Goal: Task Accomplishment & Management: Manage account settings

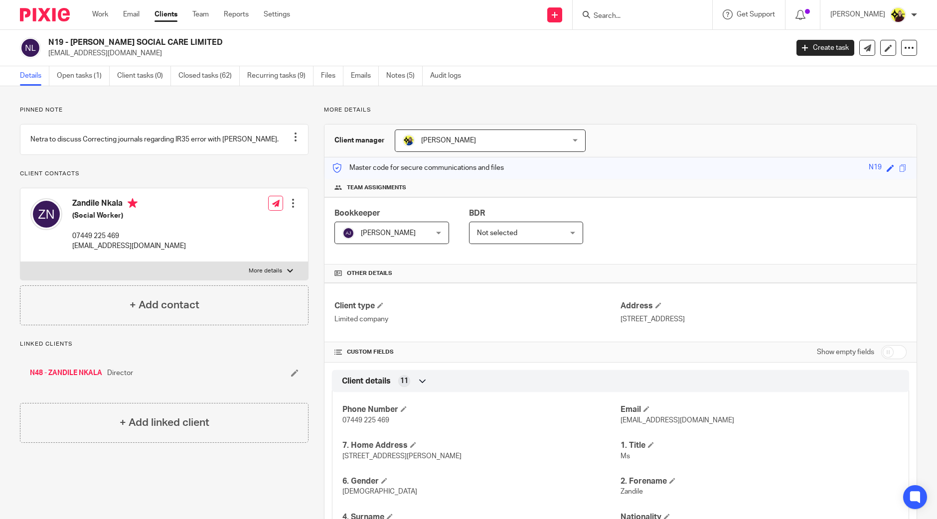
drag, startPoint x: 638, startPoint y: 19, endPoint x: 655, endPoint y: 15, distance: 17.9
click at [639, 19] on input "Search" at bounding box center [638, 16] width 90 height 9
click at [665, 21] on div "iain smi No results found. Try searching for the name of a client or contact..." at bounding box center [643, 14] width 140 height 29
click at [663, 16] on input "iain smi" at bounding box center [638, 16] width 90 height 9
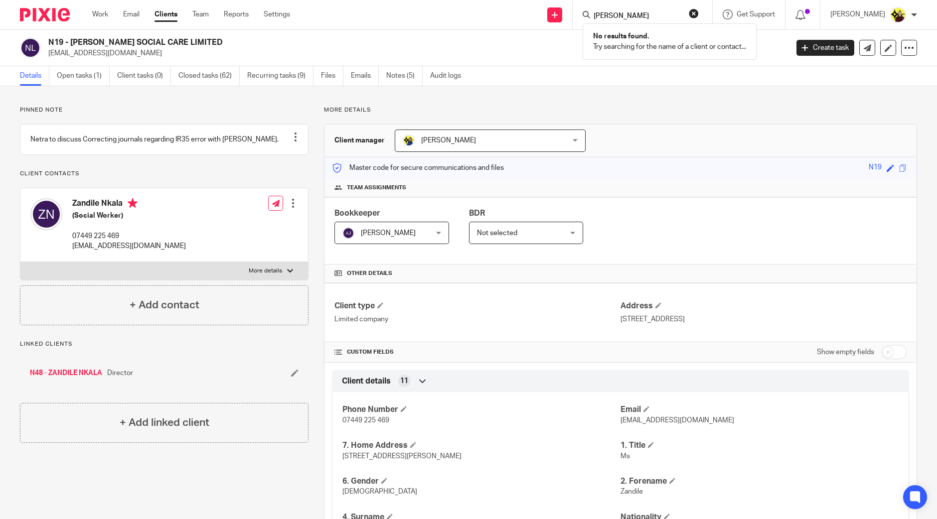
click at [663, 16] on input "iain smi" at bounding box center [638, 16] width 90 height 9
type input "imc"
click at [667, 32] on link at bounding box center [675, 46] width 168 height 31
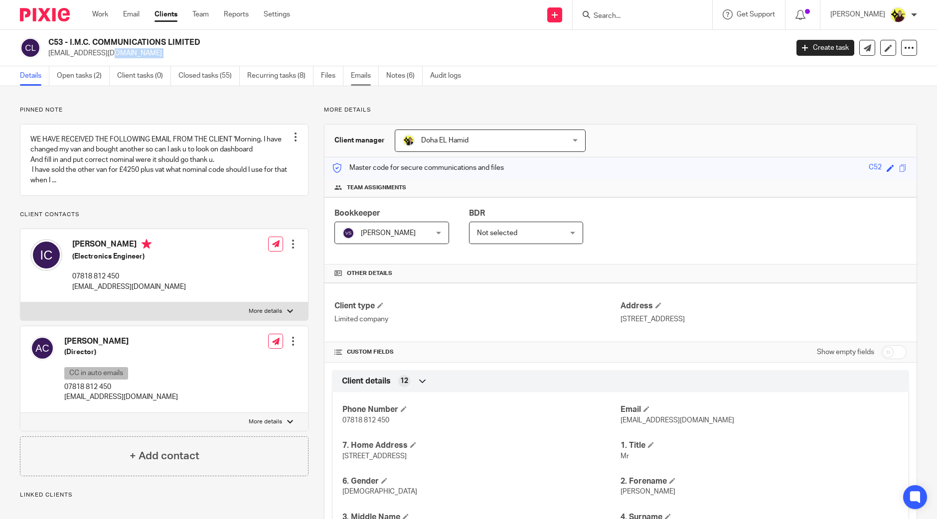
click at [356, 75] on link "Emails" at bounding box center [365, 75] width 28 height 19
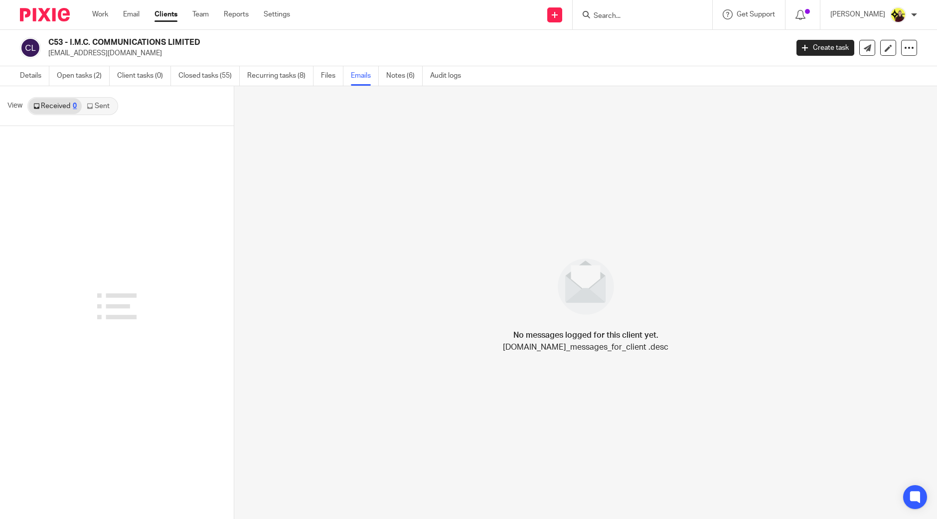
click at [102, 108] on link "Sent" at bounding box center [99, 106] width 35 height 16
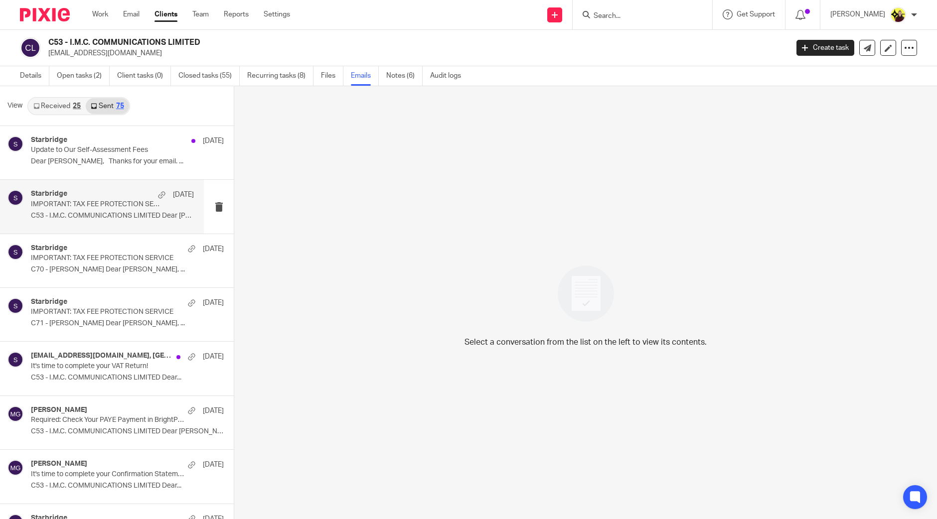
click at [114, 187] on div "Starbridge 4 Aug IMPORTANT: TAX FEE PROTECTION SERVICE C53 - I.M.C. COMMUNICATI…" at bounding box center [102, 206] width 204 height 53
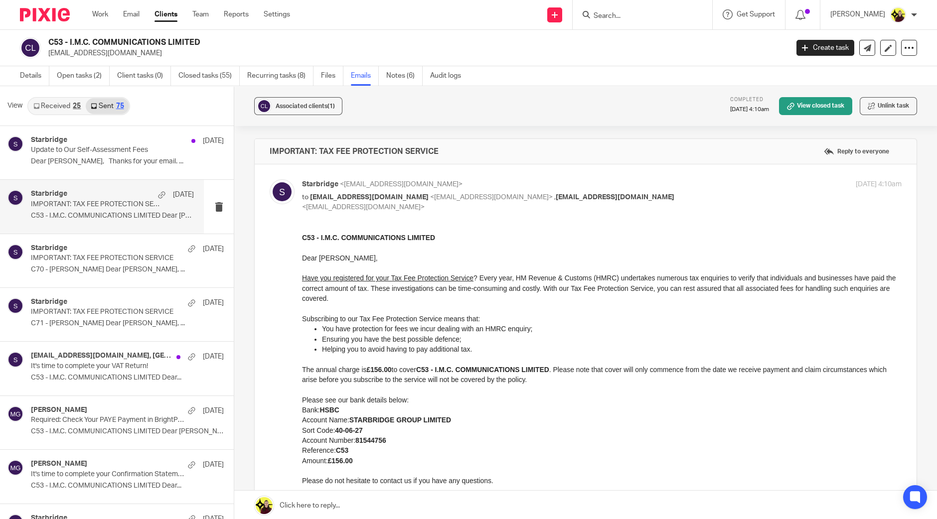
click at [64, 93] on div "View Received 25 Sent 75" at bounding box center [117, 106] width 234 height 40
click at [58, 108] on link "Received 25" at bounding box center [56, 106] width 57 height 16
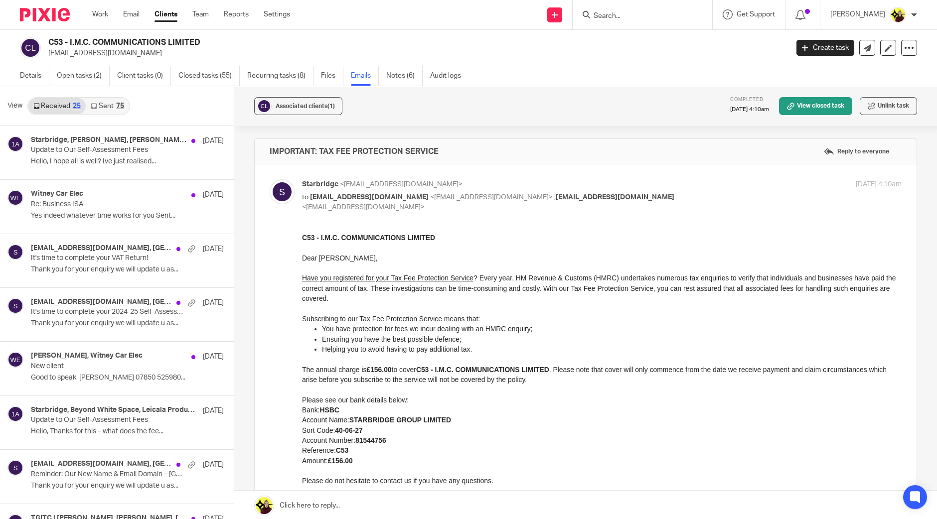
scroll to position [1, 0]
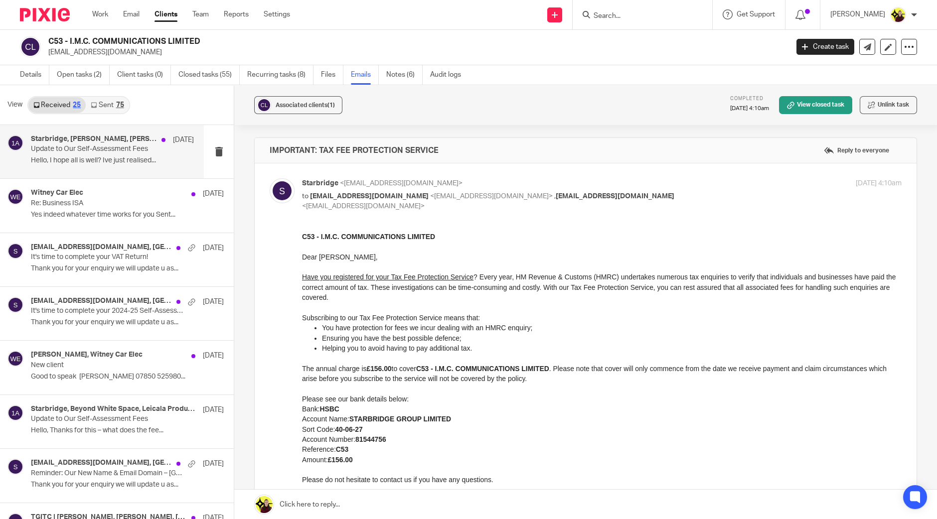
click at [77, 161] on p "Hello, I hope all is well? Ive just realised..." at bounding box center [112, 161] width 163 height 8
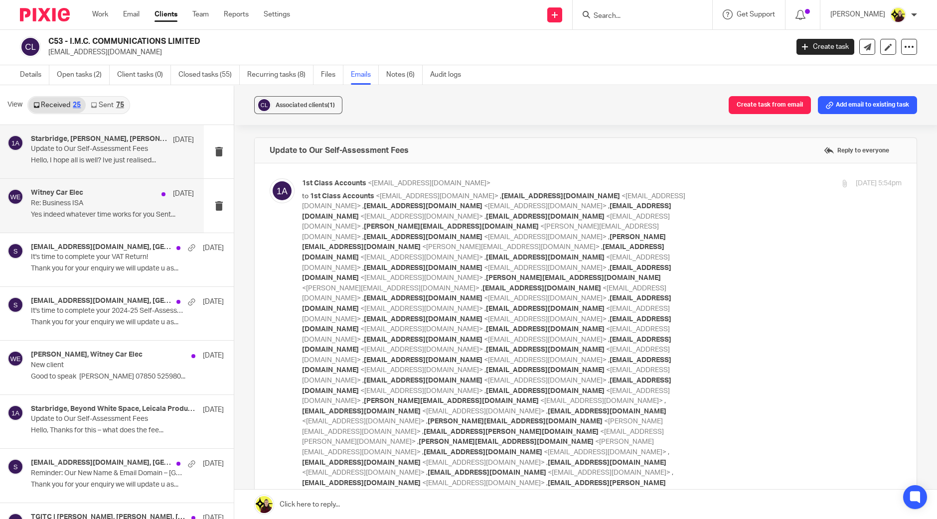
scroll to position [0, 0]
click at [76, 200] on p "Re: Business ISA" at bounding box center [96, 203] width 131 height 8
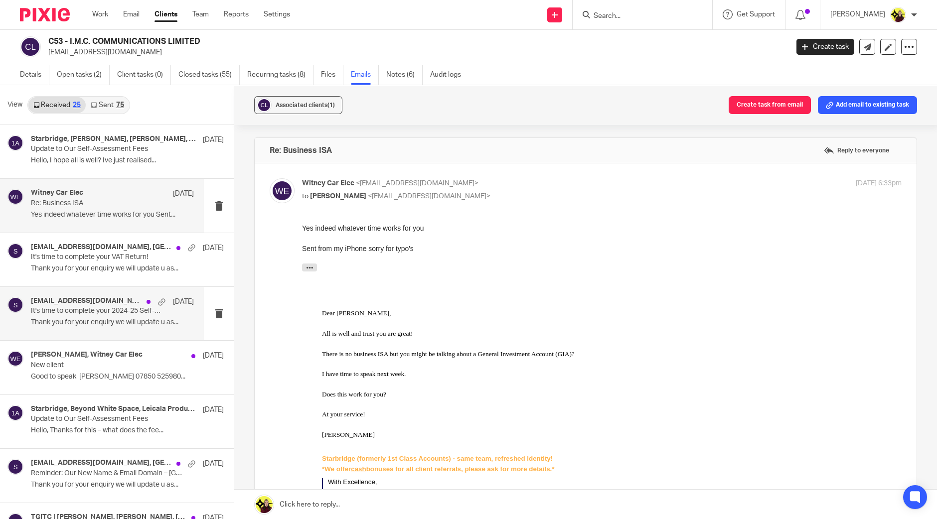
click at [96, 302] on h4 "info@witneycarelectrical.co.uk, Starbridge" at bounding box center [86, 301] width 111 height 8
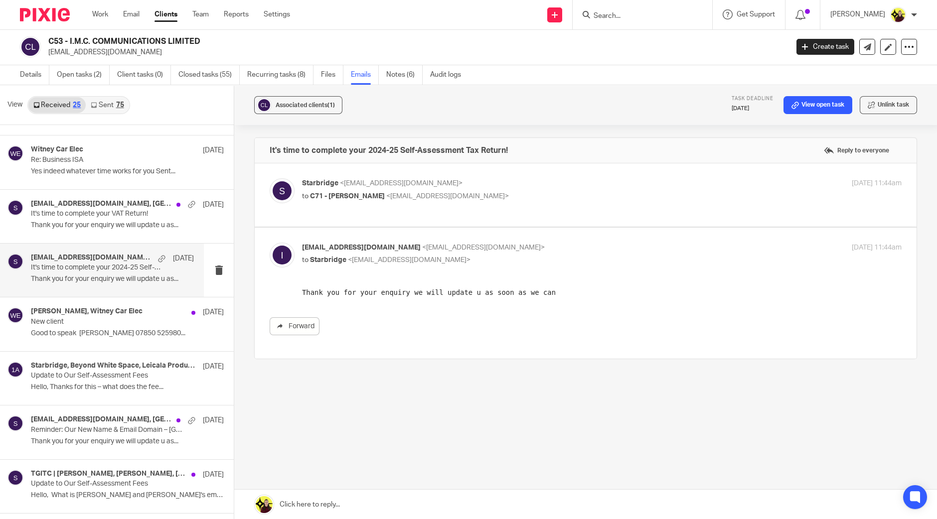
scroll to position [62, 0]
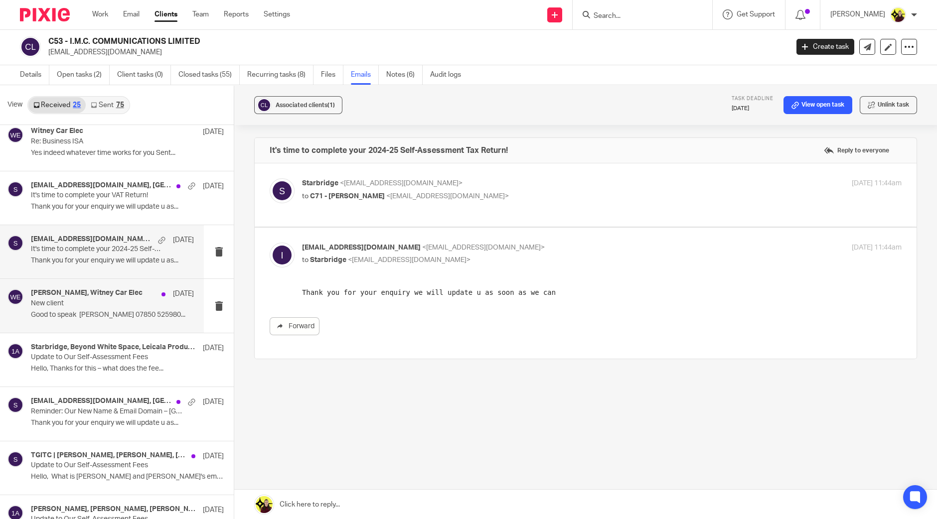
click at [95, 300] on p "New client" at bounding box center [96, 304] width 131 height 8
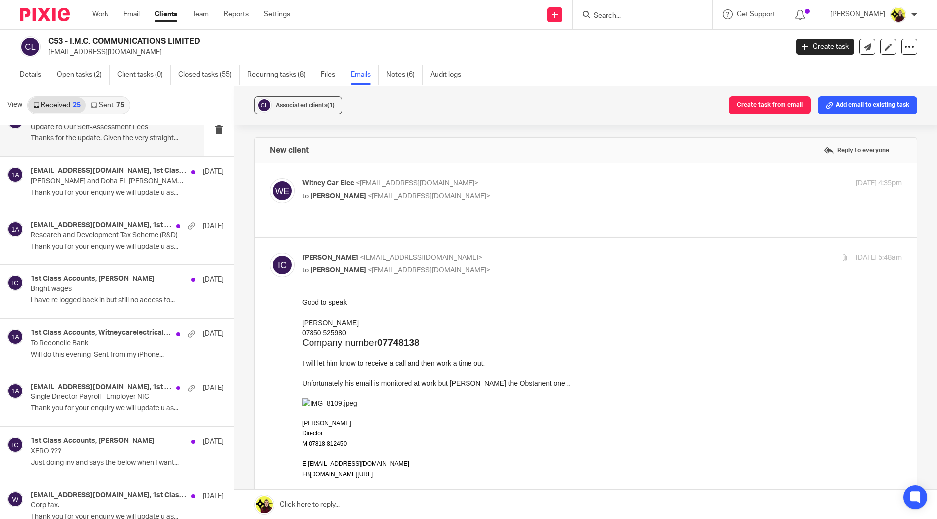
scroll to position [809, 0]
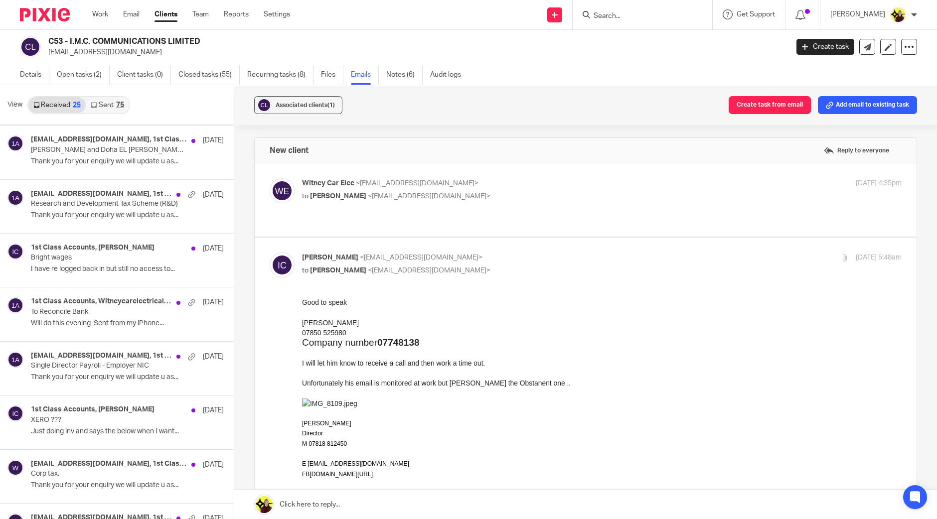
click at [101, 107] on link "Sent 75" at bounding box center [107, 105] width 43 height 16
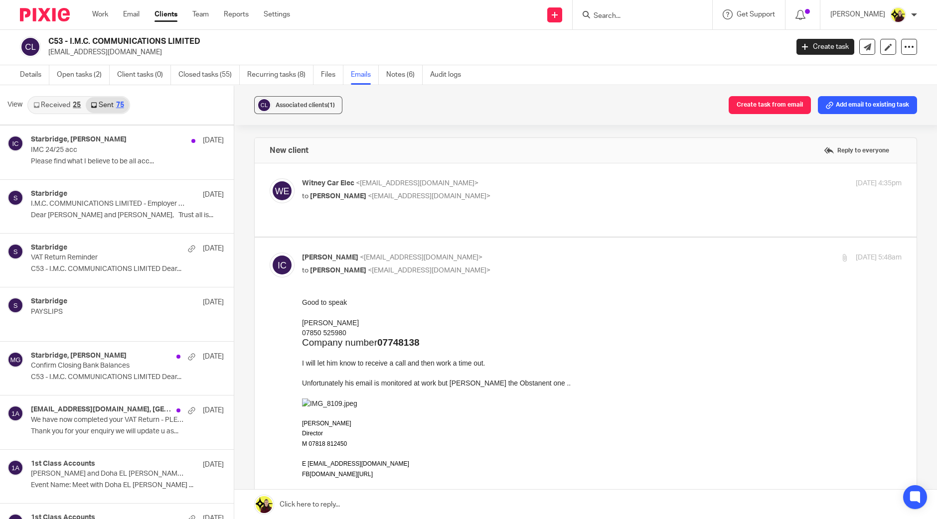
scroll to position [0, 0]
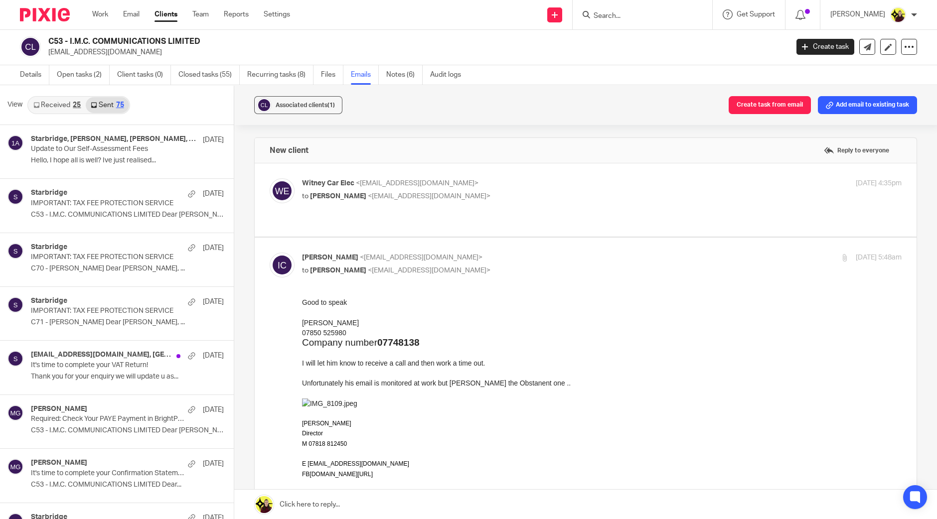
click at [16, 75] on div "Details Open tasks (2) Client tasks (0) Closed tasks (55) Recurring tasks (8) F…" at bounding box center [243, 74] width 486 height 19
click at [23, 73] on link "Details" at bounding box center [34, 74] width 29 height 19
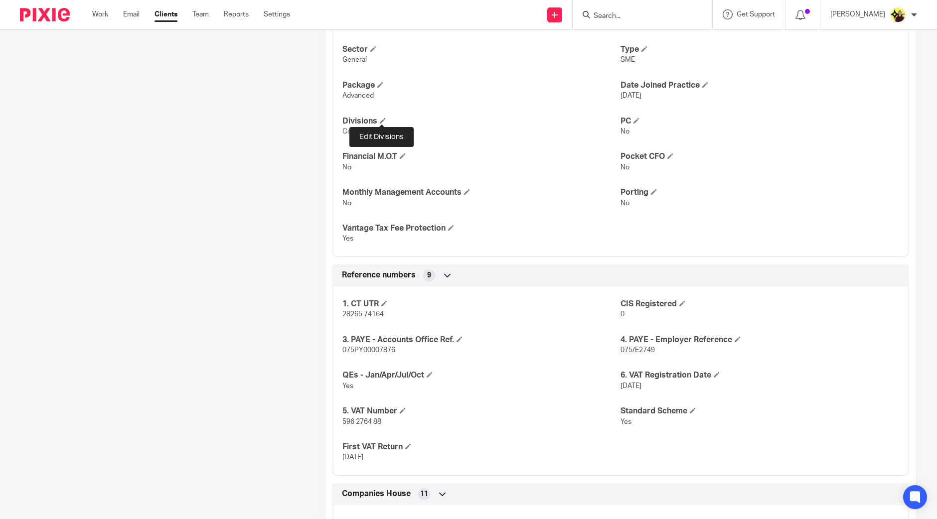
scroll to position [976, 0]
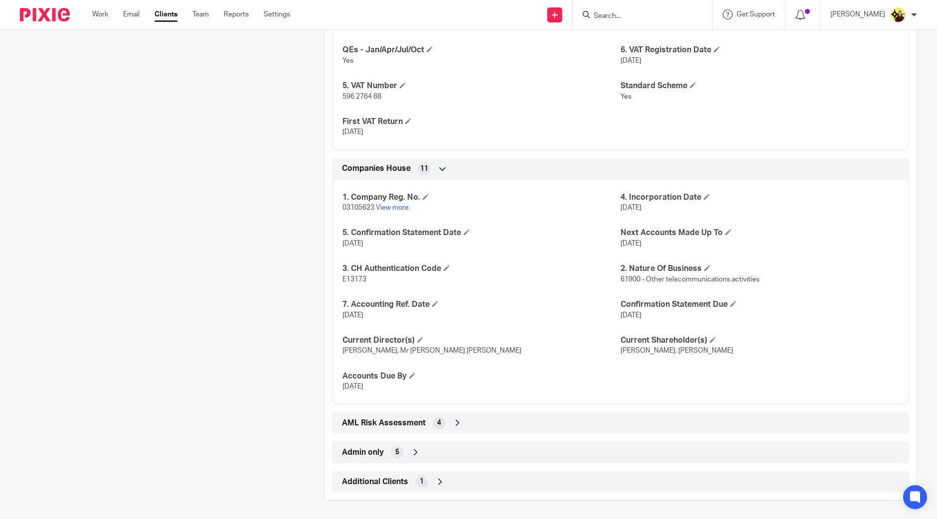
click at [466, 487] on div "Additional Clients 1" at bounding box center [620, 482] width 562 height 17
click at [461, 447] on div "Admin only 5" at bounding box center [620, 452] width 562 height 17
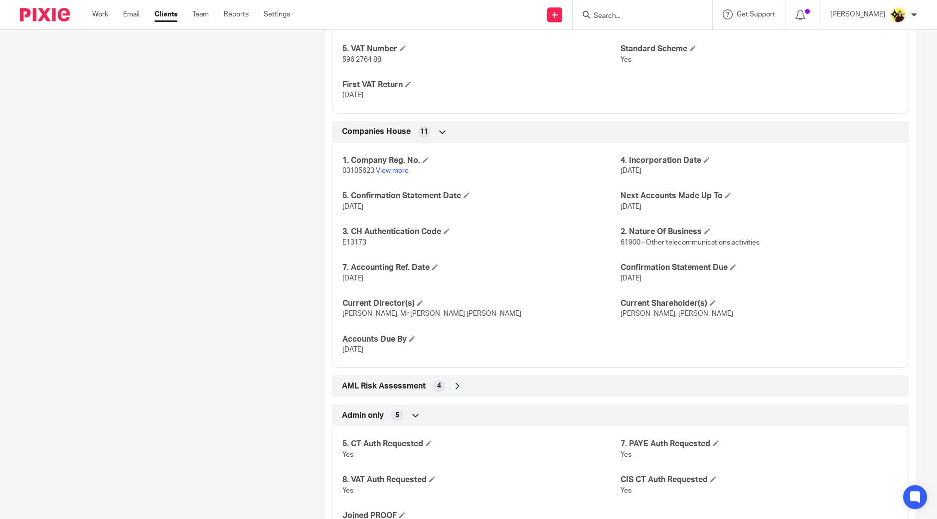
scroll to position [1039, 0]
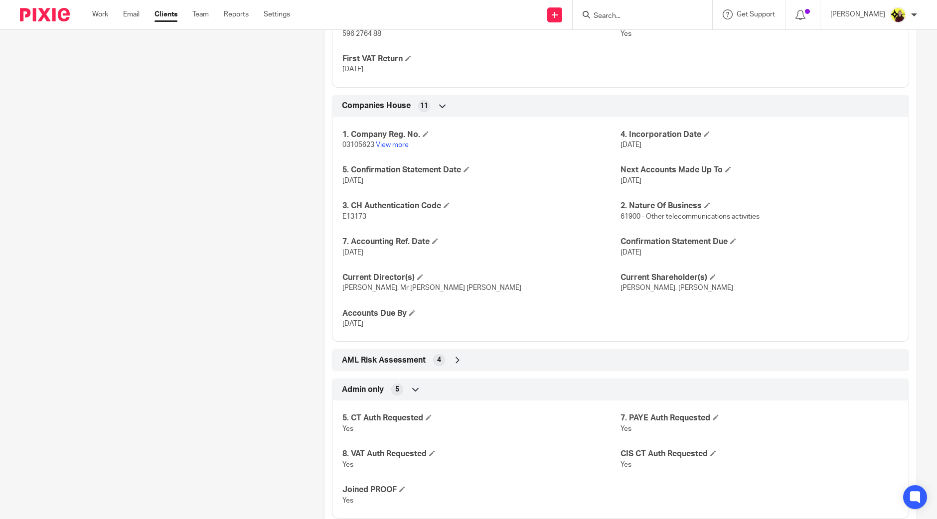
click at [627, 18] on input "Search" at bounding box center [638, 16] width 90 height 9
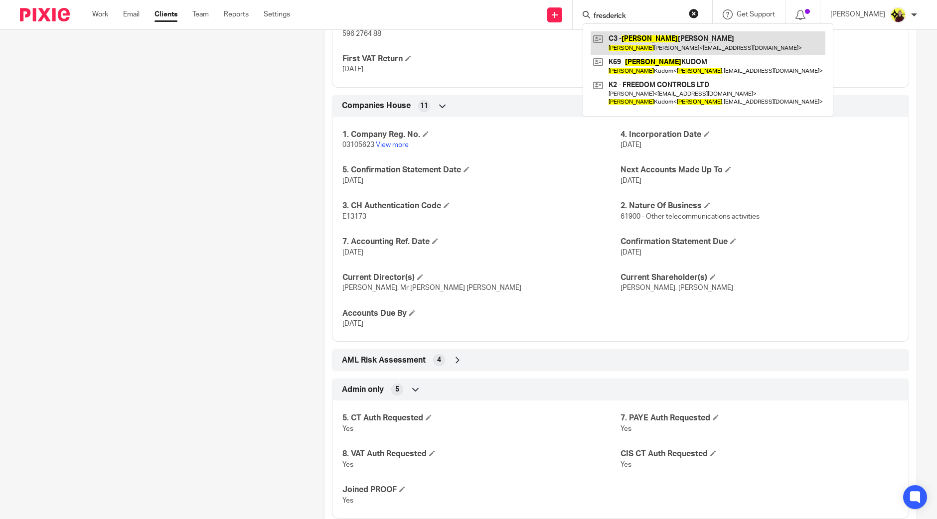
click at [633, 51] on link at bounding box center [708, 42] width 235 height 23
click at [624, 13] on input "fresderick" at bounding box center [638, 16] width 90 height 9
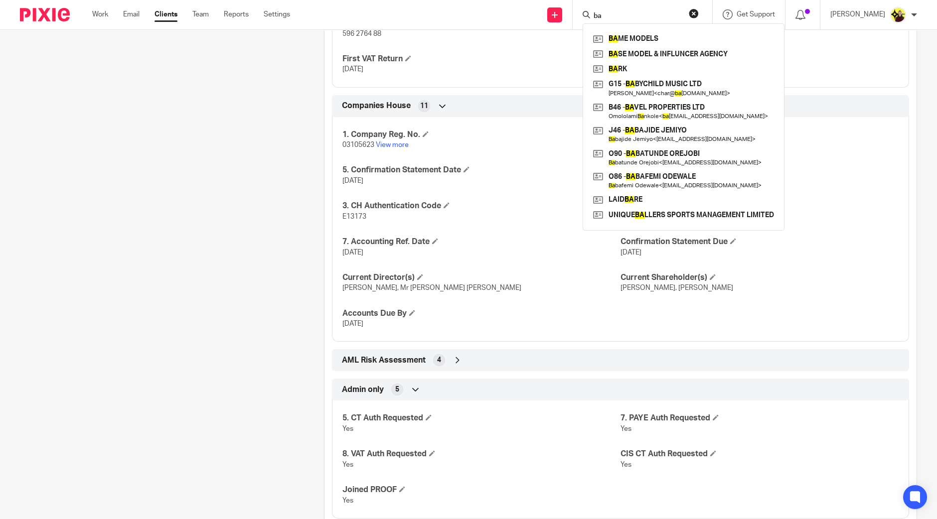
type input "bab"
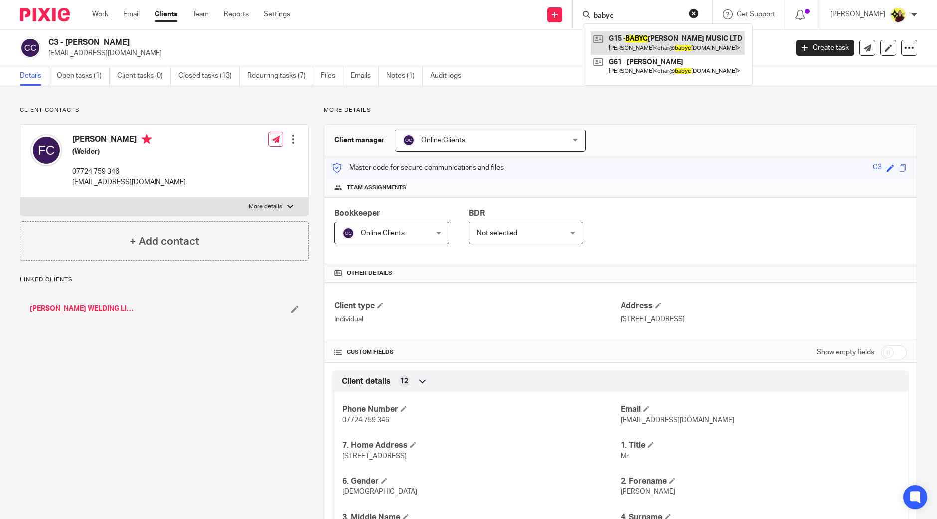
type input "babyc"
click at [639, 47] on link at bounding box center [668, 42] width 154 height 23
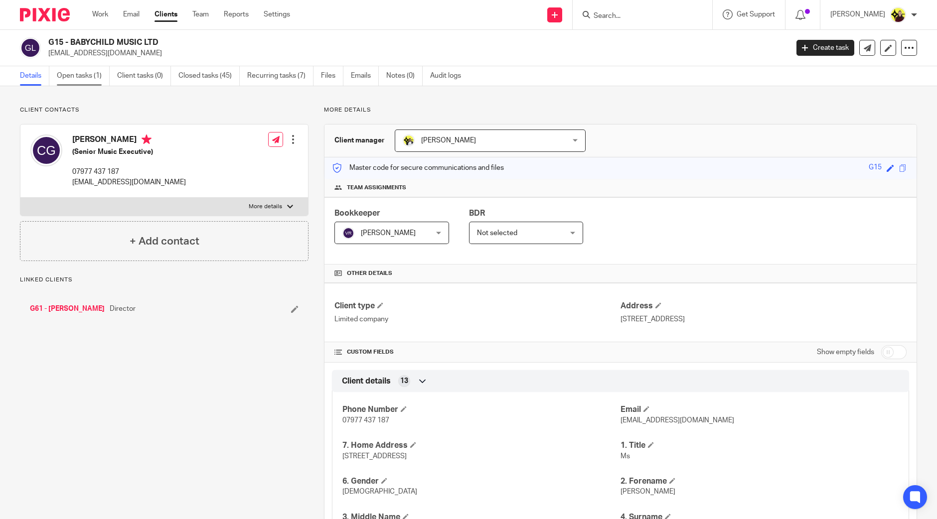
click at [69, 79] on link "Open tasks (1)" at bounding box center [83, 75] width 53 height 19
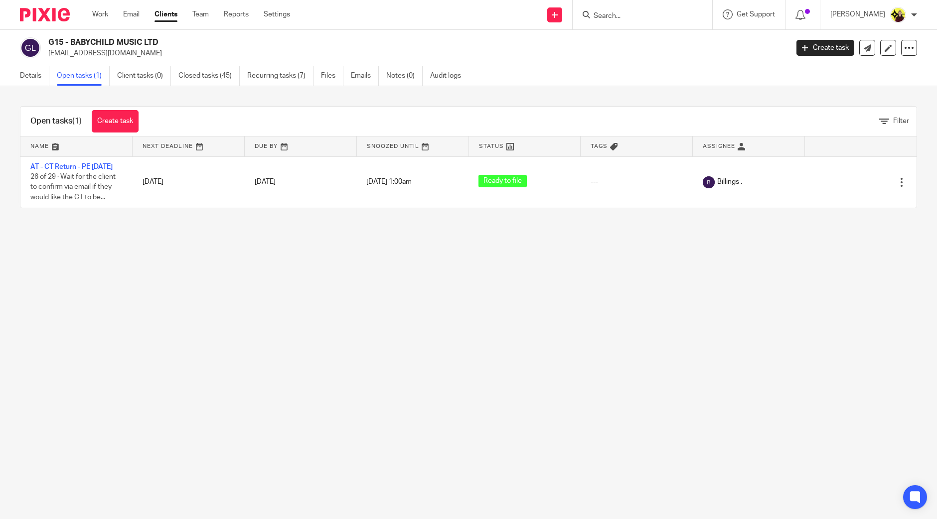
click at [72, 43] on h2 "G15 - BABYCHILD MUSIC LTD" at bounding box center [341, 42] width 587 height 10
click at [453, 77] on link "Audit logs" at bounding box center [449, 75] width 38 height 19
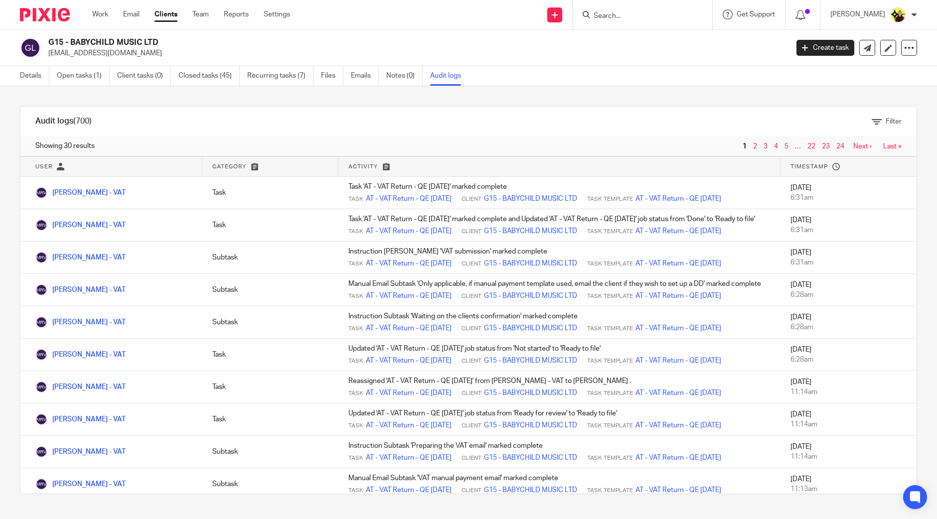
click at [627, 7] on div at bounding box center [643, 14] width 140 height 29
click at [618, 22] on div at bounding box center [643, 14] width 140 height 29
click at [631, 13] on input "Search" at bounding box center [638, 16] width 90 height 9
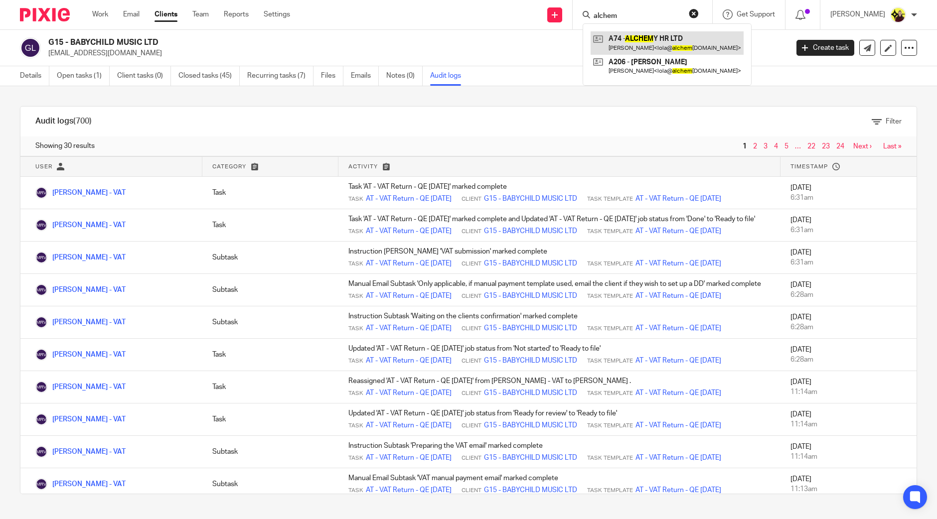
type input "alchem"
click at [626, 41] on link at bounding box center [667, 42] width 153 height 23
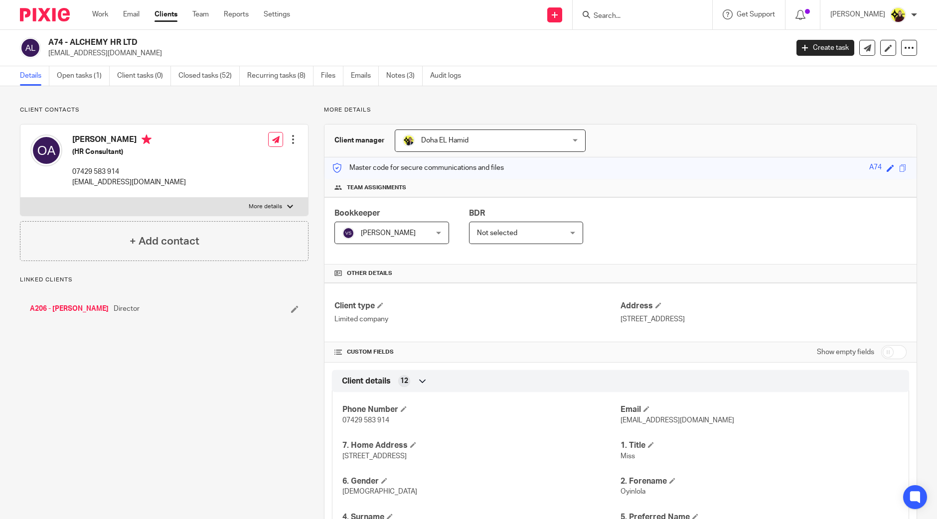
click at [107, 310] on link "A206 - [PERSON_NAME]" at bounding box center [69, 309] width 79 height 10
click at [95, 78] on link "Open tasks (1)" at bounding box center [83, 75] width 53 height 19
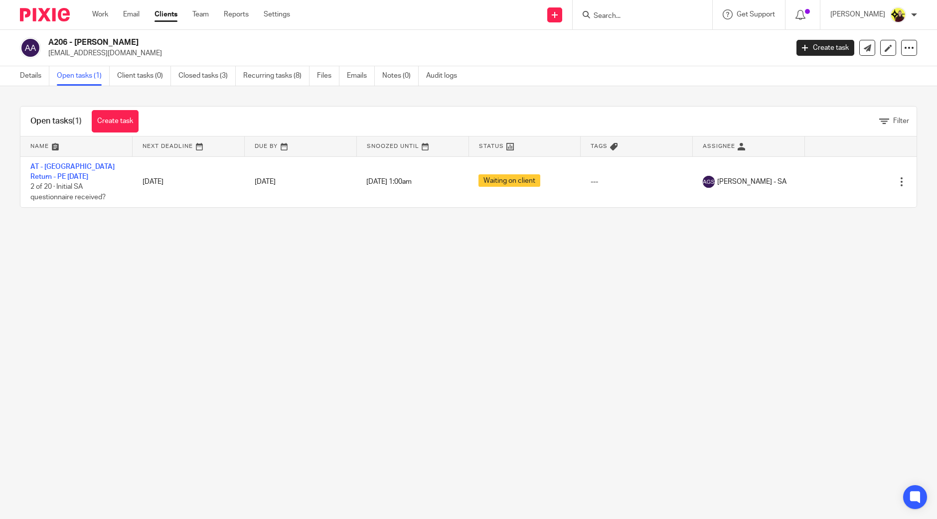
click at [606, 18] on input "Search" at bounding box center [638, 16] width 90 height 9
paste input "07821 456111"
click at [649, 10] on form "07821 456 111" at bounding box center [646, 14] width 106 height 12
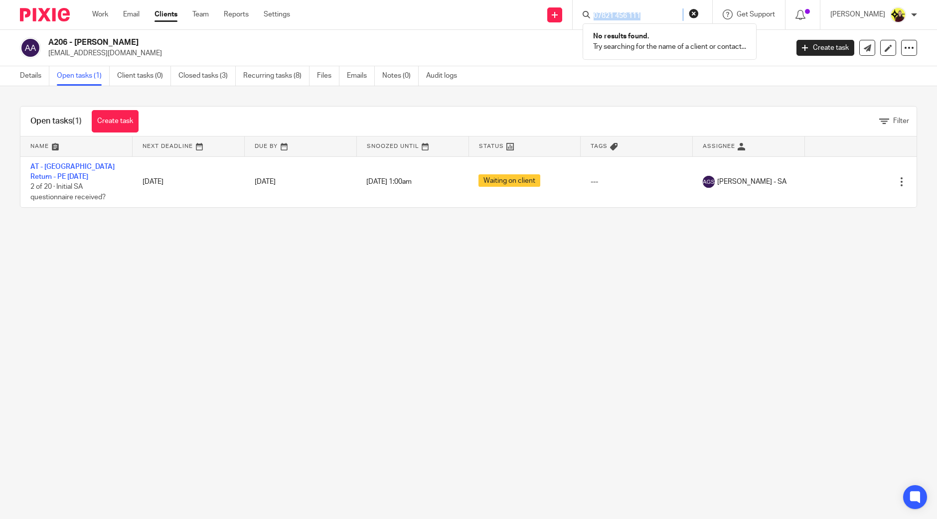
click at [649, 10] on form "07821 456 111" at bounding box center [646, 14] width 106 height 12
click at [663, 18] on input "07821 456 111" at bounding box center [638, 16] width 90 height 9
type input "t10"
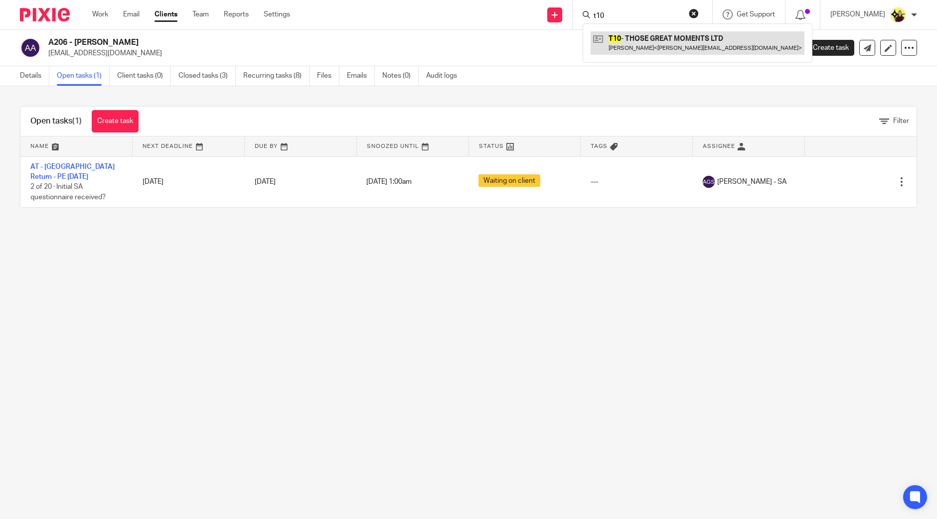
click at [646, 41] on link at bounding box center [698, 42] width 214 height 23
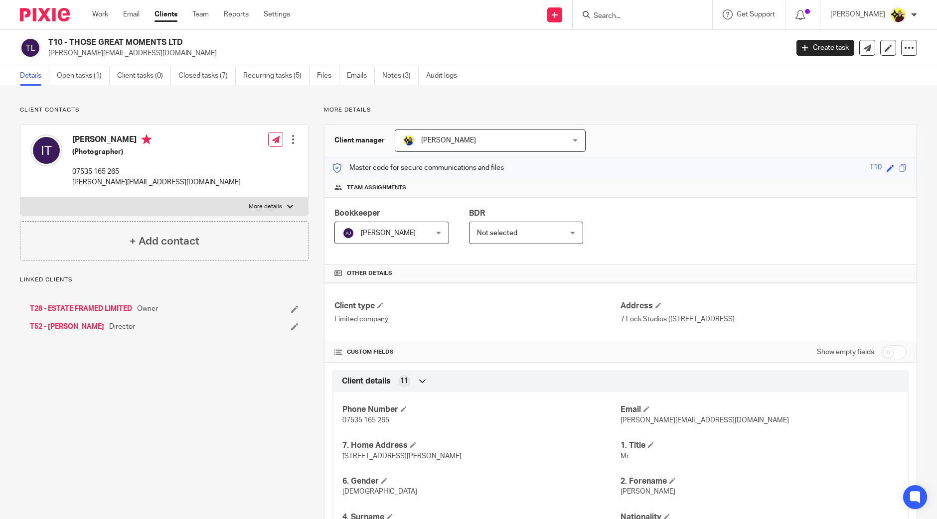
click at [46, 30] on div "T10 - THOSE GREAT MOMENTS LTD [PERSON_NAME][EMAIL_ADDRESS][DOMAIN_NAME] Create …" at bounding box center [468, 48] width 937 height 36
click at [653, 18] on input "Search" at bounding box center [638, 16] width 90 height 9
type input "a37"
click at [695, 42] on link at bounding box center [675, 42] width 168 height 23
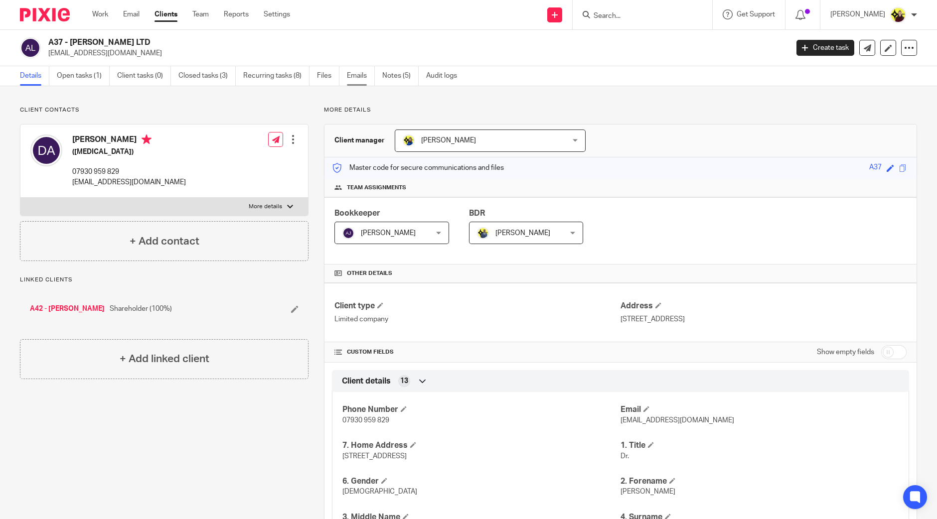
click at [354, 76] on link "Emails" at bounding box center [361, 75] width 28 height 19
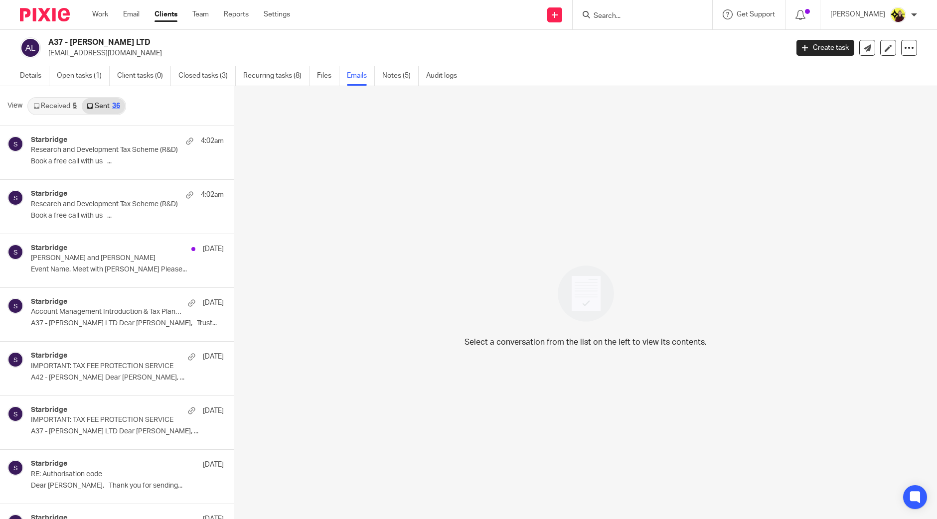
click at [40, 108] on link "Received 5" at bounding box center [54, 106] width 53 height 16
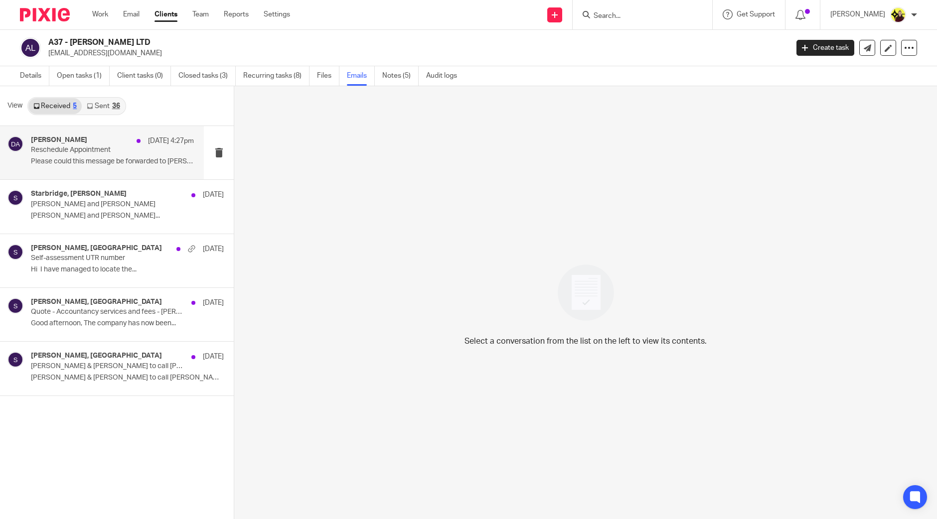
click at [73, 141] on h4 "Daniel Acheampong" at bounding box center [59, 140] width 56 height 8
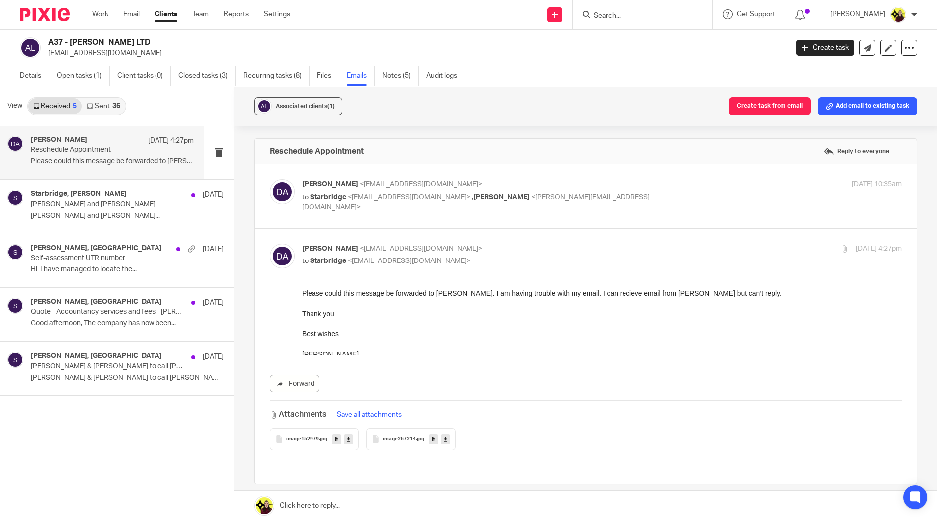
click at [635, 213] on label at bounding box center [586, 195] width 662 height 63
click at [270, 179] on input "checkbox" at bounding box center [269, 179] width 0 height 0
checkbox input "true"
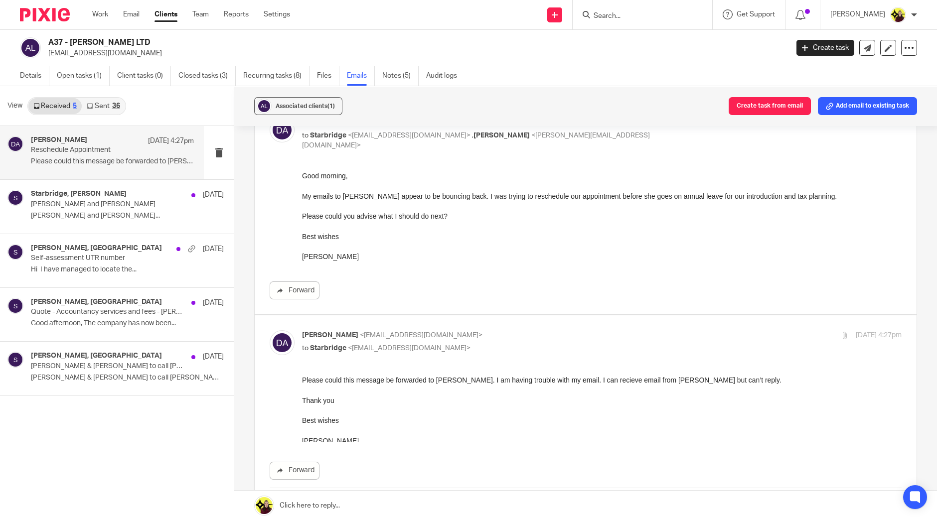
scroll to position [124, 0]
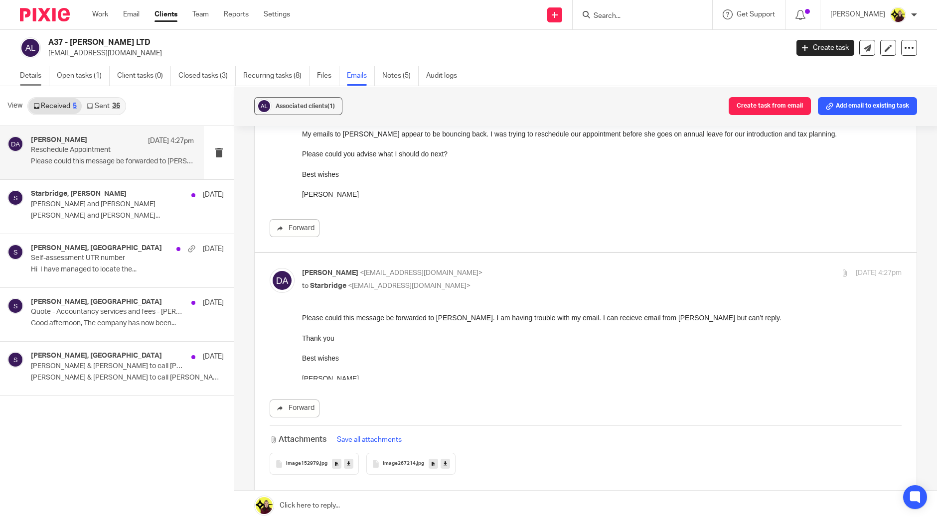
click at [30, 81] on link "Details" at bounding box center [34, 75] width 29 height 19
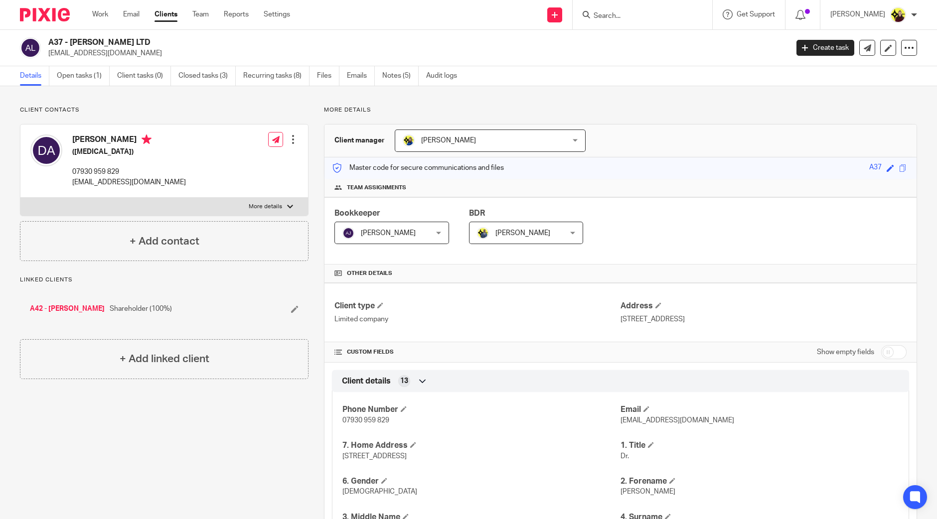
drag, startPoint x: 115, startPoint y: 36, endPoint x: 619, endPoint y: 88, distance: 506.6
click at [69, 44] on div "A37 - [PERSON_NAME] LTD [EMAIL_ADDRESS][DOMAIN_NAME] Create task Update from Co…" at bounding box center [468, 48] width 937 height 36
copy h2 "[PERSON_NAME] LTD"
click at [133, 129] on div "Dr. Daniel Acheampong (Psychologist) 07930 959 829 hello@zerauk.com Edit contac…" at bounding box center [164, 161] width 288 height 73
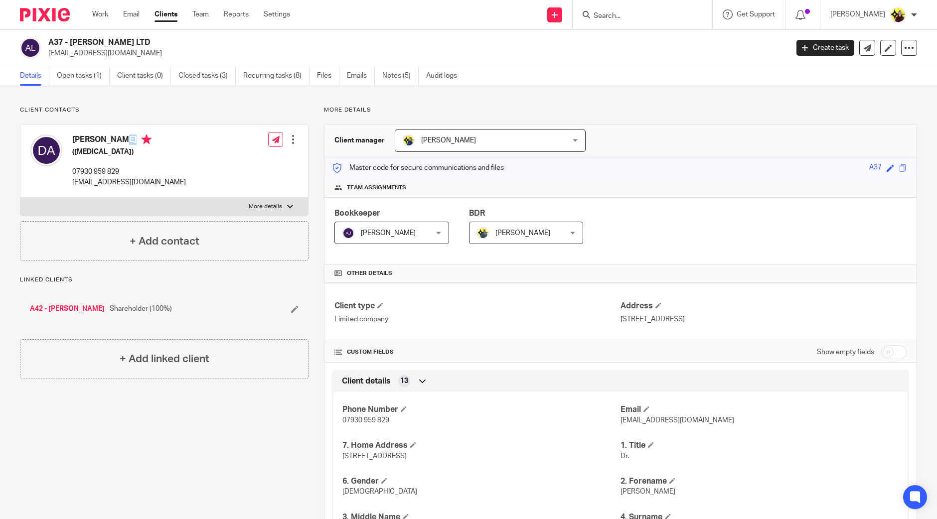
click at [133, 129] on div "Dr. Daniel Acheampong (Psychologist) 07930 959 829 hello@zerauk.com Edit contac…" at bounding box center [164, 161] width 288 height 73
copy h4 "Dr. Daniel Acheampong"
click at [113, 165] on div "Dr. Daniel Acheampong (Psychologist) 07930 959 829 hello@zerauk.com" at bounding box center [129, 161] width 114 height 53
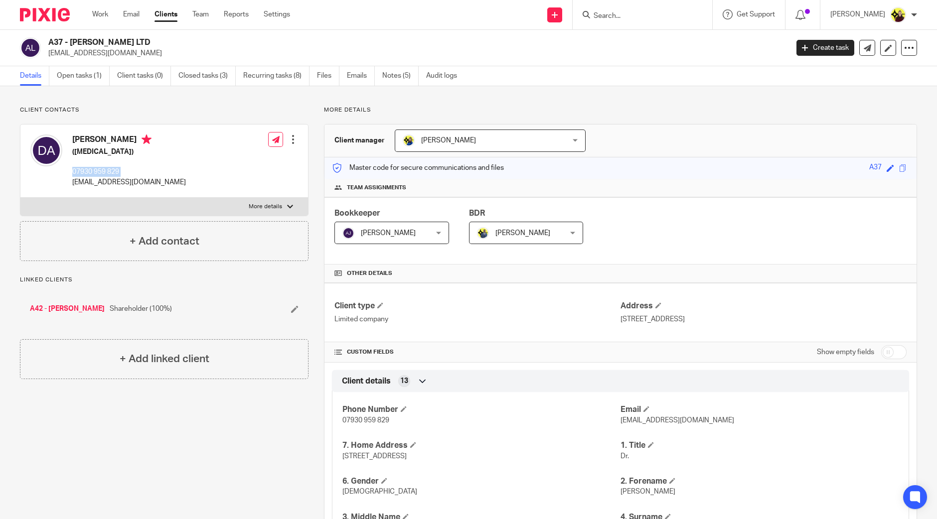
copy div "07930 959 829"
click at [682, 18] on input "Search" at bounding box center [638, 16] width 90 height 9
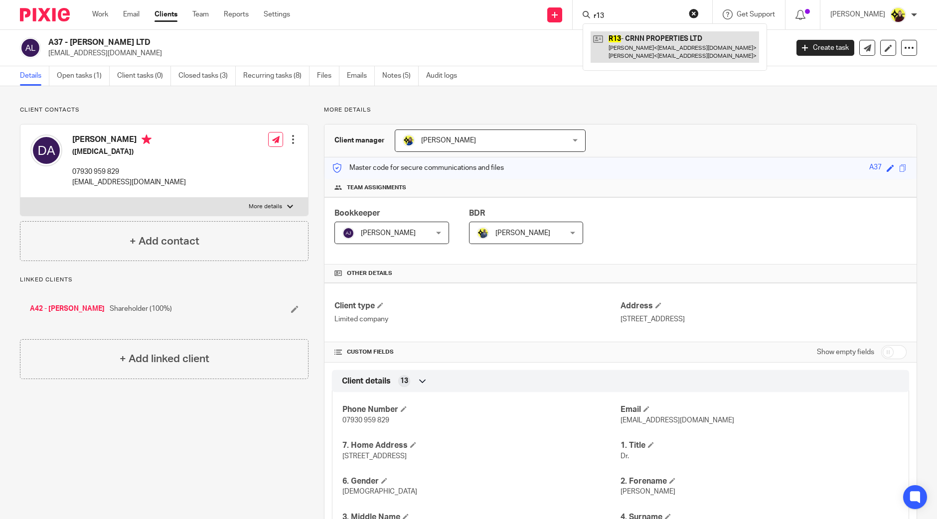
type input "r13"
click at [671, 43] on link at bounding box center [675, 46] width 168 height 31
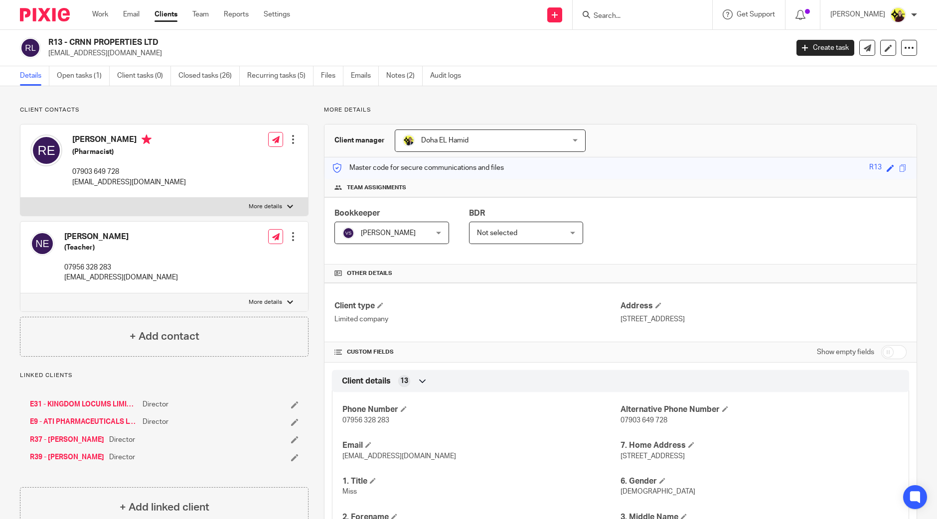
click at [103, 427] on link "E9 - ATI PHARMACEUTICALS LTD" at bounding box center [84, 422] width 108 height 10
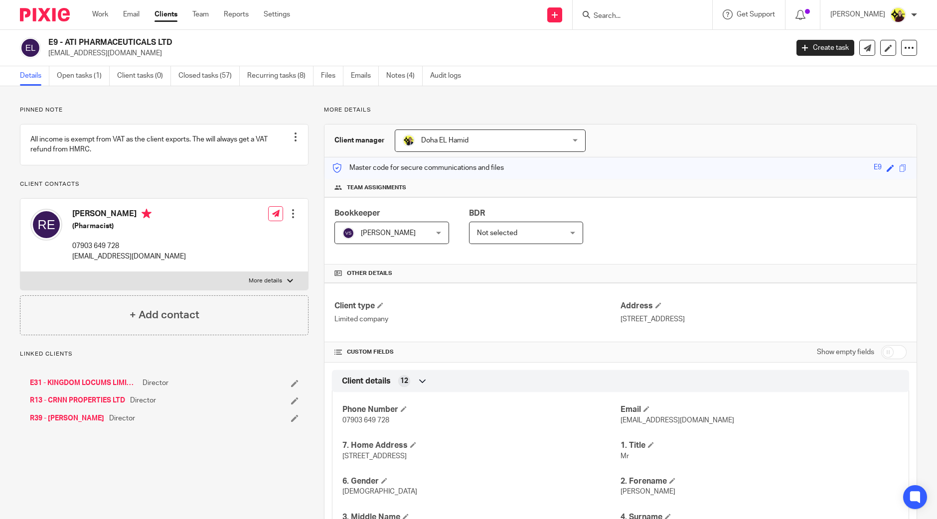
click at [101, 388] on link "E31 - KINGDOM LOCUMS LIMITED" at bounding box center [84, 383] width 108 height 10
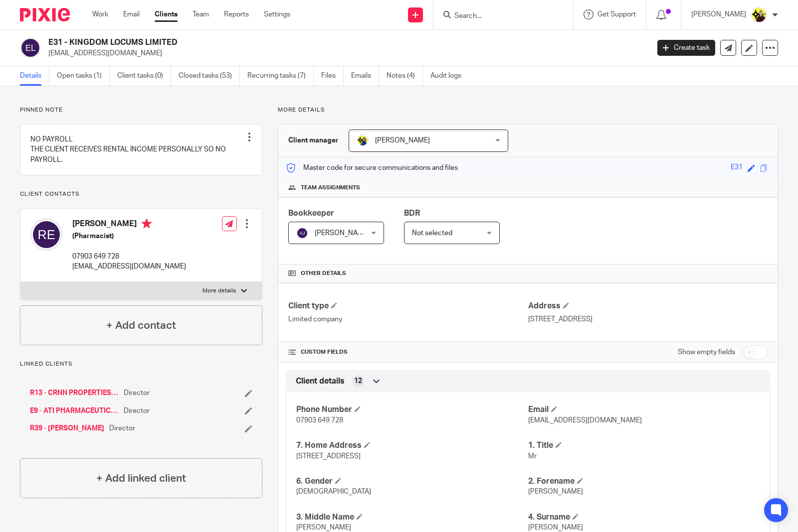
click at [483, 12] on input "Search" at bounding box center [498, 16] width 90 height 9
paste input "CARADISE FOODS LIMITED"
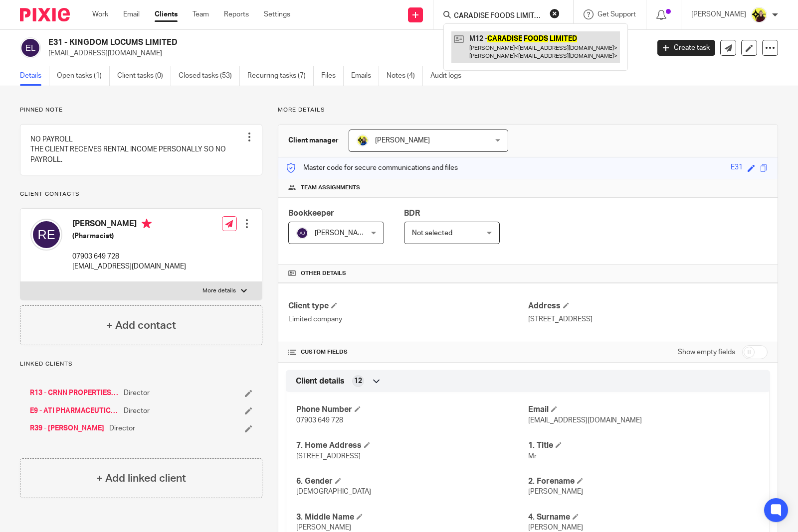
type input "CARADISE FOODS LIMITED"
click at [501, 41] on link at bounding box center [535, 46] width 168 height 31
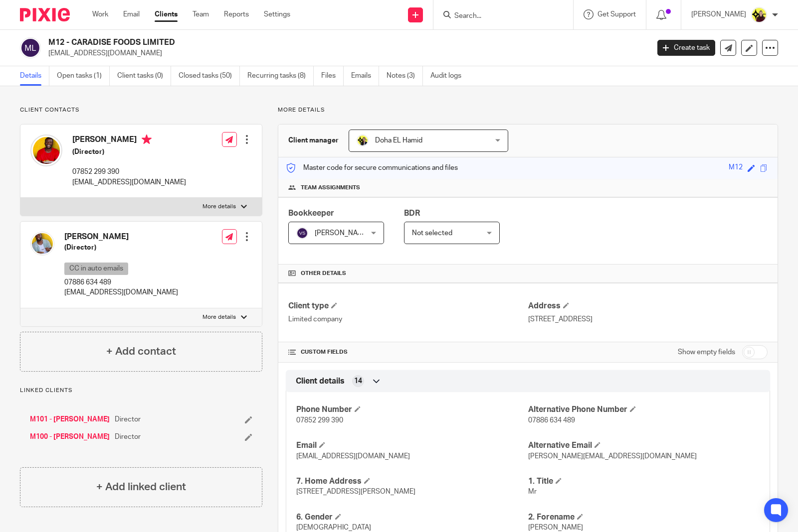
click at [330, 237] on span "[PERSON_NAME]" at bounding box center [342, 233] width 55 height 7
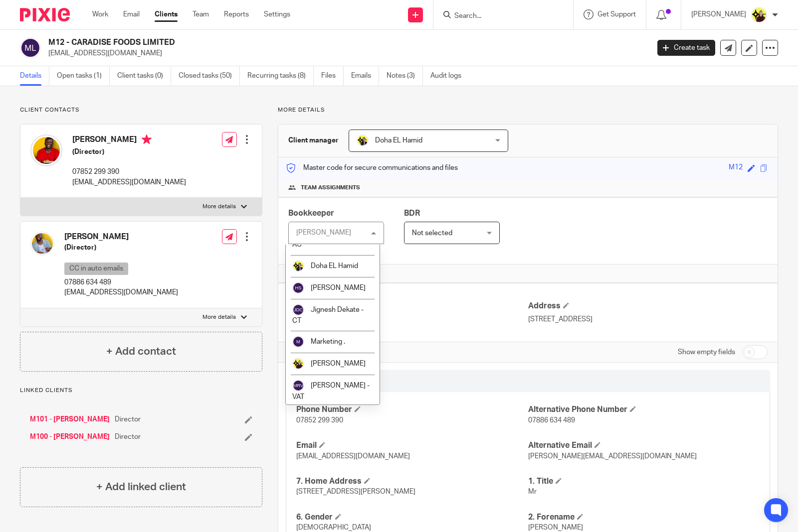
scroll to position [436, 0]
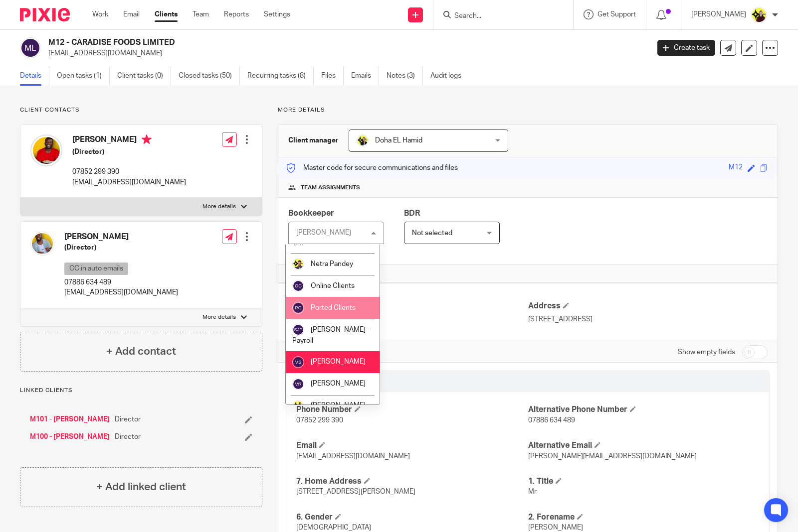
click at [335, 312] on span "Ported Clients" at bounding box center [333, 308] width 45 height 7
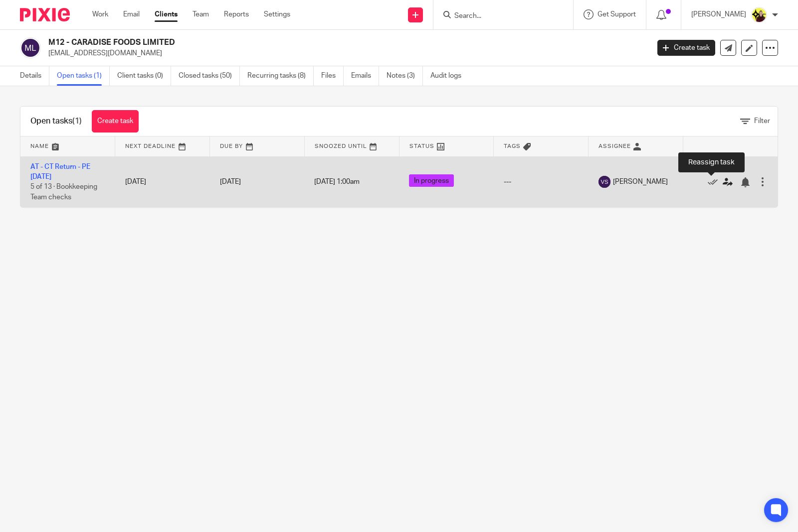
click at [722, 181] on icon at bounding box center [727, 182] width 10 height 10
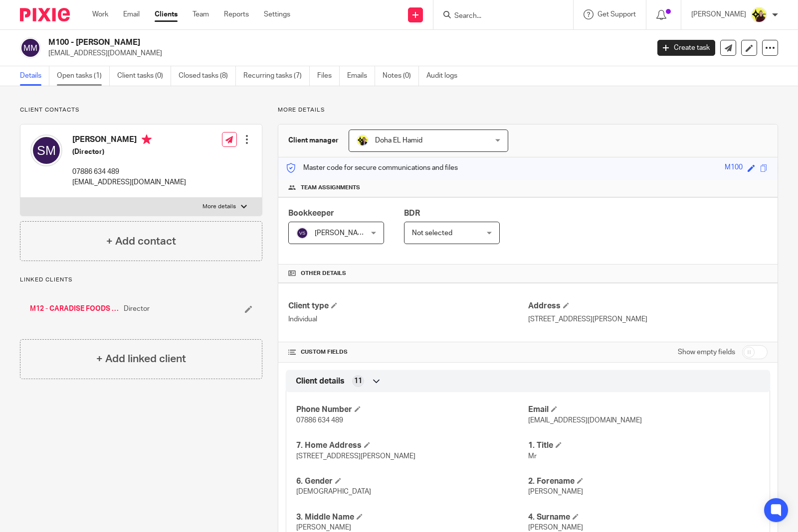
click at [92, 76] on link "Open tasks (1)" at bounding box center [83, 75] width 53 height 19
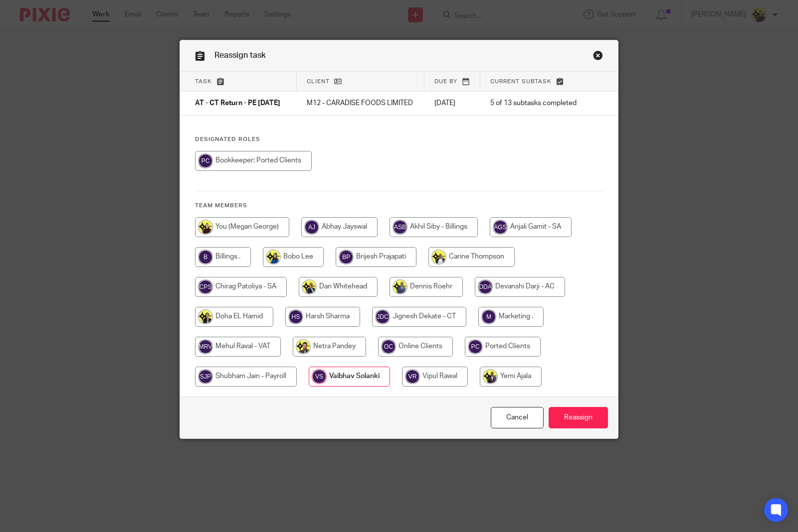
click at [270, 382] on input "radio" at bounding box center [246, 377] width 102 height 20
radio input "true"
click at [492, 350] on input "radio" at bounding box center [503, 347] width 76 height 20
radio input "true"
drag, startPoint x: 580, startPoint y: 425, endPoint x: 576, endPoint y: 416, distance: 9.4
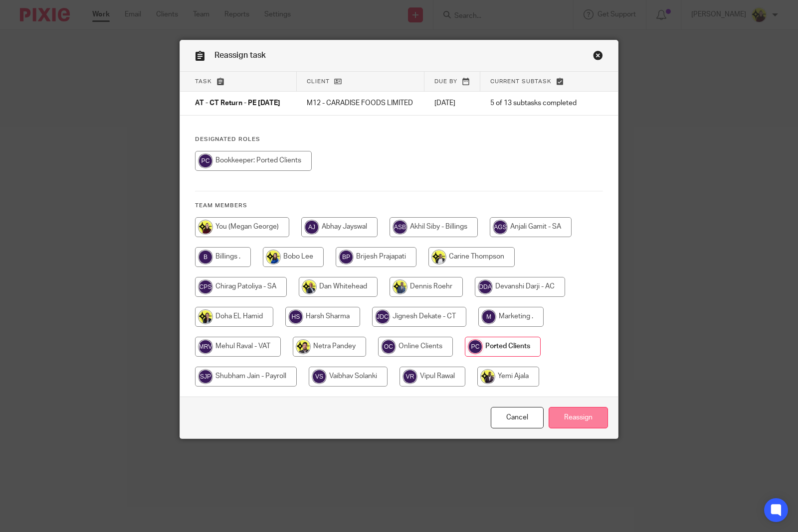
click at [579, 425] on input "Reassign" at bounding box center [577, 417] width 59 height 21
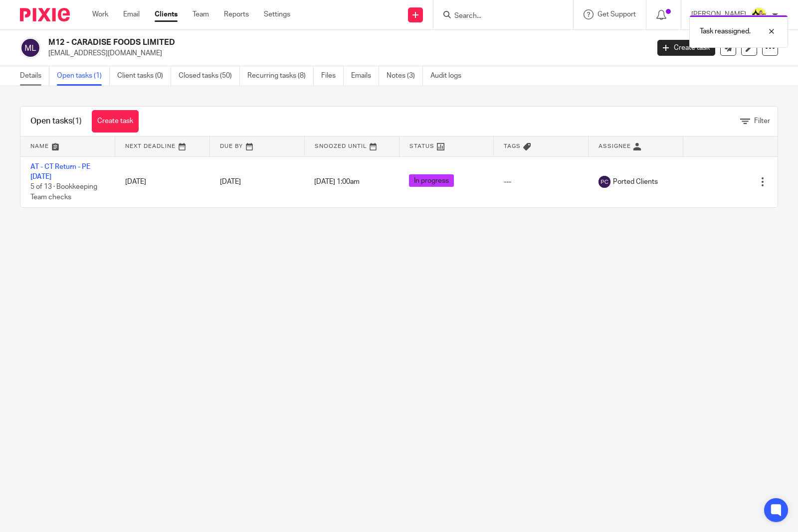
click at [27, 70] on link "Details" at bounding box center [34, 75] width 29 height 19
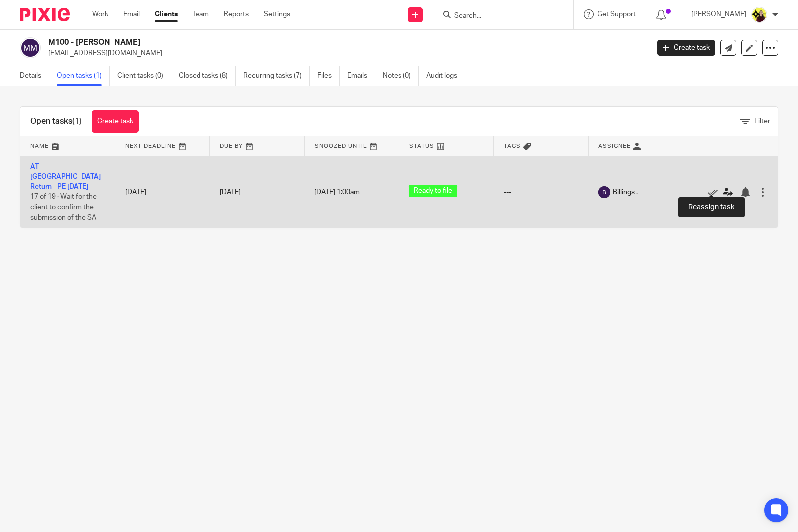
click at [722, 188] on icon at bounding box center [727, 192] width 10 height 10
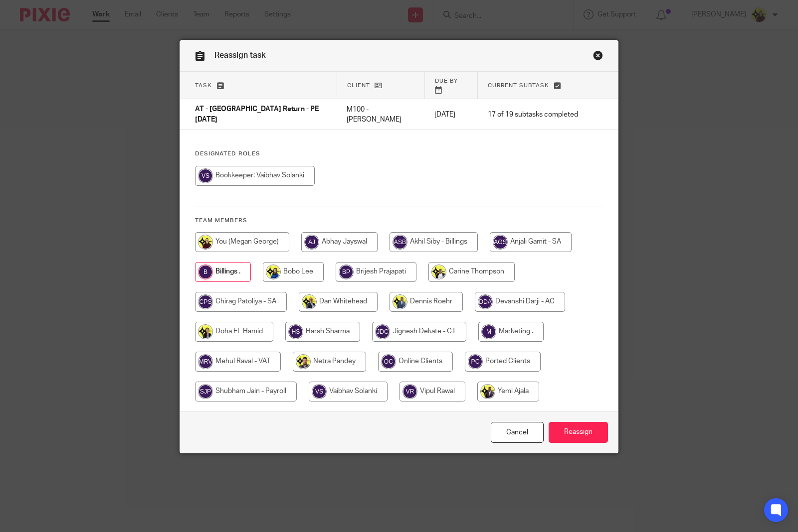
click at [525, 352] on input "radio" at bounding box center [503, 362] width 76 height 20
radio input "true"
click at [590, 422] on input "Reassign" at bounding box center [577, 432] width 59 height 21
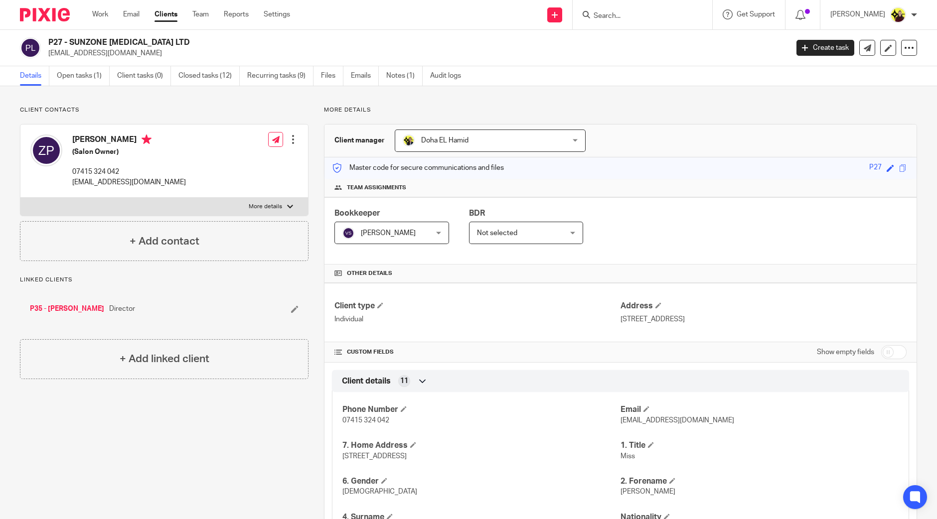
click at [651, 16] on input "Search" at bounding box center [638, 16] width 90 height 9
paste input "[PERSON_NAME] 1ST LTD"
type input "[PERSON_NAME] 1ST LTD"
click at [657, 43] on link at bounding box center [698, 42] width 214 height 23
click at [87, 85] on link "Open tasks (2)" at bounding box center [83, 75] width 53 height 19
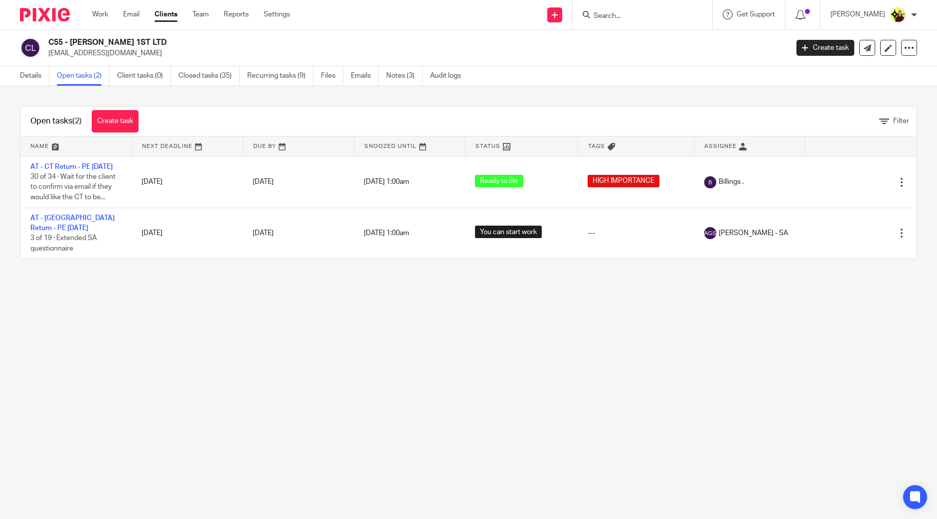
click at [638, 22] on div at bounding box center [643, 14] width 140 height 29
click at [638, 19] on input "Search" at bounding box center [638, 16] width 90 height 9
paste input "DIJA AYODELE AESTHETICS LTD"
type input "DIJA AYODELE AESTHETICS LTD"
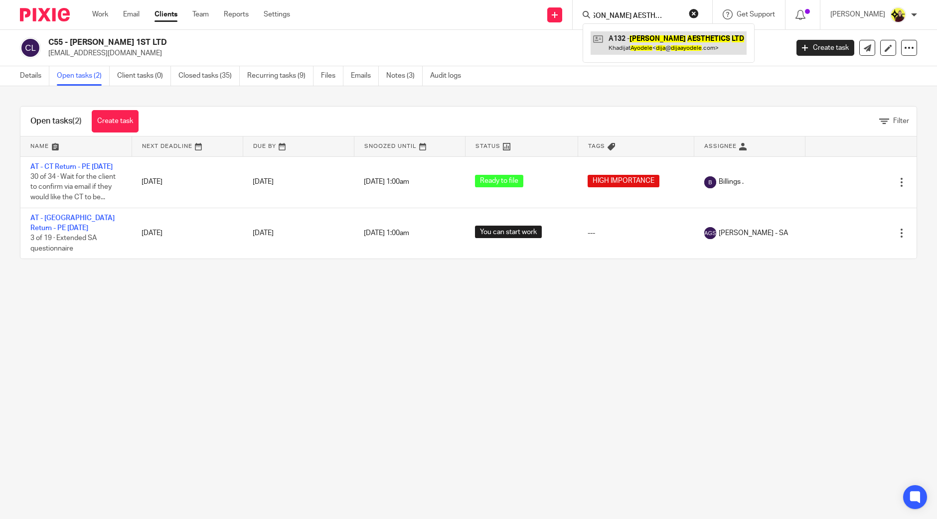
click at [654, 44] on link at bounding box center [669, 42] width 156 height 23
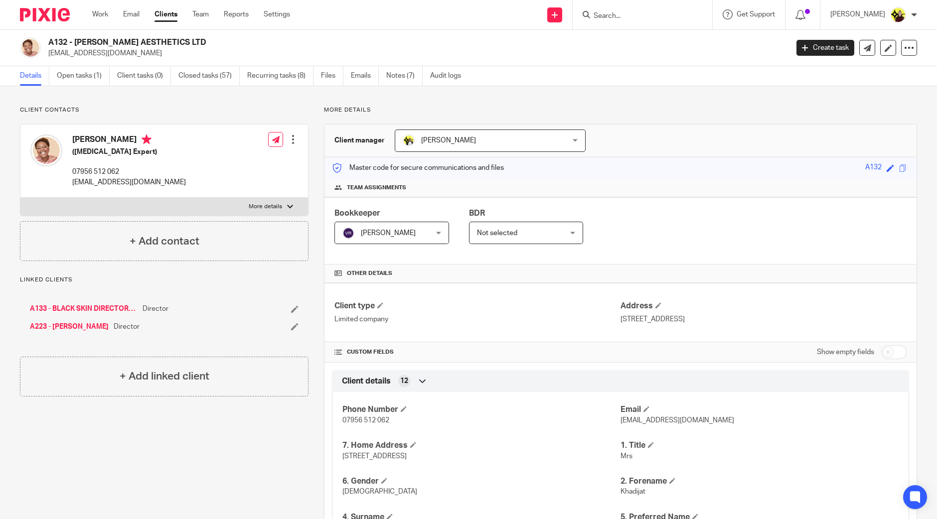
click at [612, 19] on input "Search" at bounding box center [638, 16] width 90 height 9
click at [612, 20] on input "Search" at bounding box center [638, 16] width 90 height 9
paste input "PIMS SOCIAL CARE LIMITED"
click at [628, 48] on p "Try searching for the name of a client or contact..." at bounding box center [669, 47] width 153 height 10
click at [634, 14] on input "PIMS SOCIAL CARE LIMITED" at bounding box center [638, 16] width 90 height 9
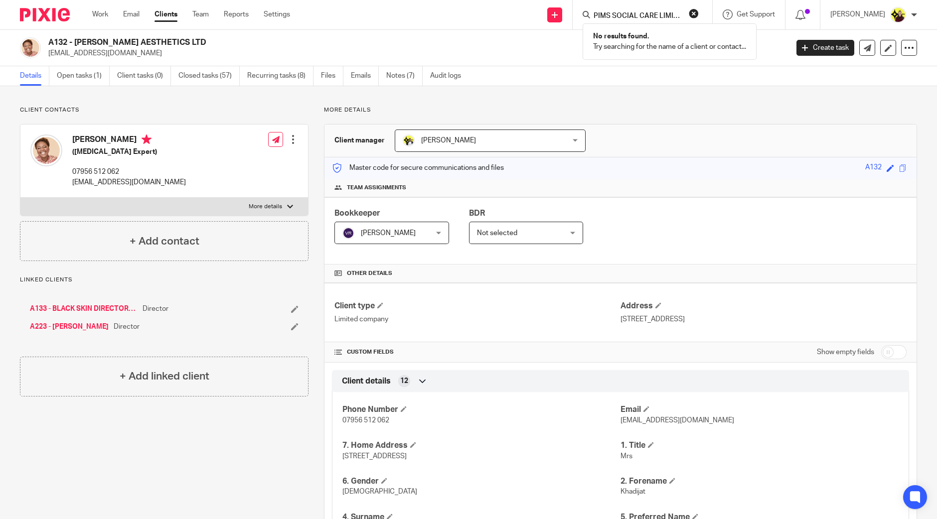
click at [634, 14] on input "PIMS SOCIAL CARE LIMITED" at bounding box center [638, 16] width 90 height 9
type input "pims"
click at [641, 48] on link at bounding box center [675, 42] width 168 height 23
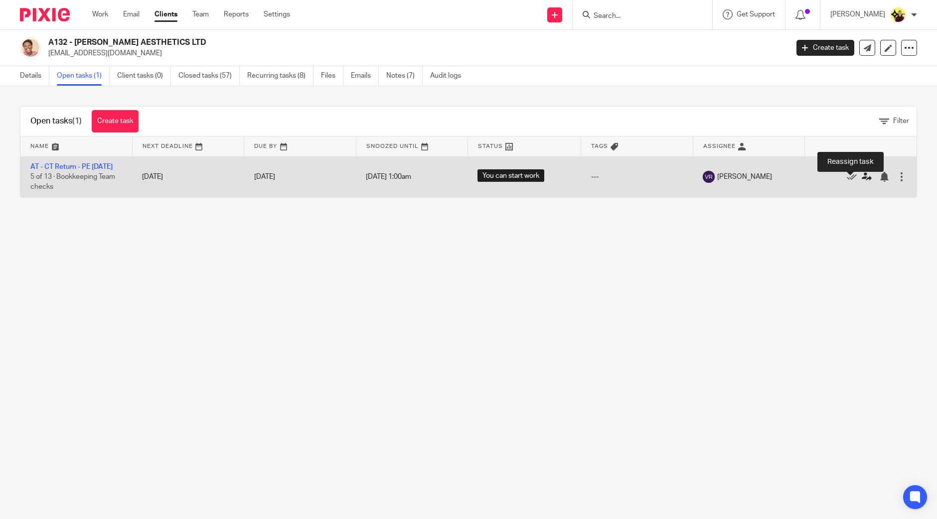
click at [862, 182] on icon at bounding box center [867, 177] width 10 height 10
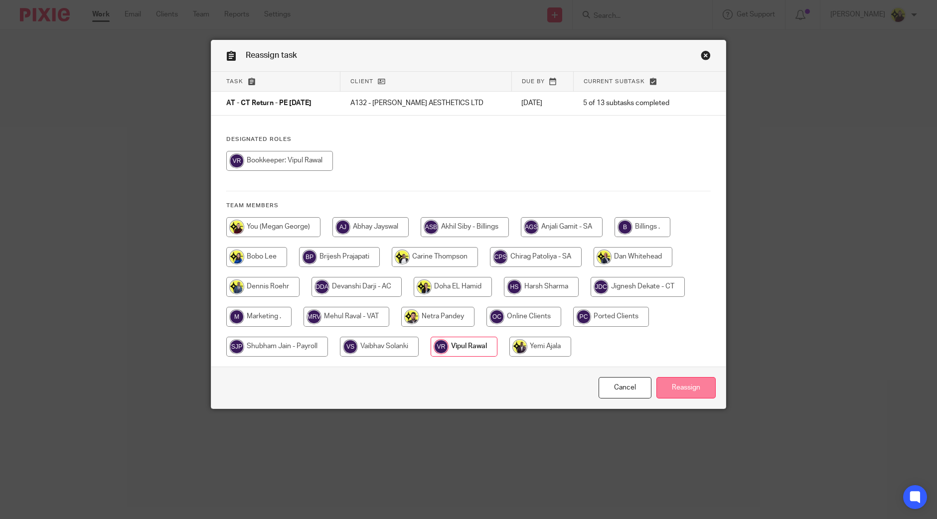
drag, startPoint x: 605, startPoint y: 318, endPoint x: 684, endPoint y: 377, distance: 99.4
click at [605, 317] on input "radio" at bounding box center [611, 317] width 76 height 20
radio input "true"
click at [676, 392] on input "Reassign" at bounding box center [685, 387] width 59 height 21
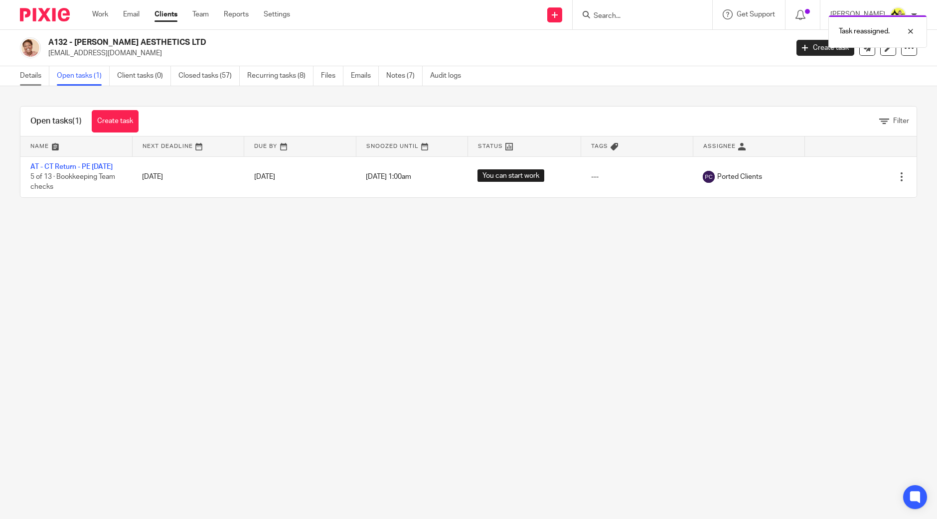
click at [34, 71] on link "Details" at bounding box center [34, 75] width 29 height 19
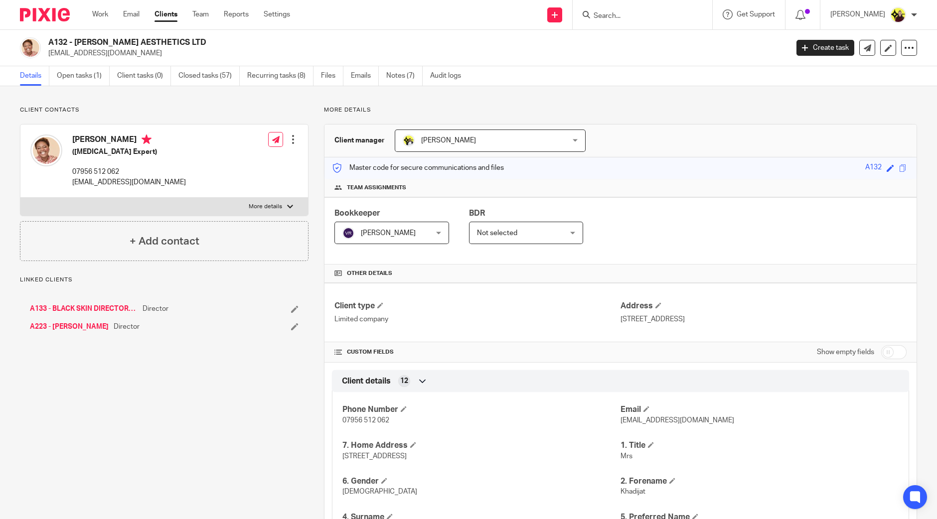
click at [376, 226] on span "[PERSON_NAME]" at bounding box center [384, 232] width 85 height 21
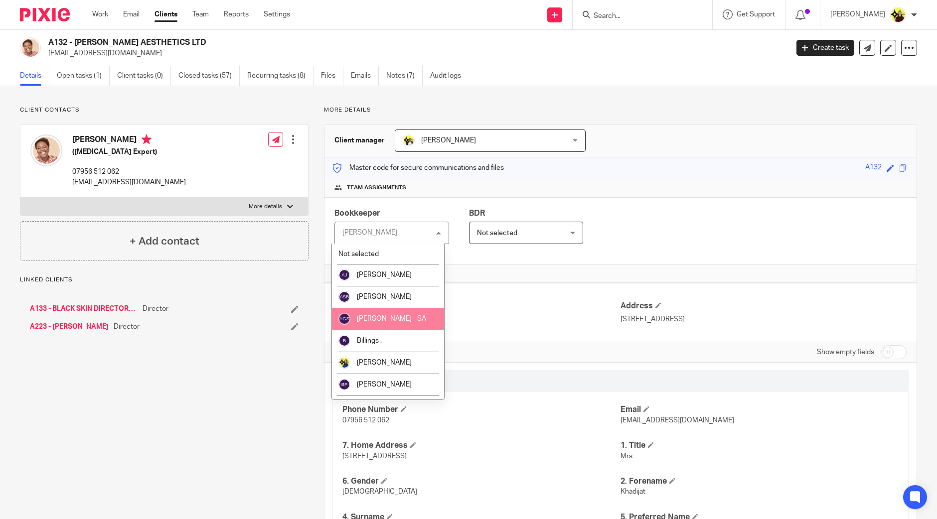
scroll to position [312, 0]
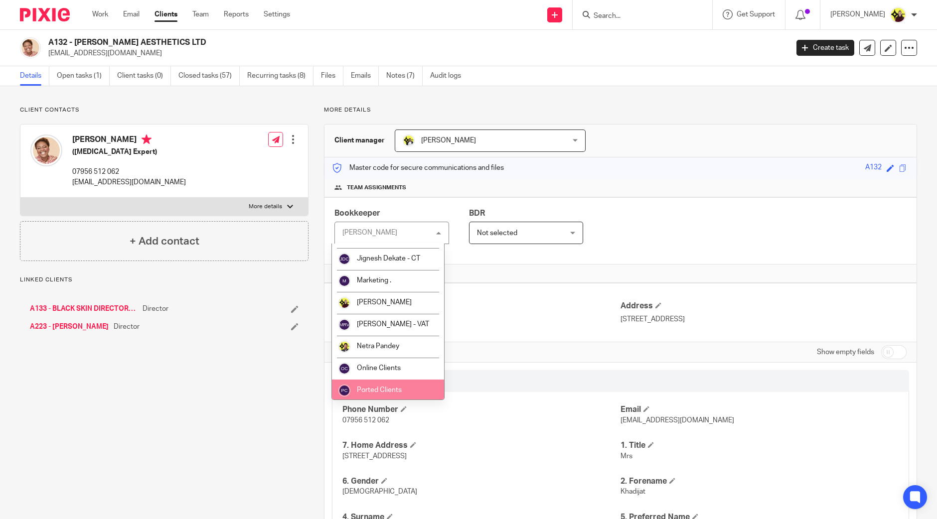
click at [381, 387] on span "Ported Clients" at bounding box center [379, 390] width 45 height 7
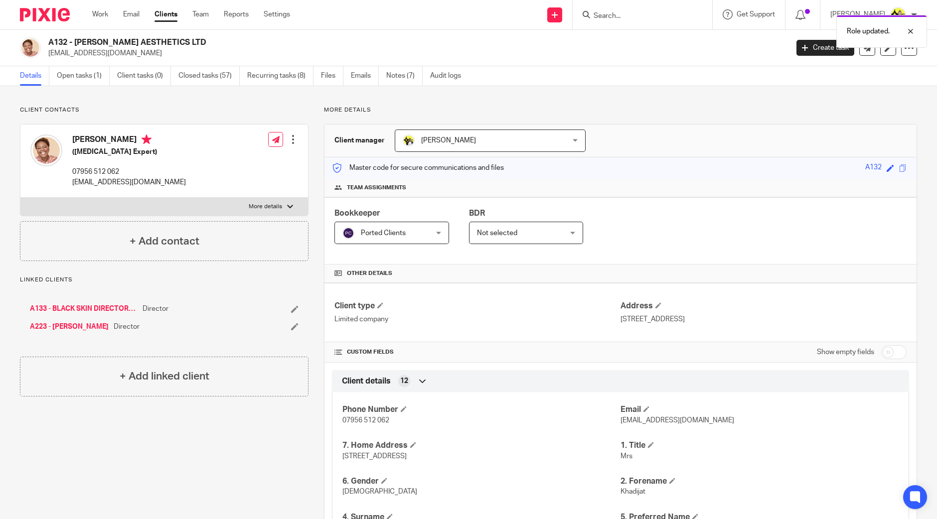
click at [663, 16] on div "Role updated." at bounding box center [698, 29] width 459 height 38
drag, startPoint x: 860, startPoint y: 29, endPoint x: 664, endPoint y: 28, distance: 195.4
click at [858, 29] on p "Role updated." at bounding box center [868, 31] width 43 height 10
click at [665, 17] on div "Role updated." at bounding box center [698, 29] width 459 height 38
click at [652, 17] on input "Search" at bounding box center [638, 16] width 90 height 9
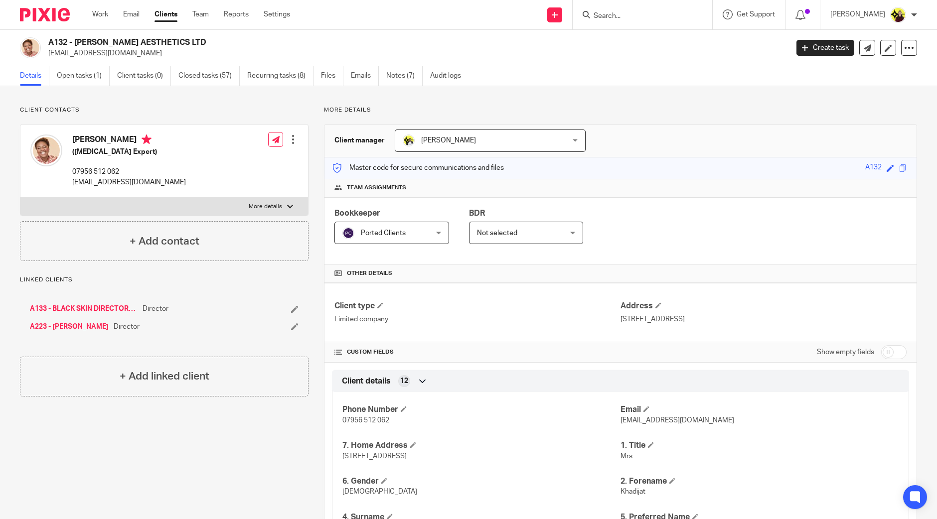
paste input "KINTSU LTD"
type input "KINTSU LTD"
click at [660, 41] on link at bounding box center [675, 42] width 168 height 23
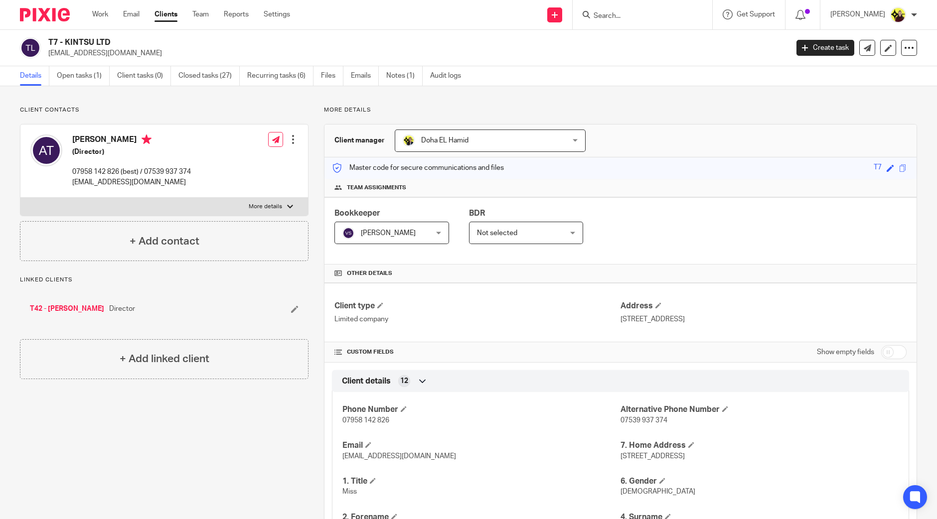
click at [395, 243] on div "[PERSON_NAME] [PERSON_NAME]" at bounding box center [391, 233] width 115 height 22
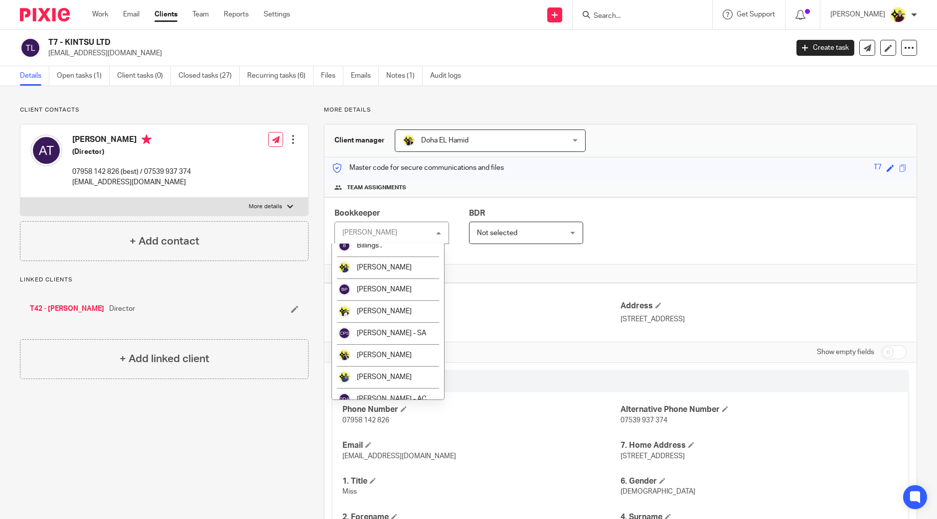
scroll to position [312, 0]
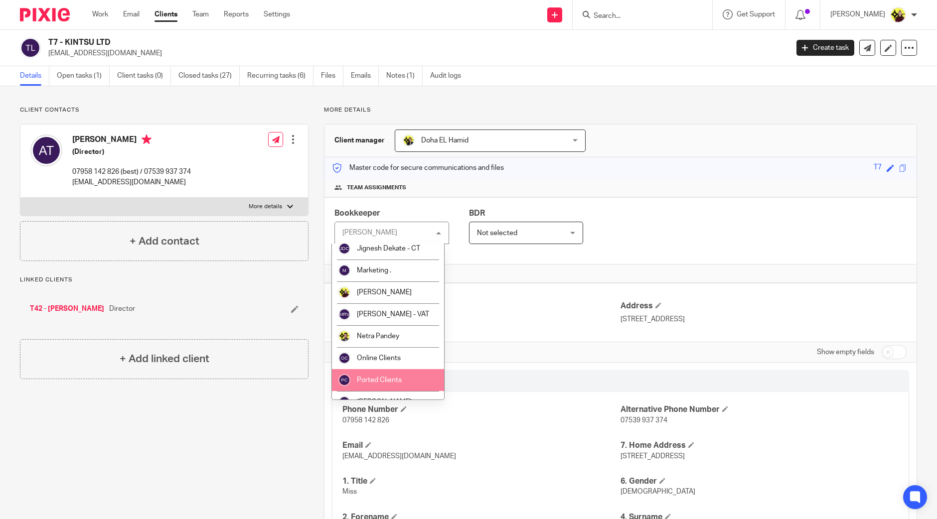
click at [382, 375] on li "Ported Clients" at bounding box center [388, 380] width 112 height 22
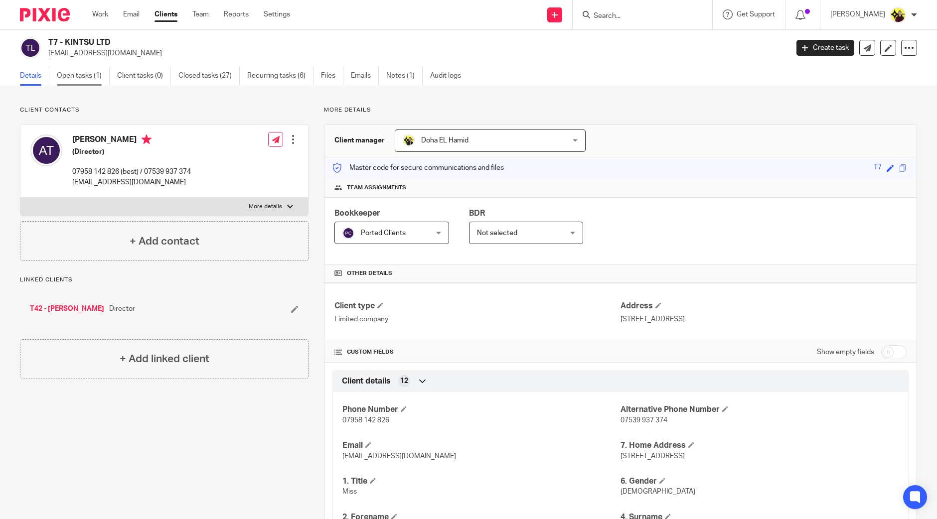
click at [86, 75] on link "Open tasks (1)" at bounding box center [83, 75] width 53 height 19
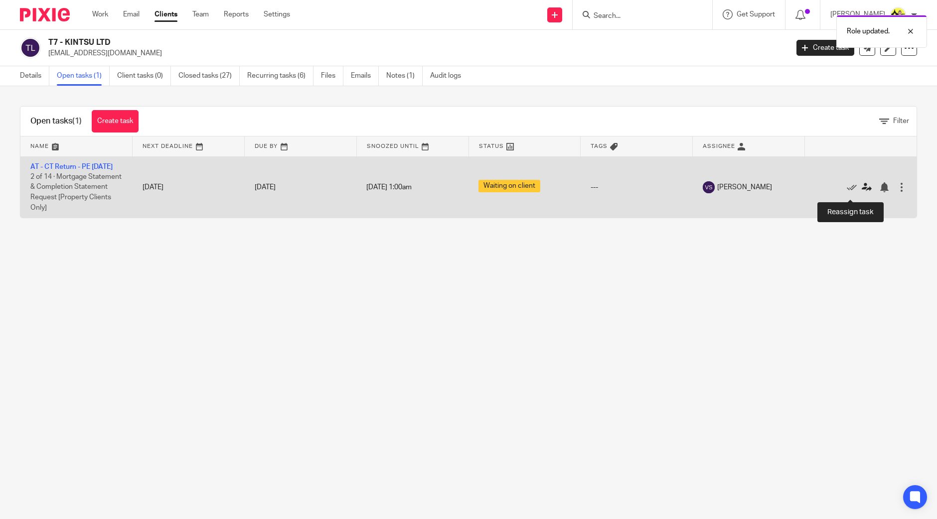
click at [862, 189] on icon at bounding box center [867, 187] width 10 height 10
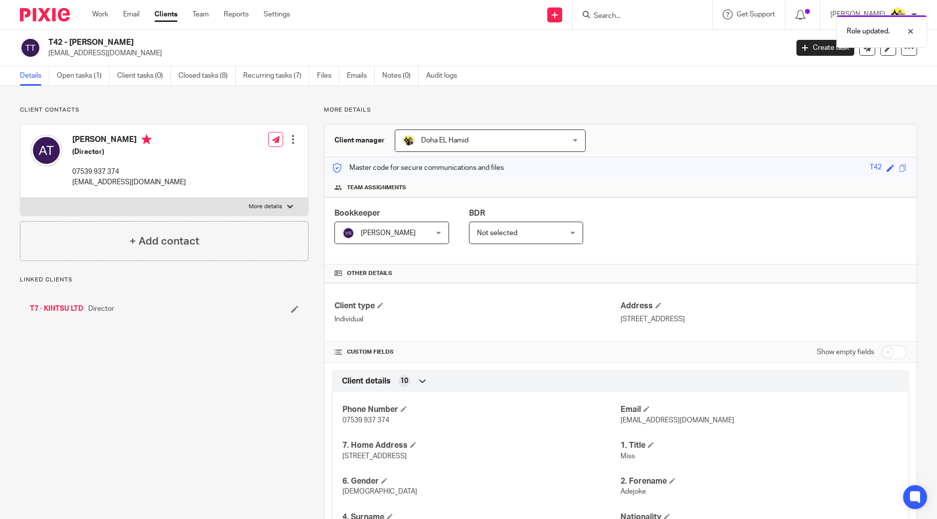
click at [362, 228] on span "[PERSON_NAME]" at bounding box center [384, 232] width 85 height 21
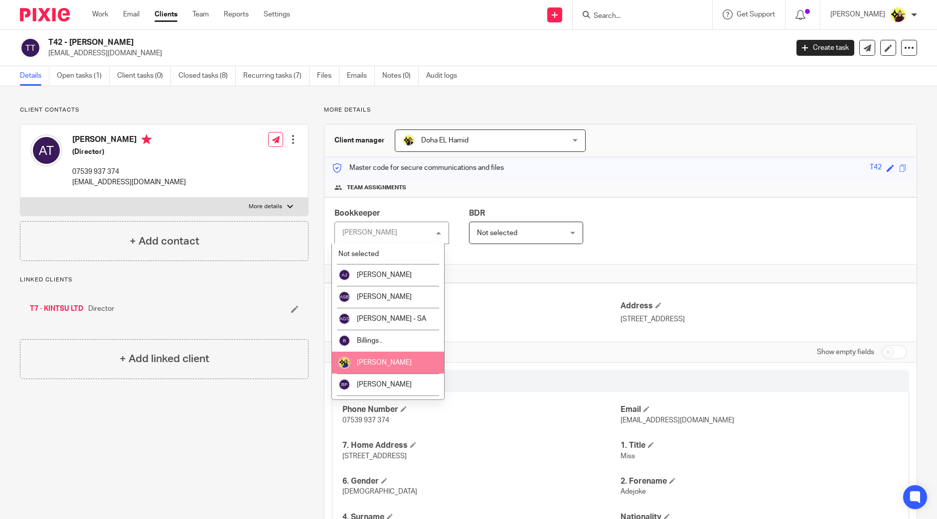
scroll to position [401, 0]
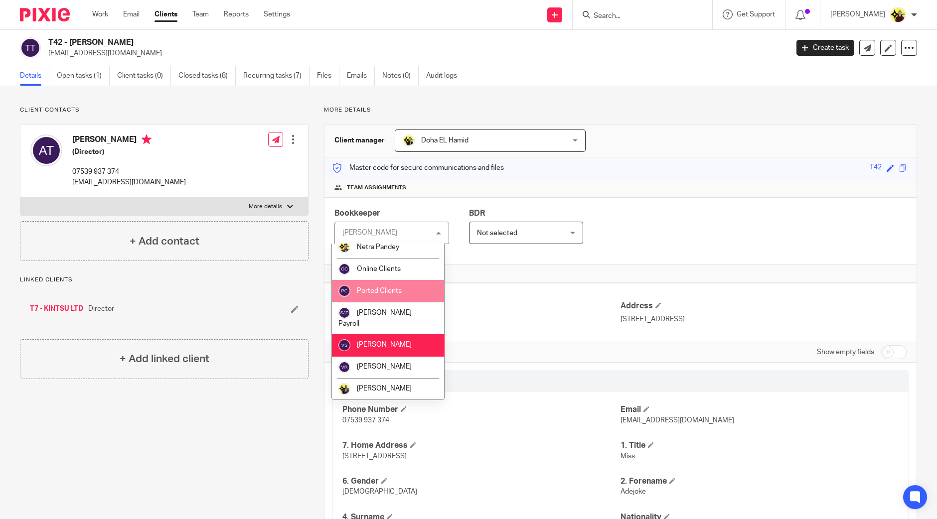
click at [386, 298] on li "Ported Clients" at bounding box center [388, 291] width 112 height 22
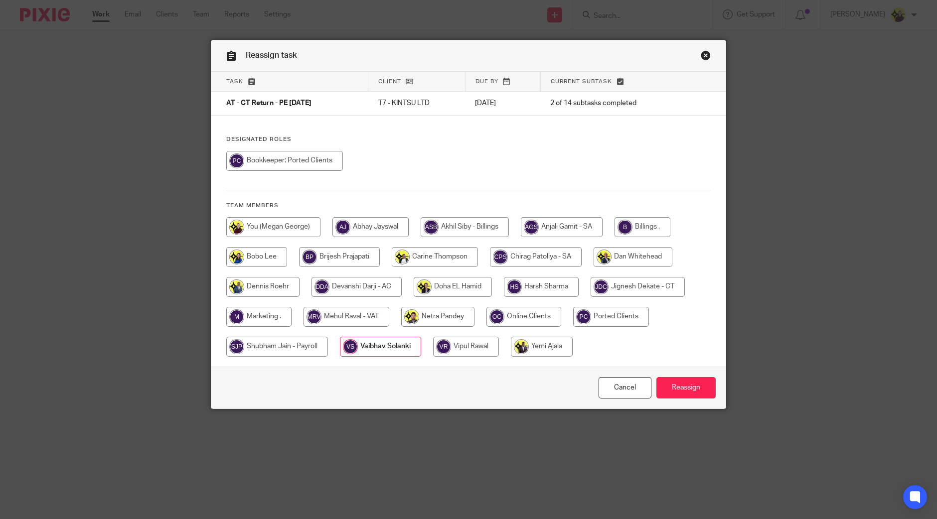
click at [613, 308] on input "radio" at bounding box center [611, 317] width 76 height 20
radio input "true"
click at [667, 388] on input "Reassign" at bounding box center [685, 387] width 59 height 21
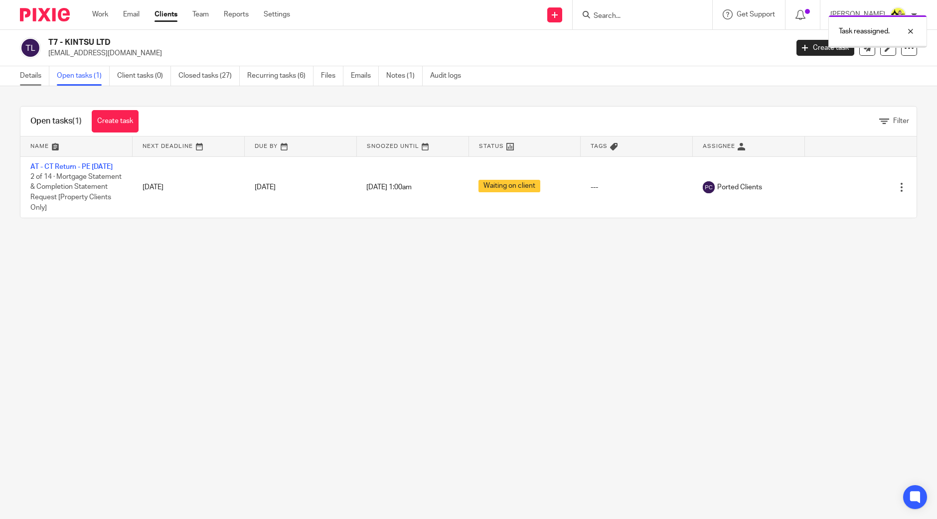
click at [38, 84] on link "Details" at bounding box center [34, 75] width 29 height 19
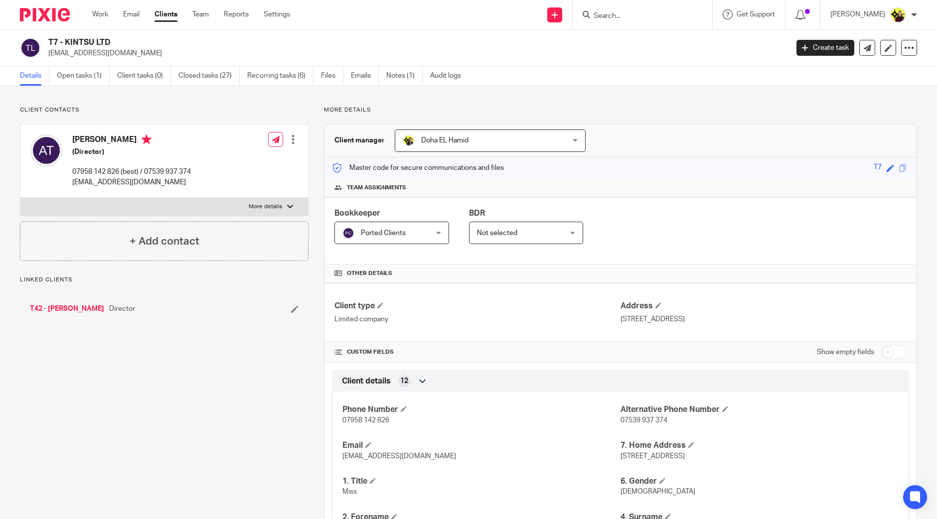
drag, startPoint x: 0, startPoint y: 0, endPoint x: 363, endPoint y: 238, distance: 434.1
click at [363, 238] on div "Bookkeeper Ported Clients Ported Clients Not selected [PERSON_NAME] [PERSON_NAM…" at bounding box center [391, 226] width 115 height 36
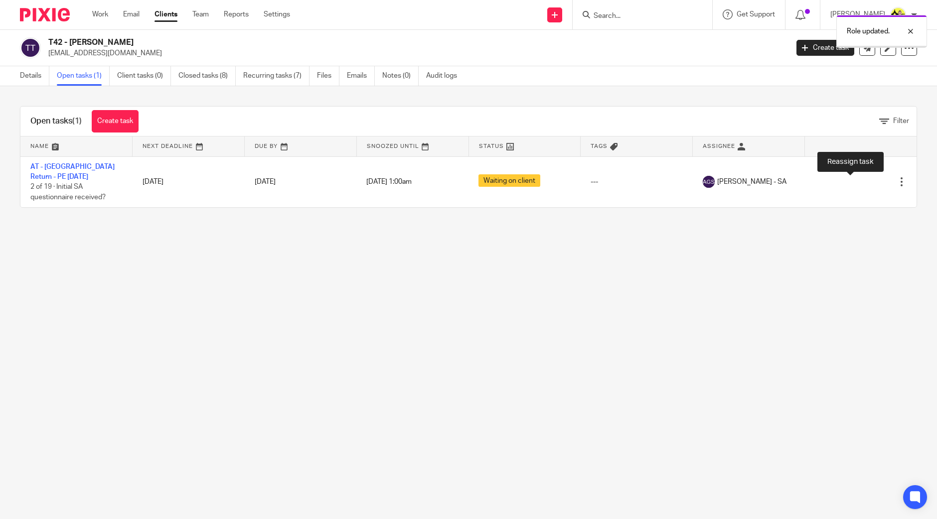
click at [862, 182] on icon at bounding box center [867, 182] width 10 height 10
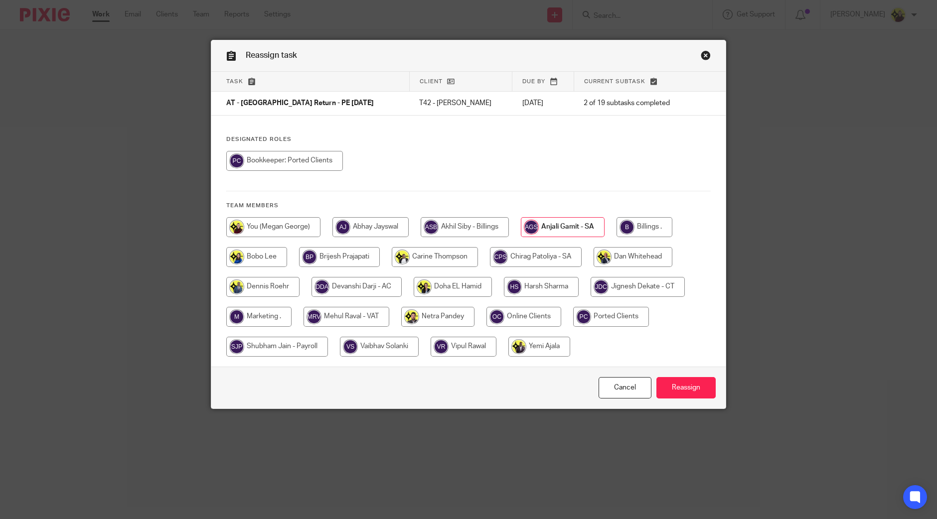
click at [603, 313] on input "radio" at bounding box center [611, 317] width 76 height 20
radio input "true"
click at [672, 377] on input "Reassign" at bounding box center [685, 387] width 59 height 21
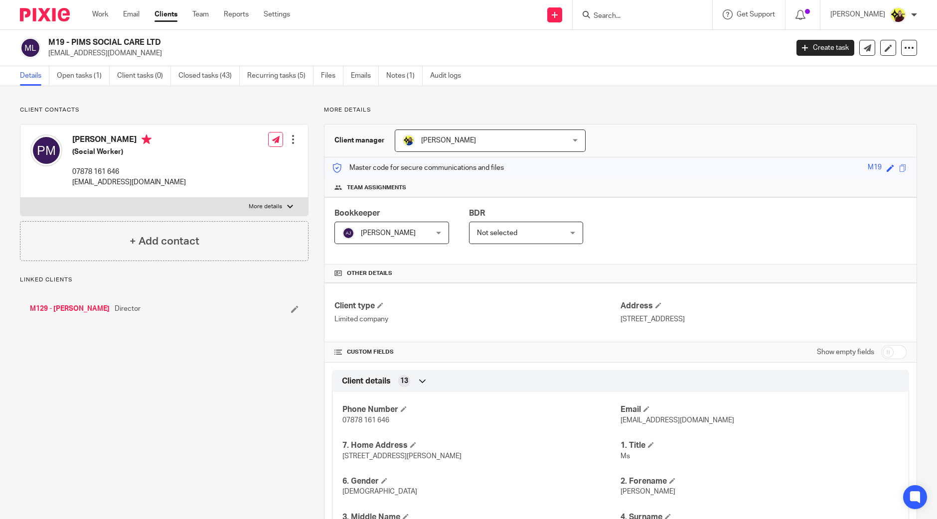
click at [361, 234] on span "[PERSON_NAME]" at bounding box center [388, 233] width 55 height 7
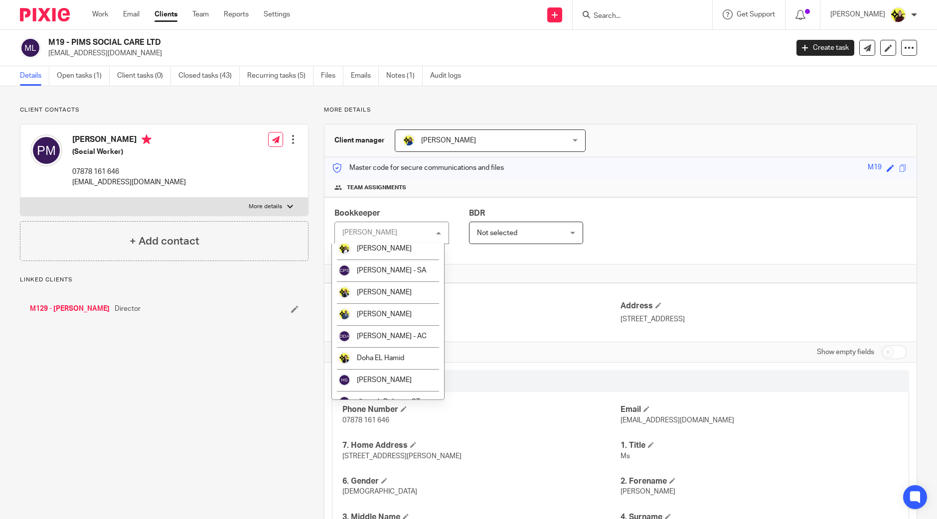
scroll to position [312, 0]
click at [366, 373] on li "Ported Clients" at bounding box center [388, 380] width 112 height 22
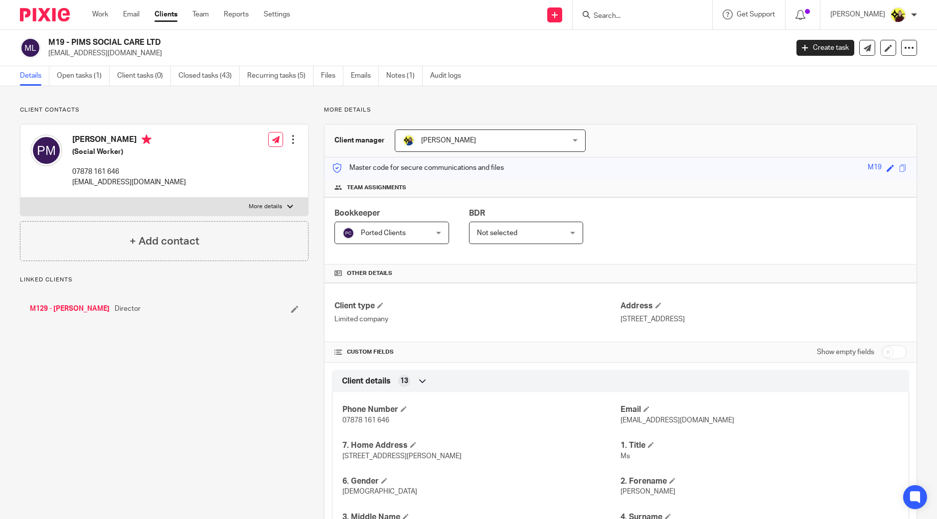
click at [76, 81] on link "Open tasks (1)" at bounding box center [83, 75] width 53 height 19
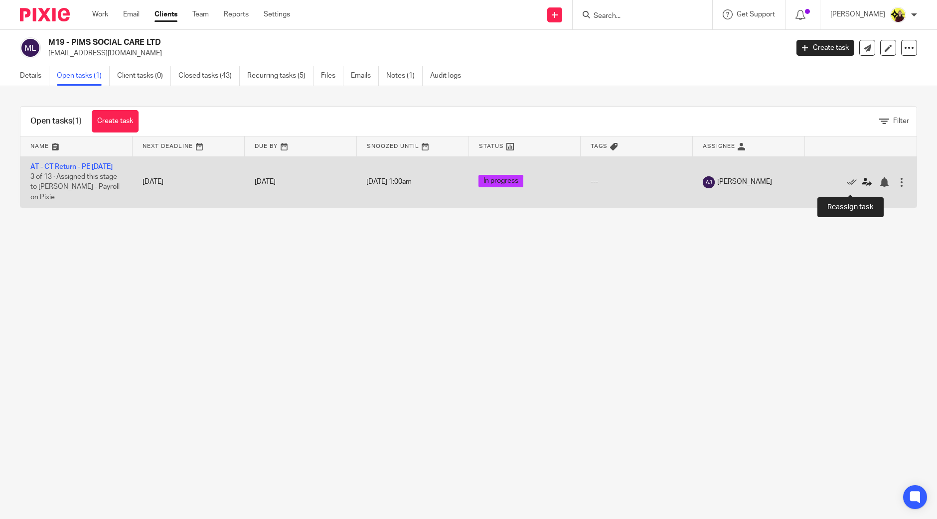
click at [862, 187] on icon at bounding box center [867, 182] width 10 height 10
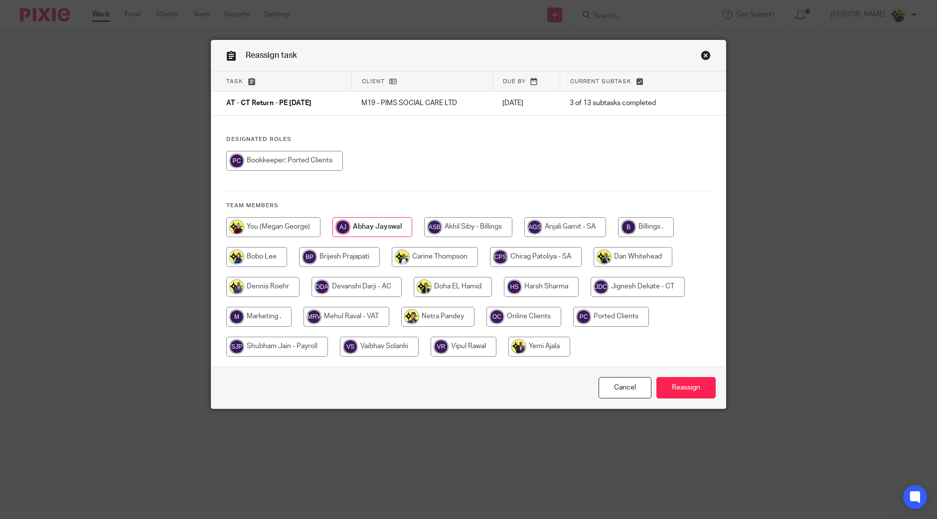
click at [633, 312] on input "radio" at bounding box center [611, 317] width 76 height 20
radio input "true"
click at [685, 401] on div "Cancel Reassign" at bounding box center [468, 388] width 514 height 42
click at [681, 381] on input "Reassign" at bounding box center [685, 387] width 59 height 21
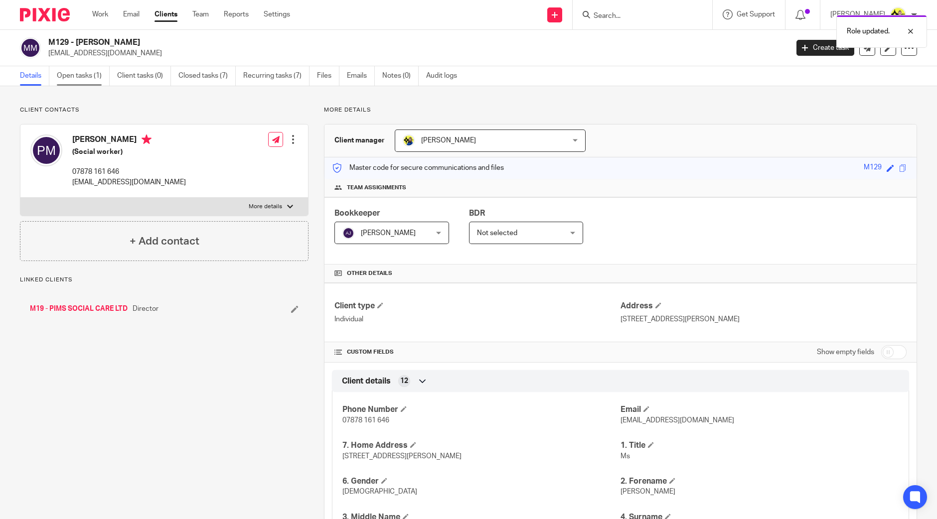
click at [108, 66] on link "Open tasks (1)" at bounding box center [83, 75] width 53 height 19
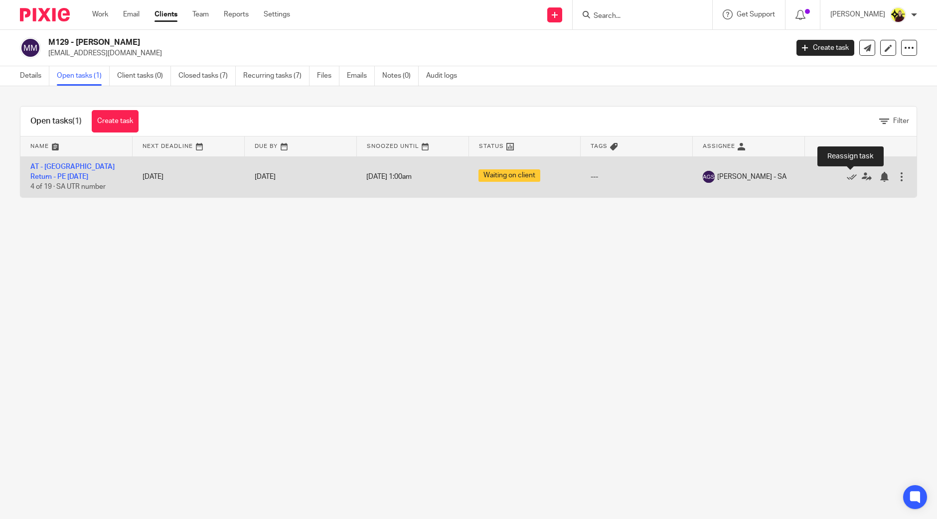
drag, startPoint x: 848, startPoint y: 180, endPoint x: 825, endPoint y: 183, distance: 22.7
click at [862, 180] on icon at bounding box center [867, 177] width 10 height 10
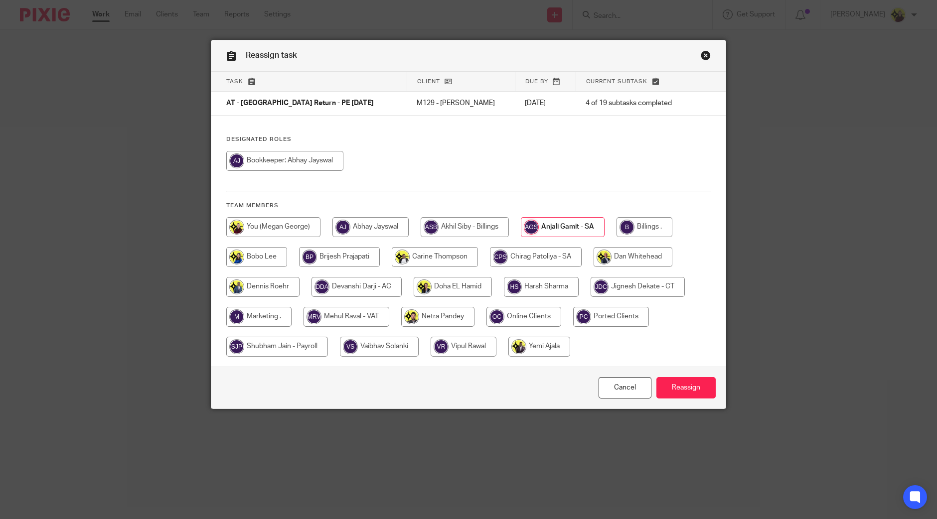
click at [581, 320] on input "radio" at bounding box center [611, 317] width 76 height 20
radio input "true"
click at [673, 390] on input "Reassign" at bounding box center [685, 387] width 59 height 21
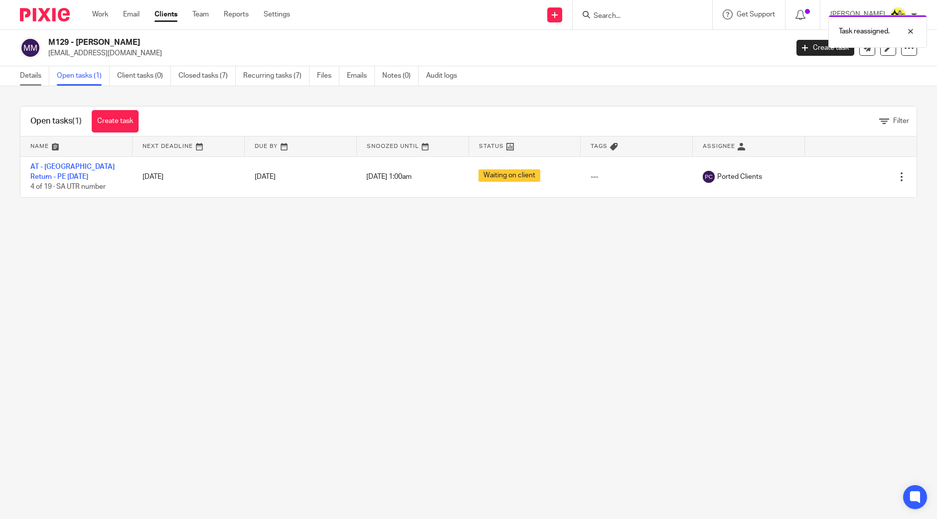
drag, startPoint x: 34, startPoint y: 73, endPoint x: 830, endPoint y: 191, distance: 804.7
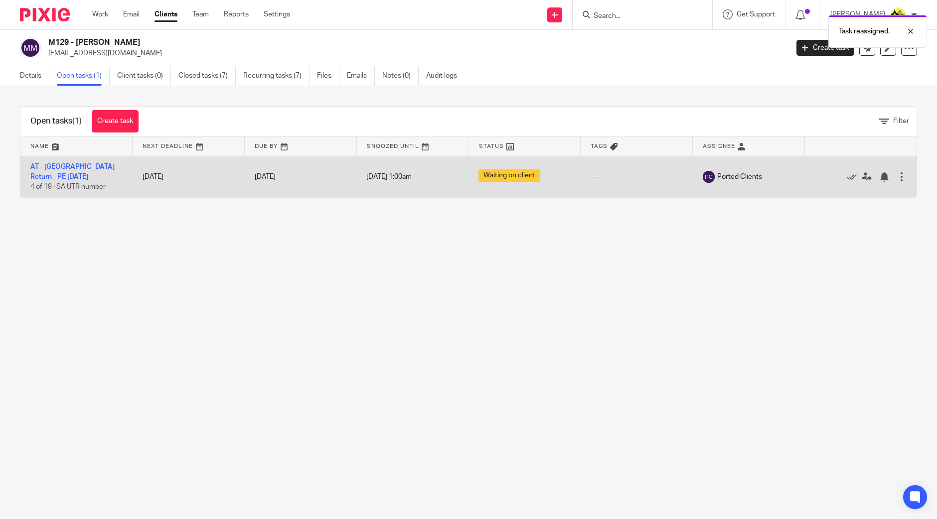
click at [34, 73] on link "Details" at bounding box center [34, 75] width 29 height 19
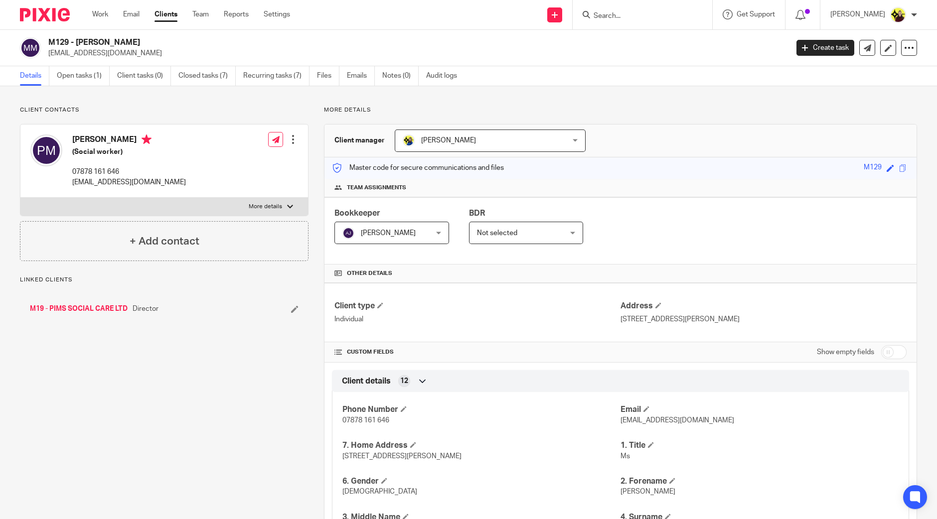
drag, startPoint x: 409, startPoint y: 226, endPoint x: 363, endPoint y: 342, distance: 125.3
click at [407, 226] on span "Abhay Jayswal" at bounding box center [384, 232] width 85 height 21
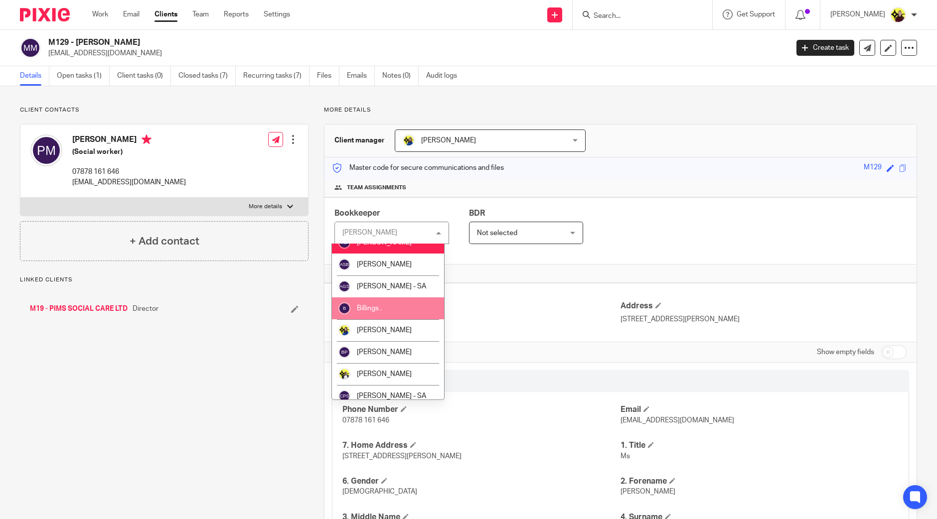
scroll to position [312, 0]
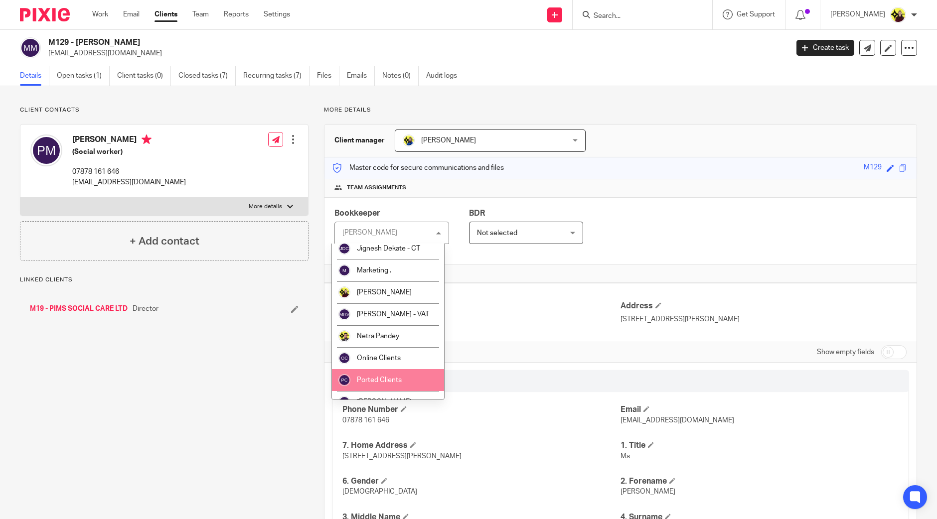
click at [372, 377] on span "Ported Clients" at bounding box center [379, 380] width 45 height 7
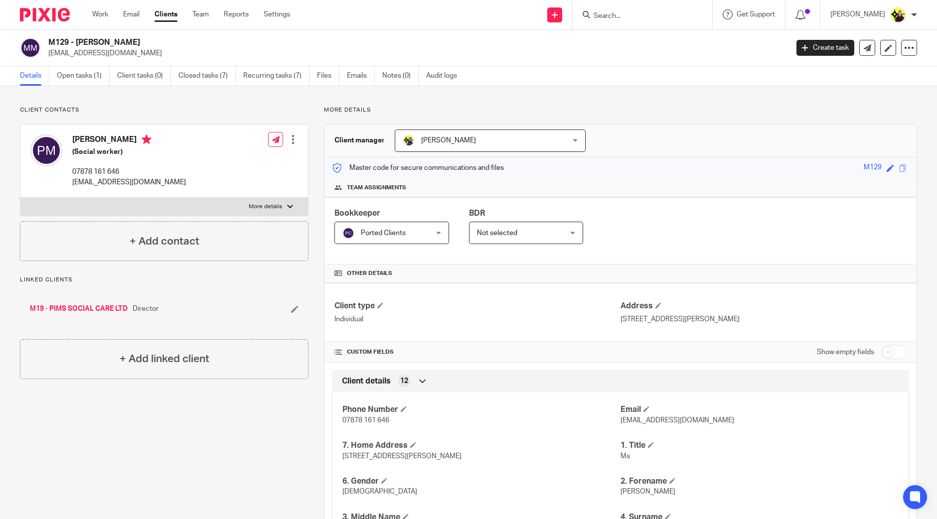
click at [622, 16] on input "Search" at bounding box center [638, 16] width 90 height 9
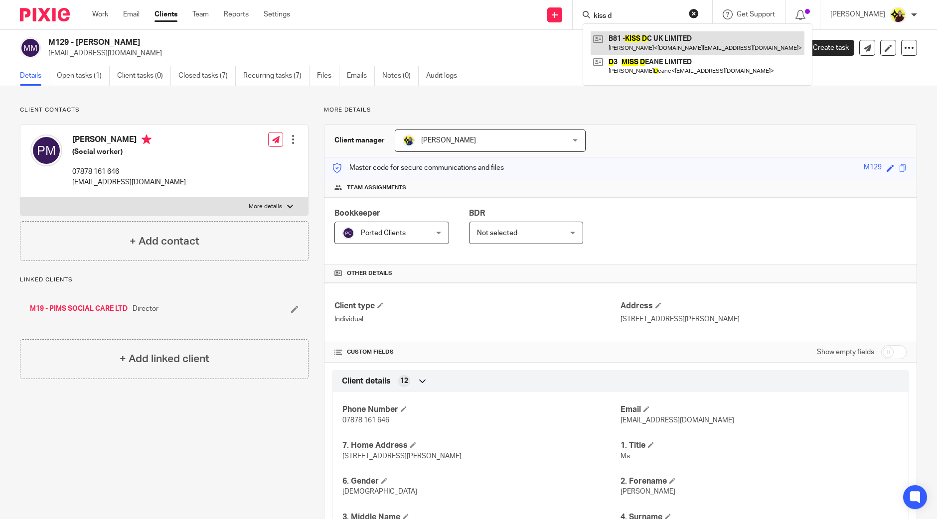
type input "kiss d"
click at [634, 46] on link at bounding box center [698, 42] width 214 height 23
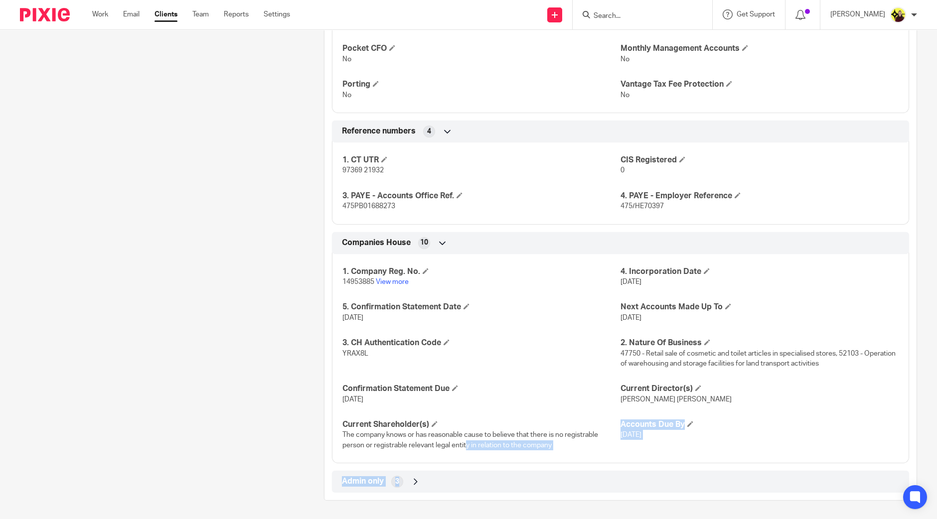
click at [457, 472] on div "Client type Limited company Address Unit 6 Red Lion Road, Red Lion Business Par…" at bounding box center [620, 8] width 592 height 969
click at [449, 480] on div "Admin only 3" at bounding box center [620, 482] width 562 height 17
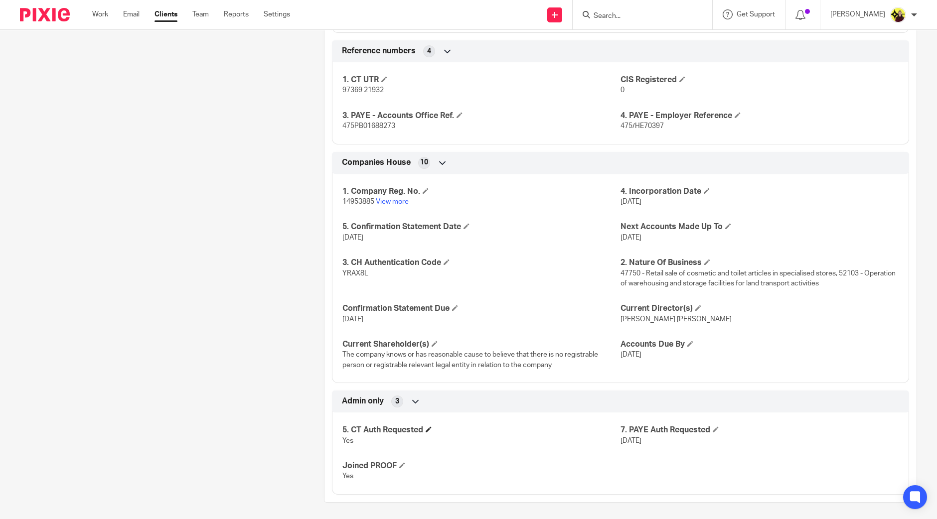
scroll to position [841, 0]
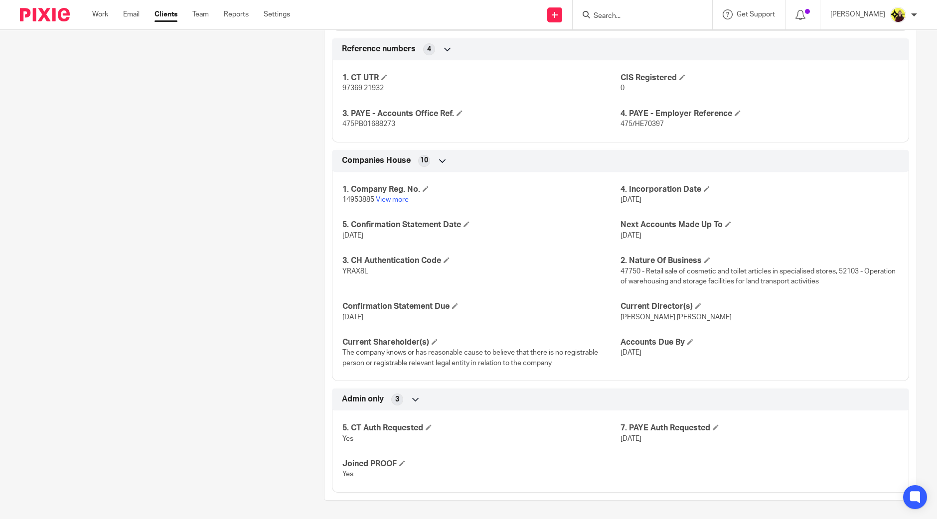
click at [636, 123] on span "475/HE70397" at bounding box center [642, 124] width 43 height 7
copy span "HE70397"
click at [381, 137] on div "1. CT UTR 97369 21932 CIS Registered 0 3. PAYE - Accounts Office Ref. 475PB0168…" at bounding box center [620, 98] width 577 height 90
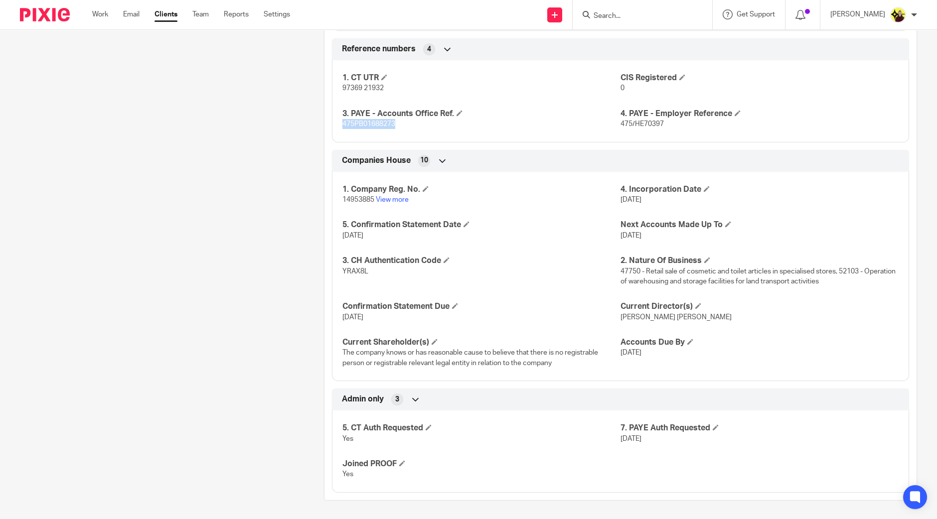
copy span "475PB01688273"
click at [713, 427] on span at bounding box center [716, 428] width 6 height 6
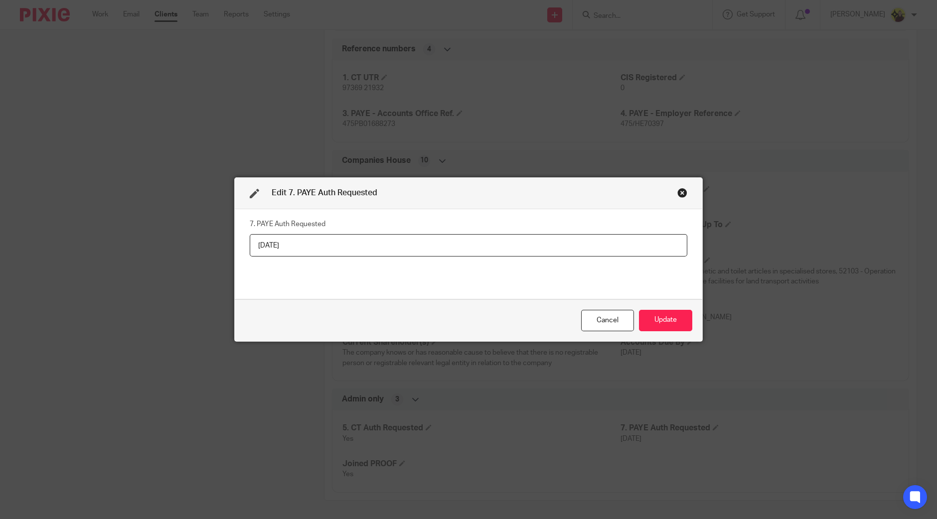
click at [576, 249] on input "09-05-2025" at bounding box center [469, 245] width 438 height 22
click at [575, 249] on input "09-05-2025" at bounding box center [469, 245] width 438 height 22
type input "14-08-2025"
click at [630, 306] on div "Cancel Update" at bounding box center [469, 321] width 468 height 42
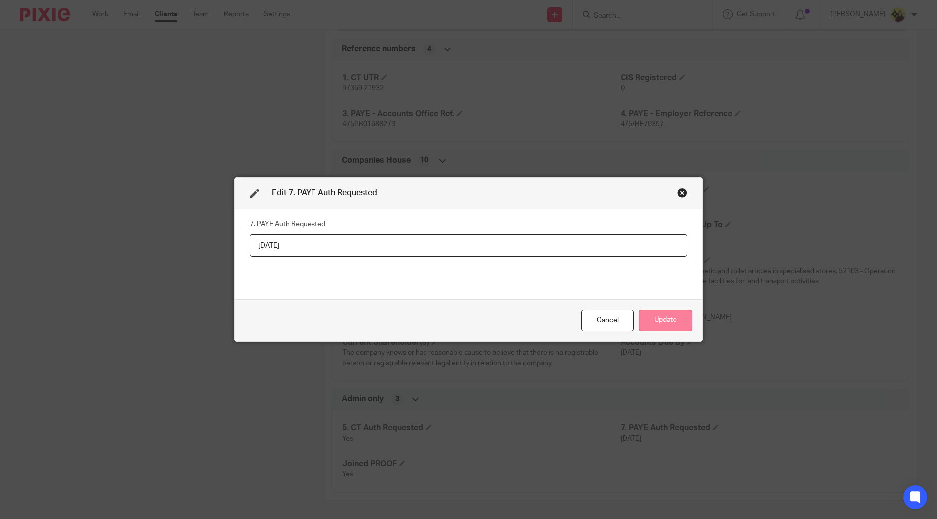
click at [653, 320] on button "Update" at bounding box center [665, 320] width 53 height 21
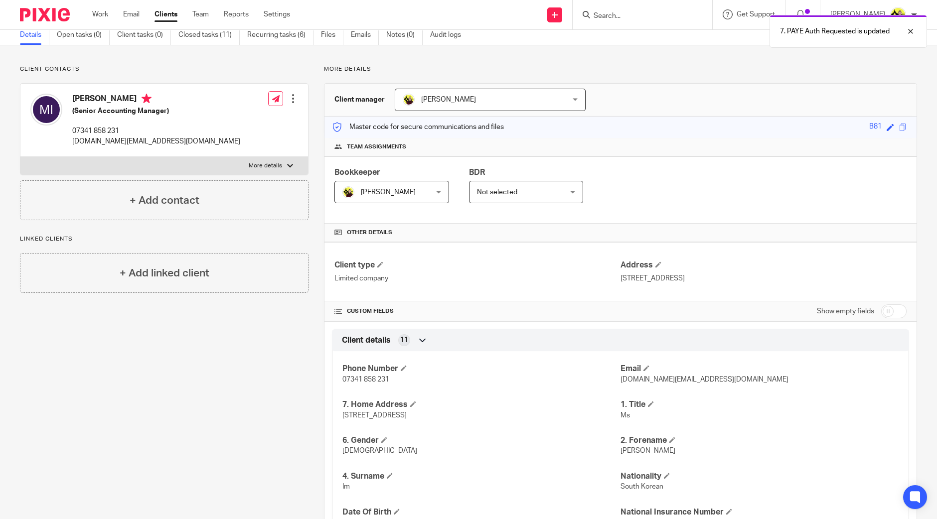
scroll to position [0, 0]
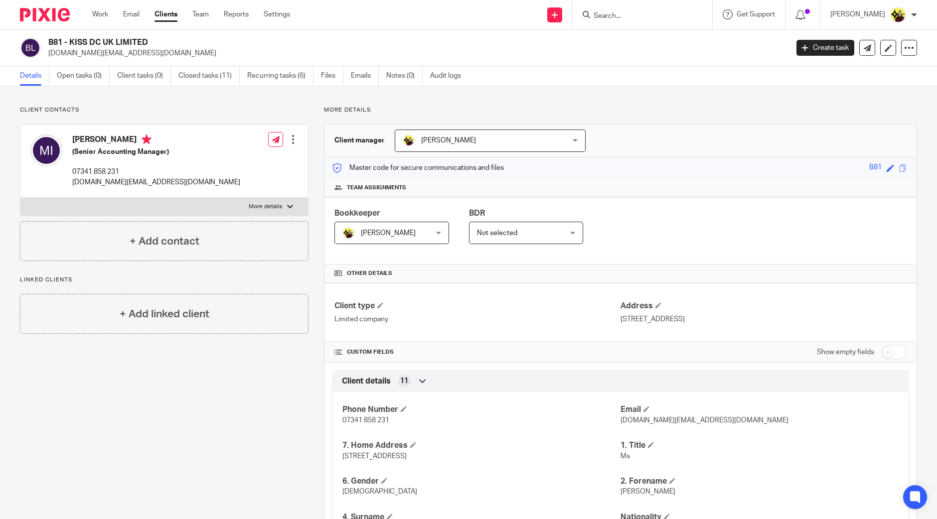
click at [636, 8] on form at bounding box center [646, 14] width 106 height 12
click at [633, 12] on input "Search" at bounding box center [638, 16] width 90 height 9
paste input "DAVIDS COURIER SERVICES LTD"
click at [637, 12] on input "DAVIDS COURIER SERVICES LTD" at bounding box center [638, 16] width 90 height 9
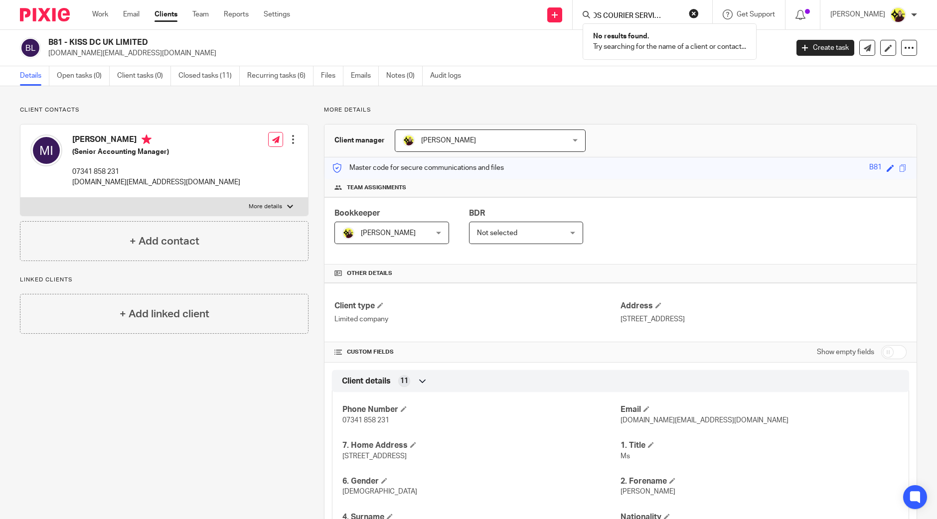
click at [637, 12] on input "DAVIDS COURIER SERVICES LTD" at bounding box center [638, 16] width 90 height 9
type input "HOYTE"
click at [644, 38] on link at bounding box center [702, 42] width 222 height 23
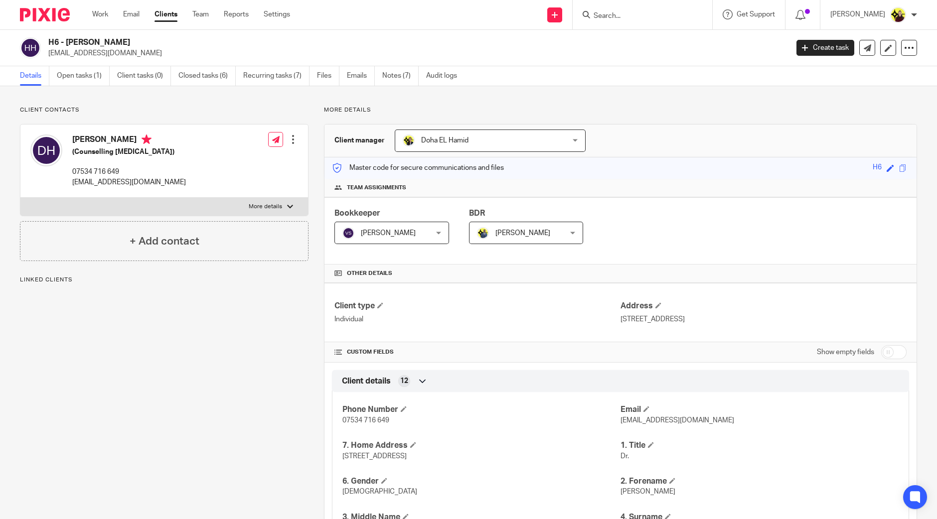
scroll to position [560, 0]
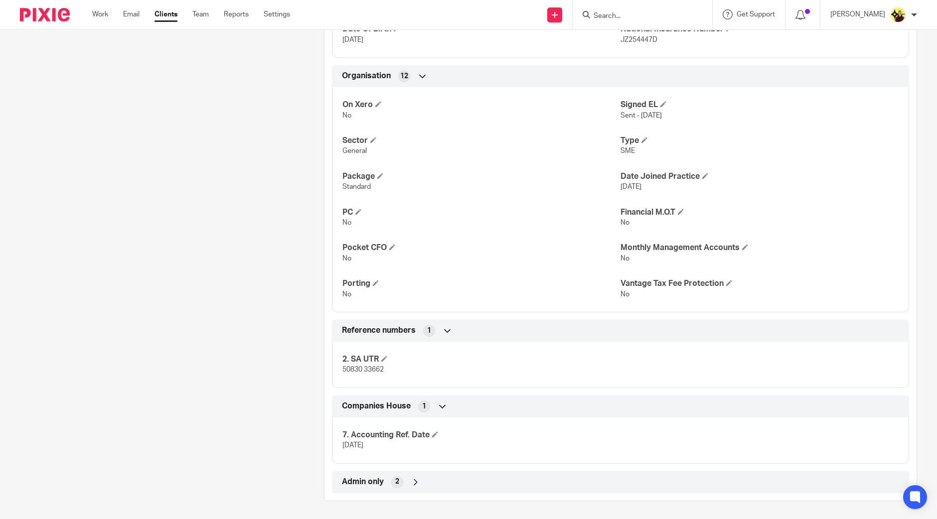
click at [509, 482] on div "Admin only 2" at bounding box center [620, 482] width 562 height 17
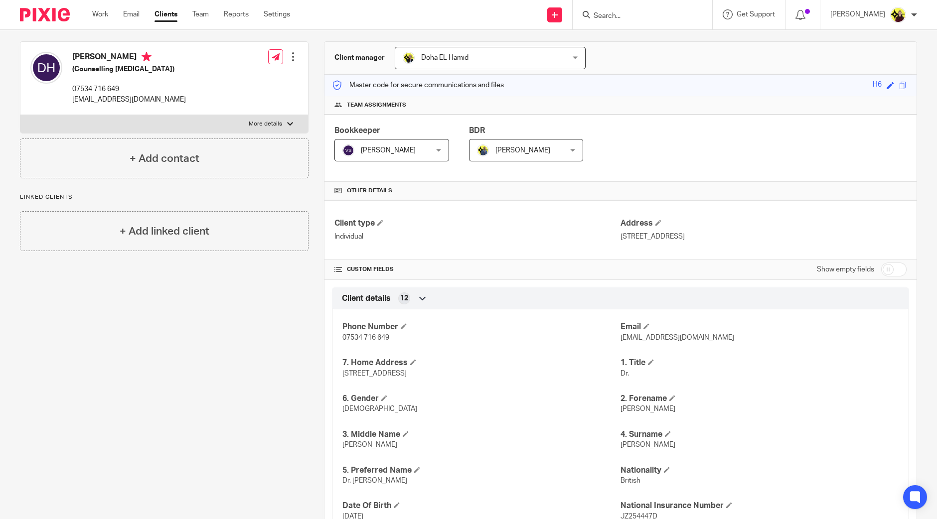
scroll to position [0, 0]
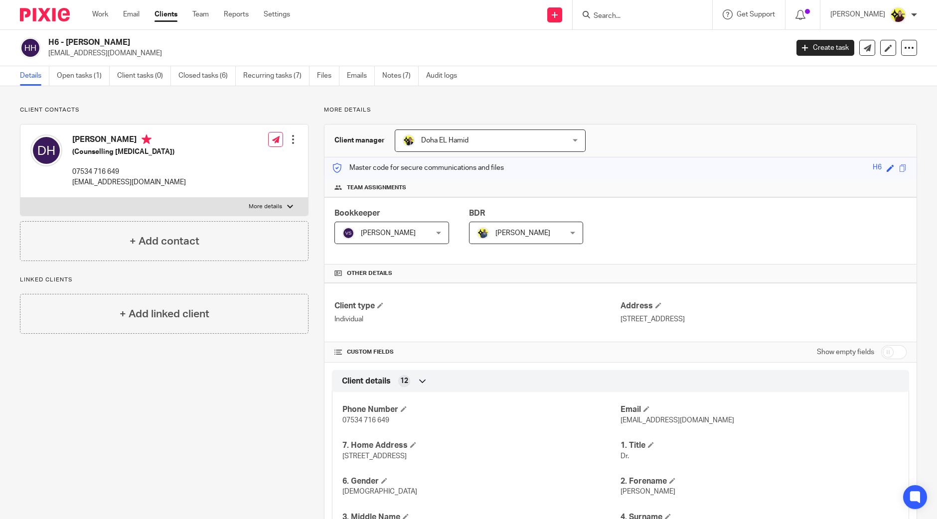
click at [172, 13] on link "Clients" at bounding box center [166, 14] width 23 height 10
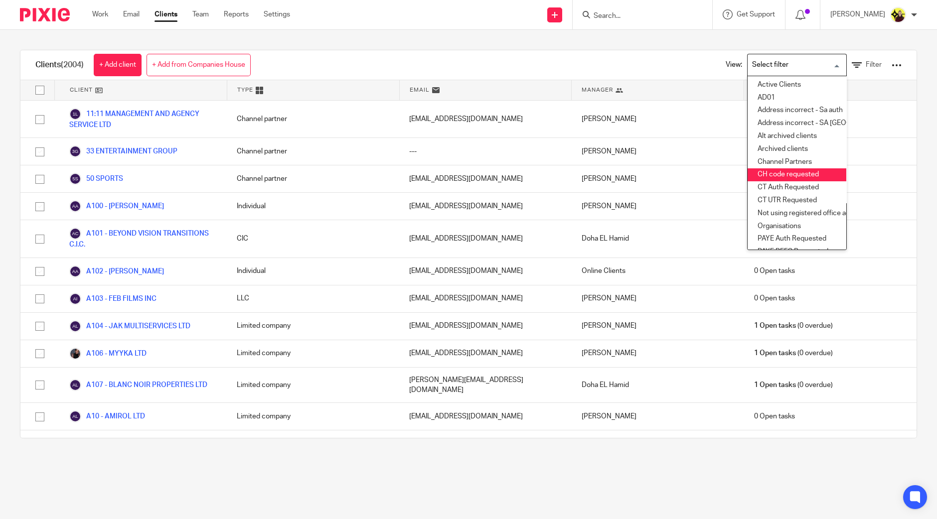
click at [772, 174] on li "CH code requested" at bounding box center [797, 174] width 99 height 13
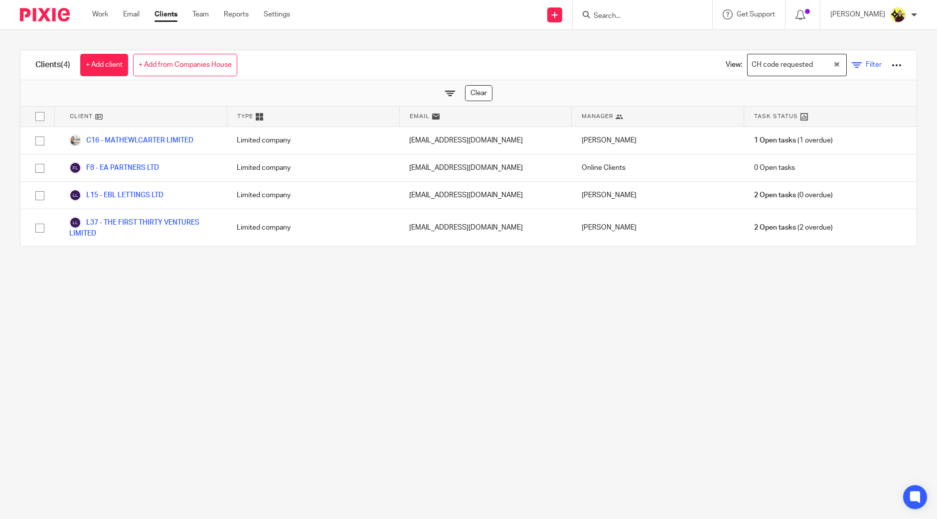
click at [852, 67] on link "Filter" at bounding box center [867, 65] width 30 height 10
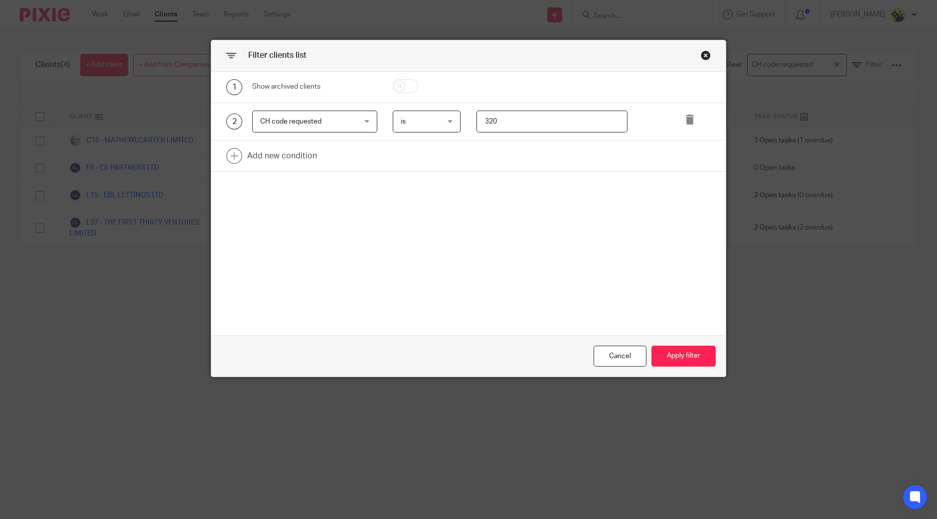
drag, startPoint x: 482, startPoint y: 131, endPoint x: 334, endPoint y: 116, distance: 148.8
click at [314, 122] on div "2 CH code requested CH code requested Name Email Client type Manager Open tasks…" at bounding box center [461, 122] width 500 height 22
type input "-"
click at [676, 355] on button "Apply filter" at bounding box center [683, 356] width 64 height 21
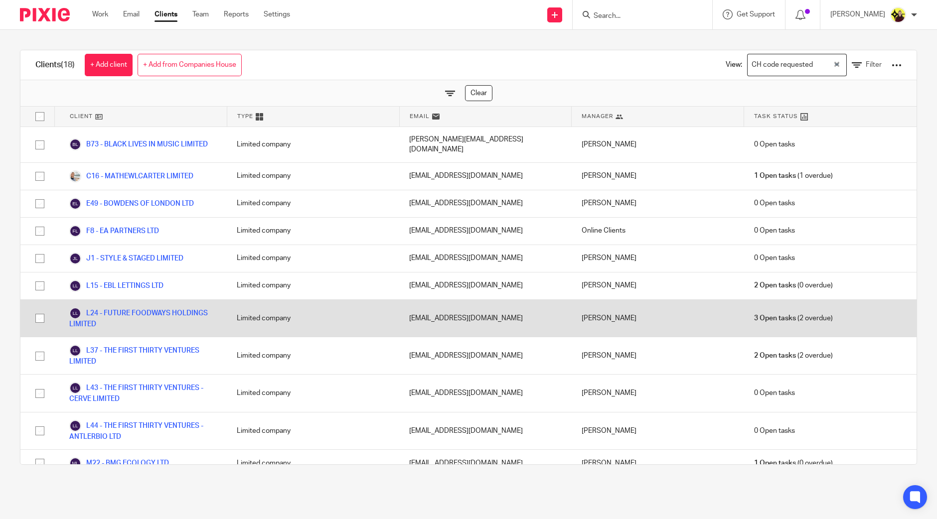
scroll to position [194, 0]
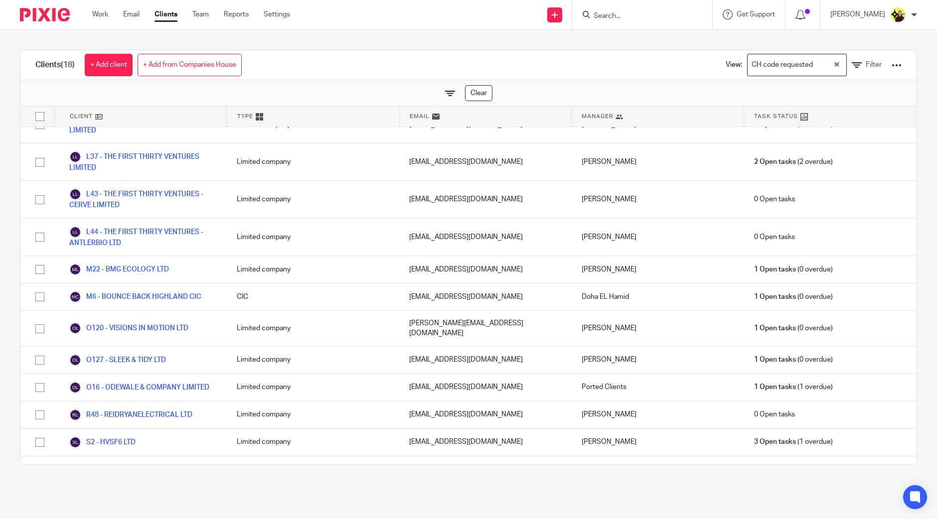
click at [833, 72] on div "View: CH code requested Loading... Filter" at bounding box center [806, 64] width 191 height 29
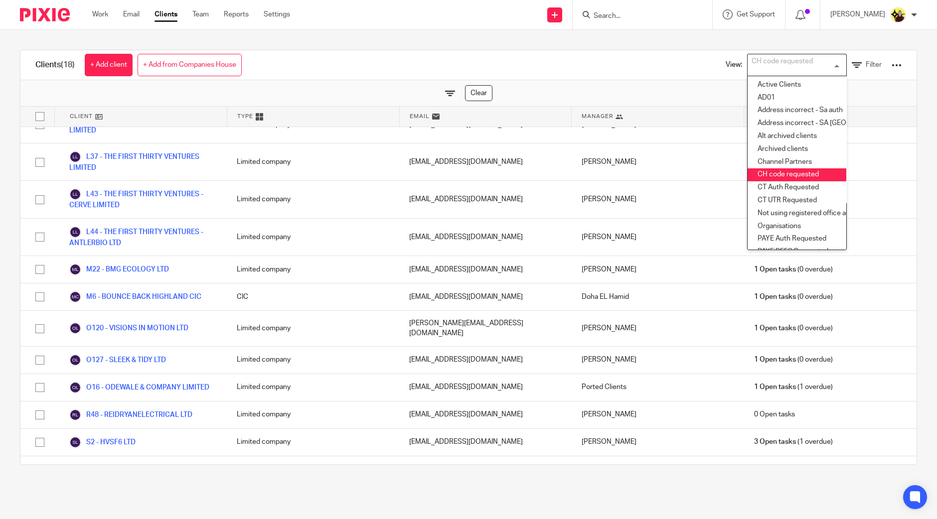
click at [773, 73] on div "CH code requested Loading..." at bounding box center [797, 65] width 100 height 22
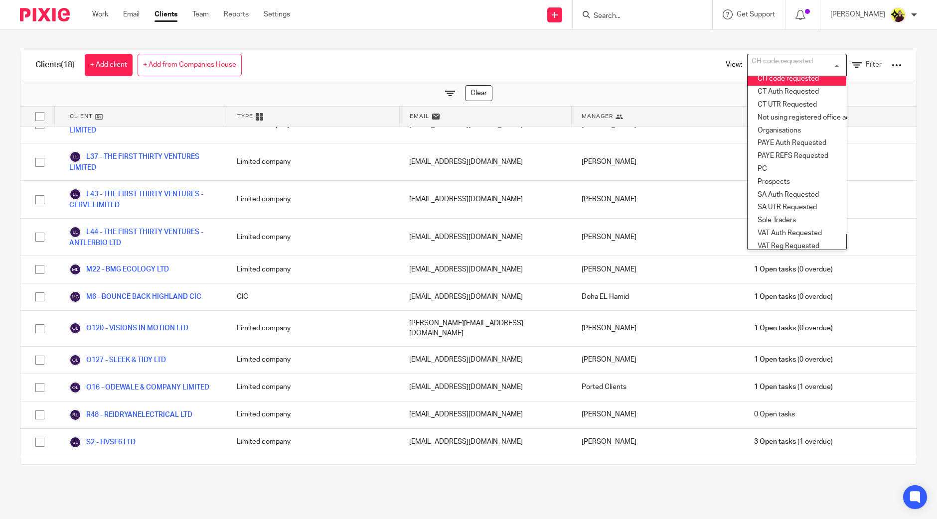
scroll to position [111, 0]
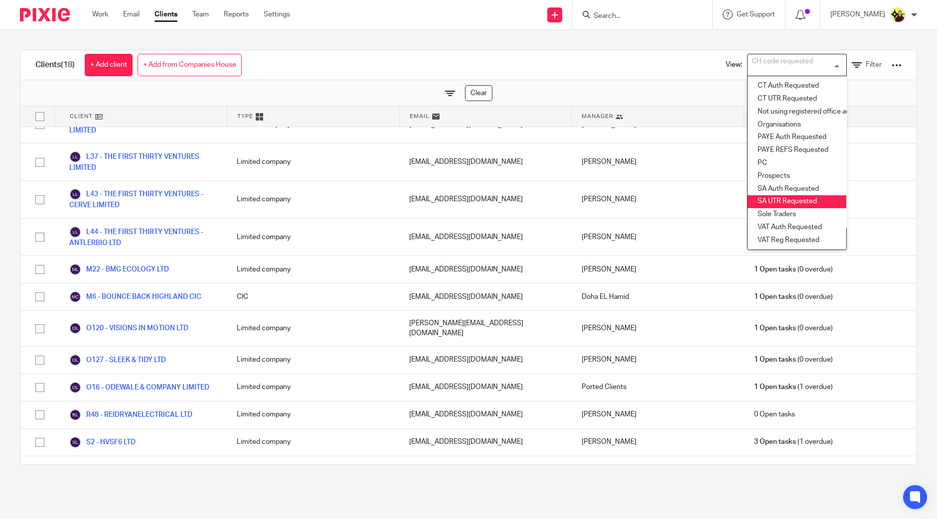
click at [763, 195] on li "SA UTR Requested" at bounding box center [797, 201] width 99 height 13
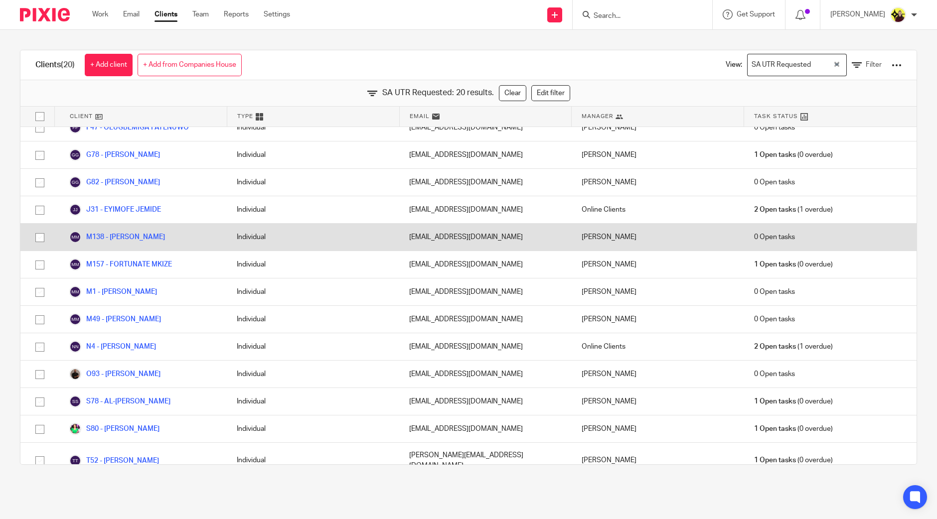
scroll to position [0, 0]
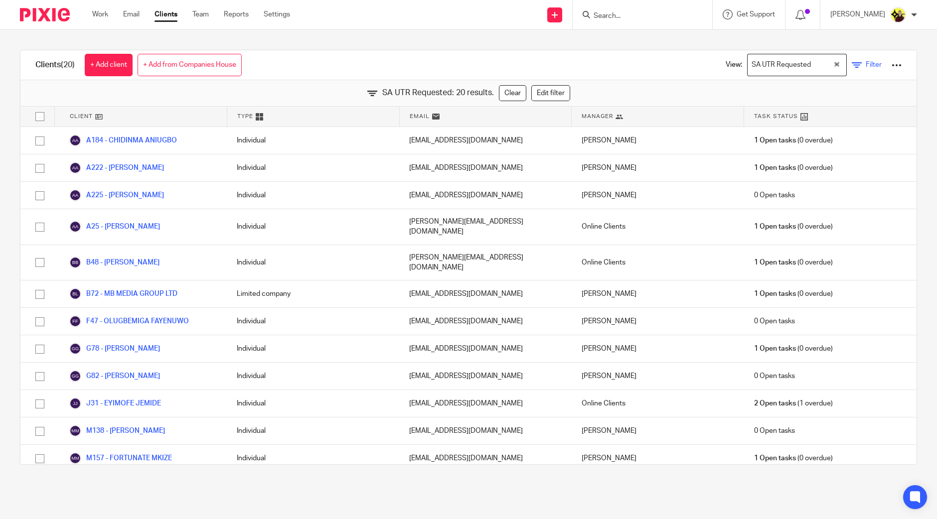
click at [866, 63] on span "Filter" at bounding box center [874, 64] width 16 height 7
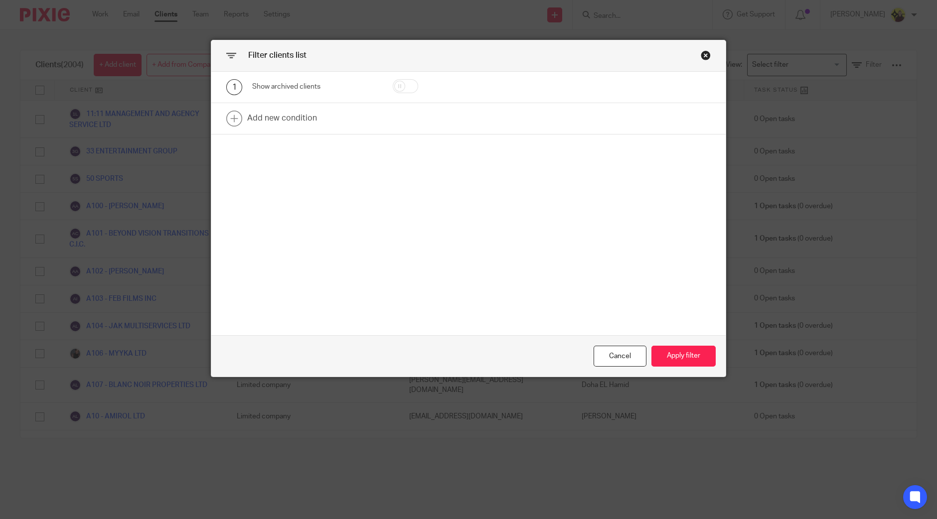
click at [703, 48] on div "Filter clients list" at bounding box center [468, 55] width 514 height 31
click at [702, 52] on div "Close this dialog window" at bounding box center [706, 55] width 10 height 10
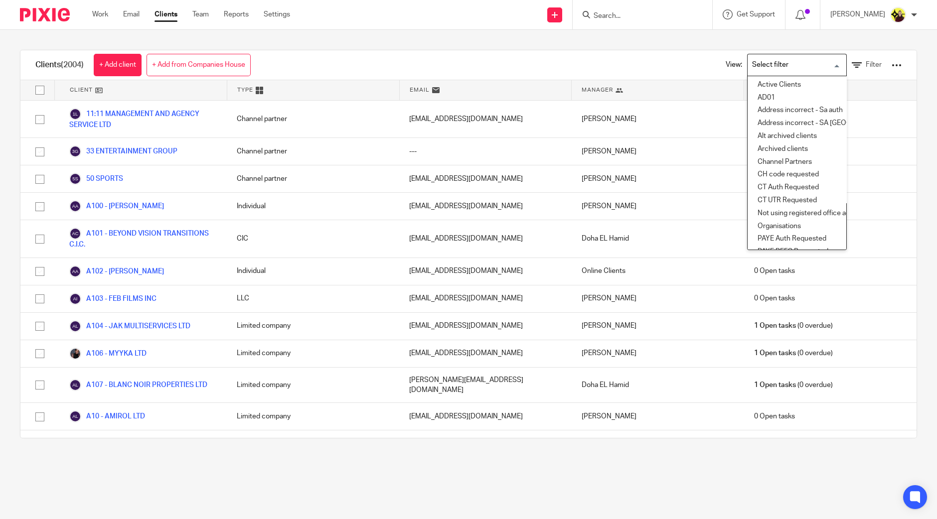
click at [761, 61] on input "Search for option" at bounding box center [795, 64] width 92 height 17
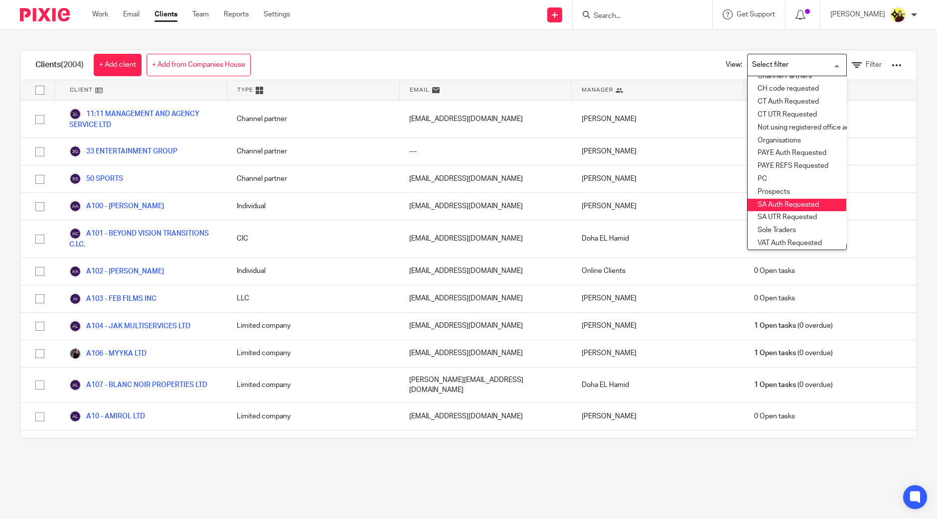
scroll to position [111, 0]
click at [772, 195] on li "SA UTR Requested" at bounding box center [797, 201] width 99 height 13
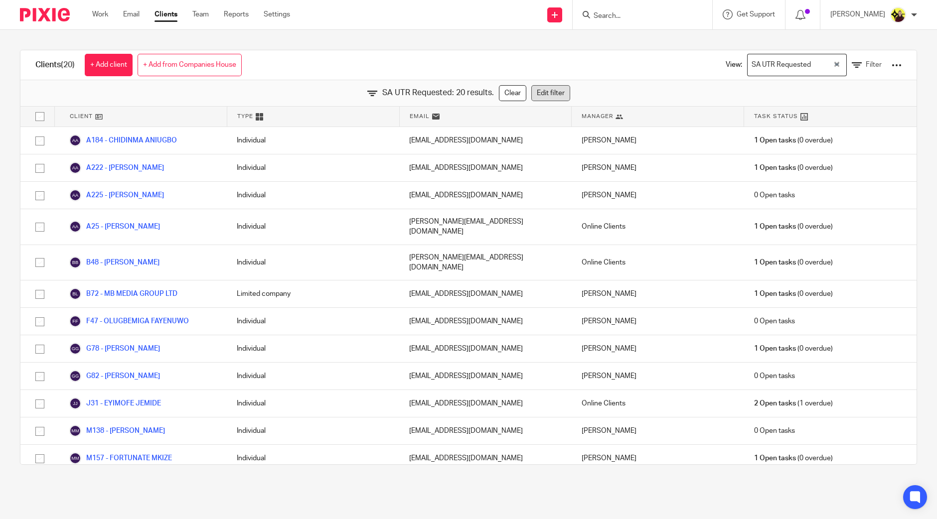
click at [539, 93] on link "Edit filter" at bounding box center [550, 93] width 39 height 16
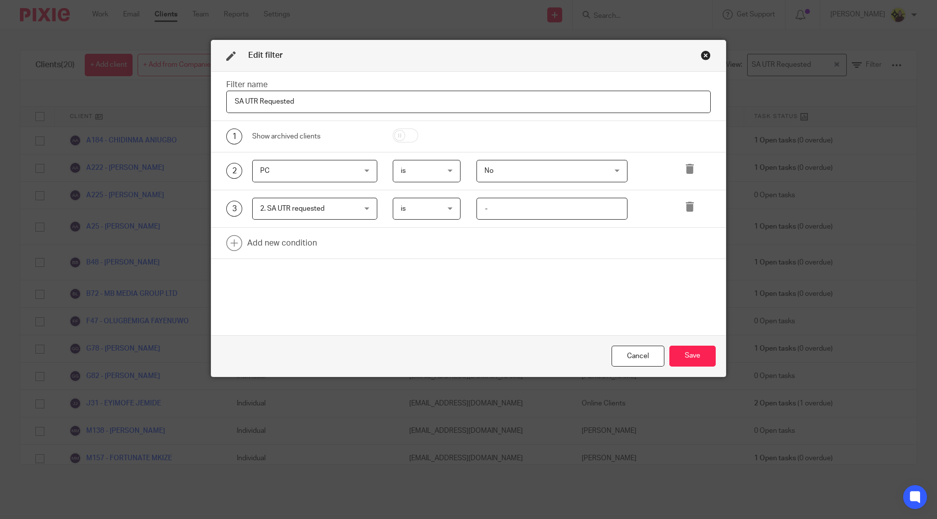
click at [701, 56] on div "Close this dialog window" at bounding box center [706, 55] width 10 height 10
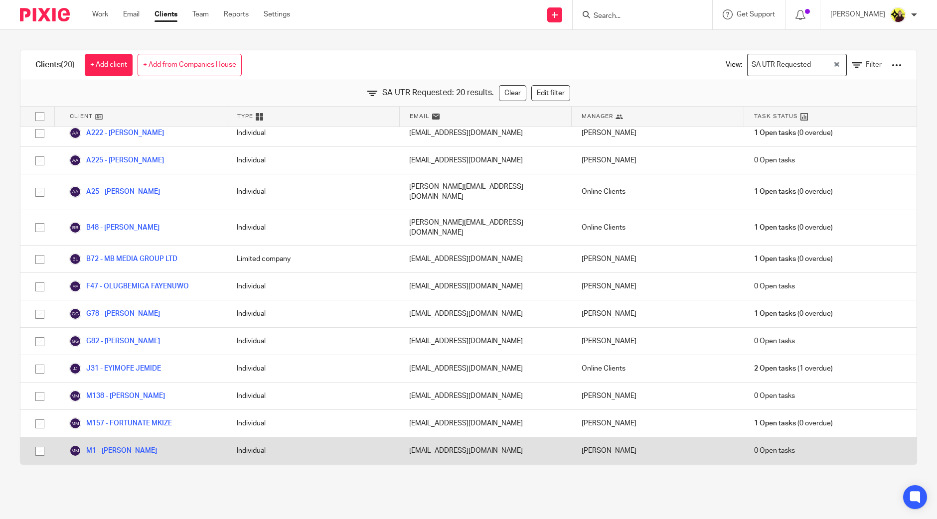
scroll to position [0, 0]
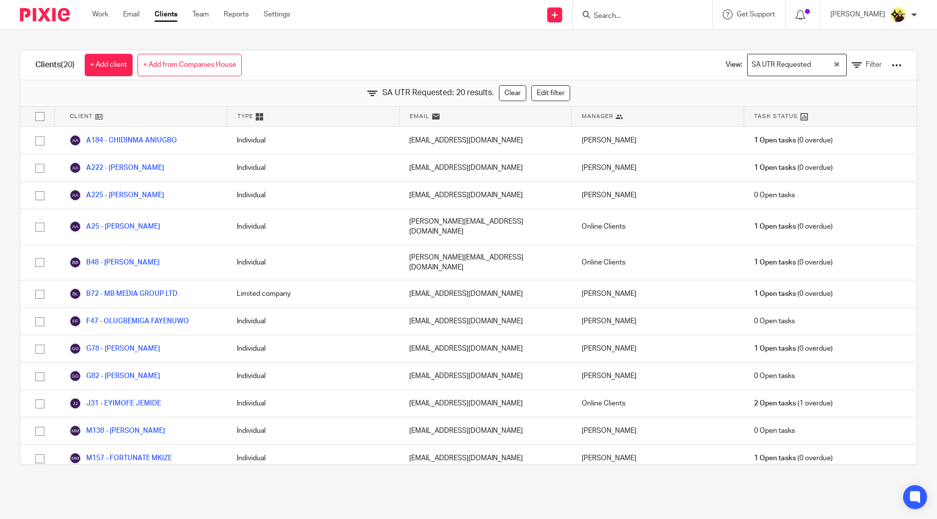
drag, startPoint x: 70, startPoint y: 62, endPoint x: 80, endPoint y: 60, distance: 10.2
click at [80, 60] on div "Clients (20) + Add client + Add from Companies House" at bounding box center [138, 64] width 236 height 29
click at [59, 69] on h1 "Clients (20)" at bounding box center [54, 65] width 39 height 10
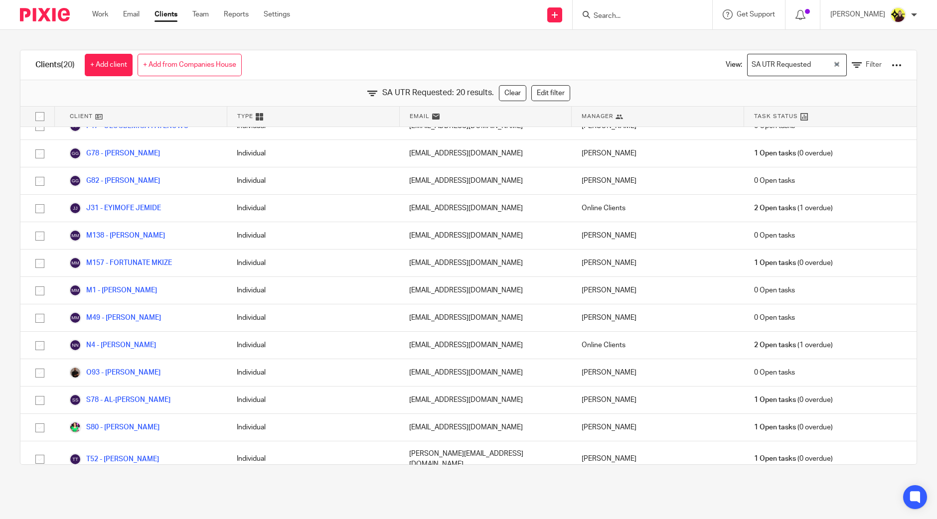
scroll to position [208, 0]
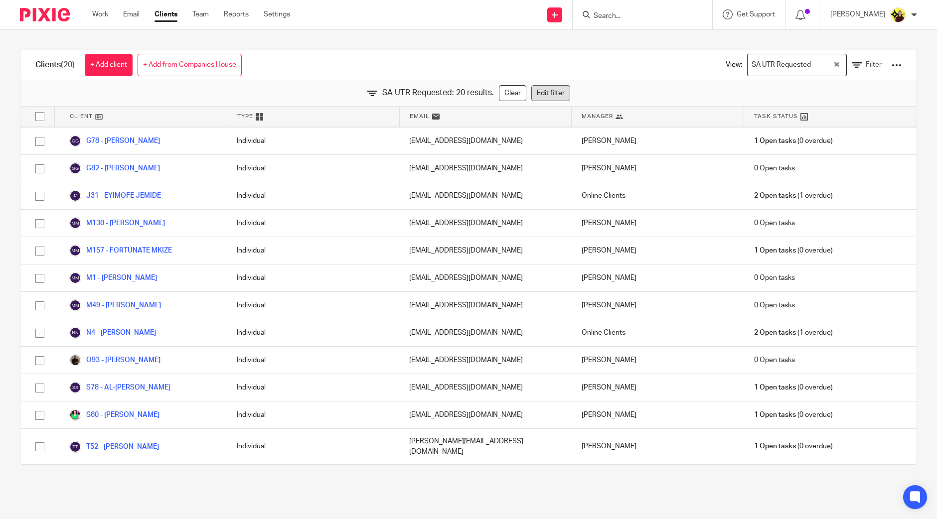
click at [548, 89] on link "Edit filter" at bounding box center [550, 93] width 39 height 16
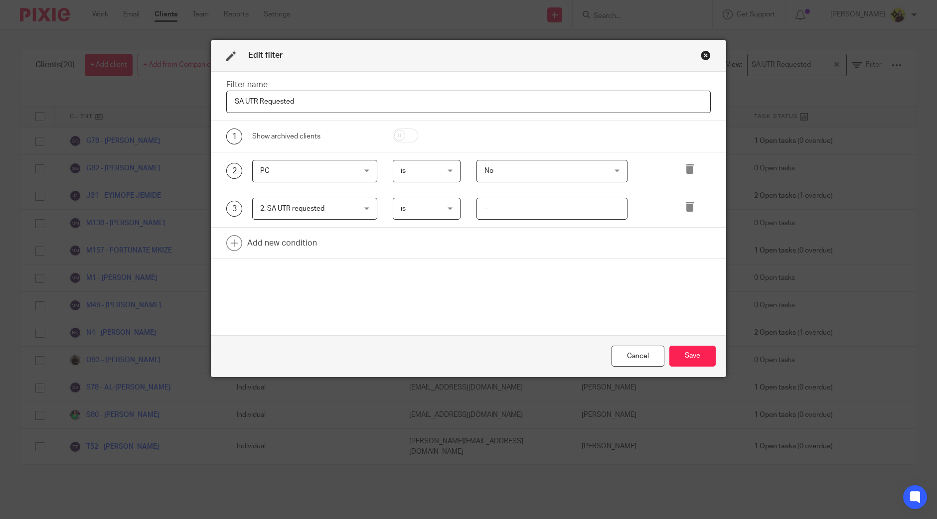
click at [701, 57] on div "Close this dialog window" at bounding box center [706, 55] width 10 height 10
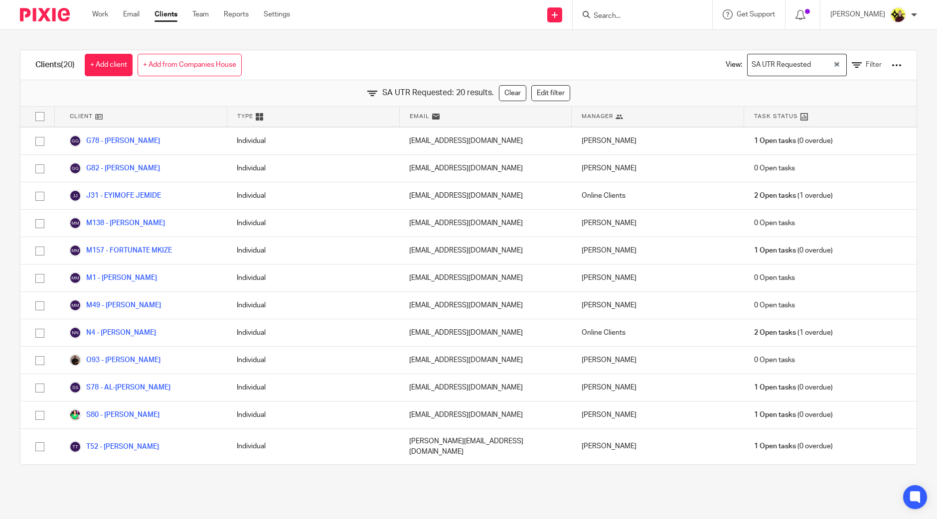
drag, startPoint x: 503, startPoint y: 90, endPoint x: 879, endPoint y: 64, distance: 377.2
click at [503, 90] on link "Clear" at bounding box center [512, 93] width 27 height 16
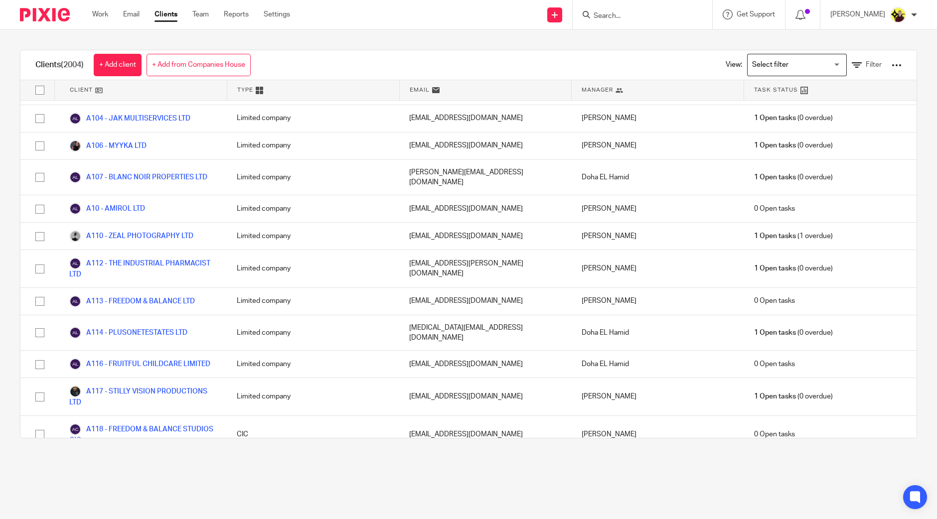
click at [892, 64] on div at bounding box center [897, 65] width 10 height 10
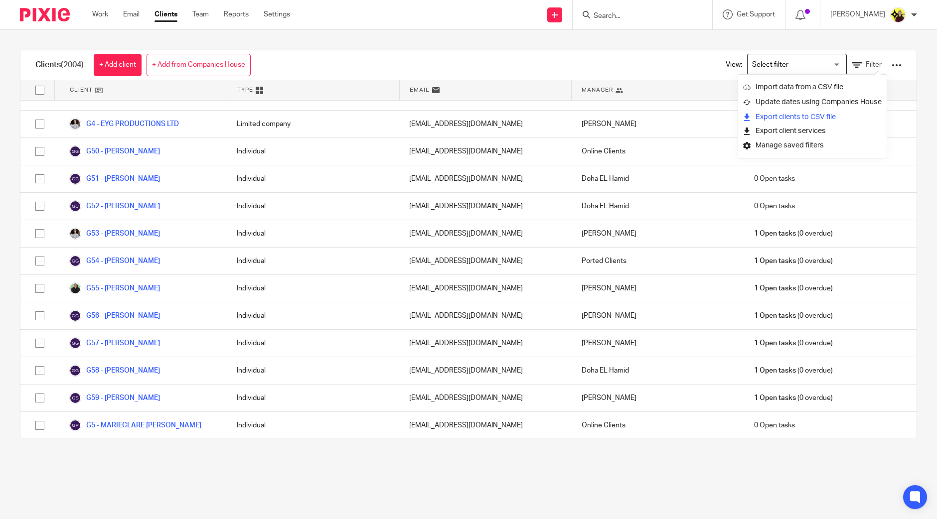
click at [803, 118] on link "Export clients to CSV file" at bounding box center [812, 117] width 139 height 15
click at [103, 10] on link "Work" at bounding box center [100, 14] width 16 height 10
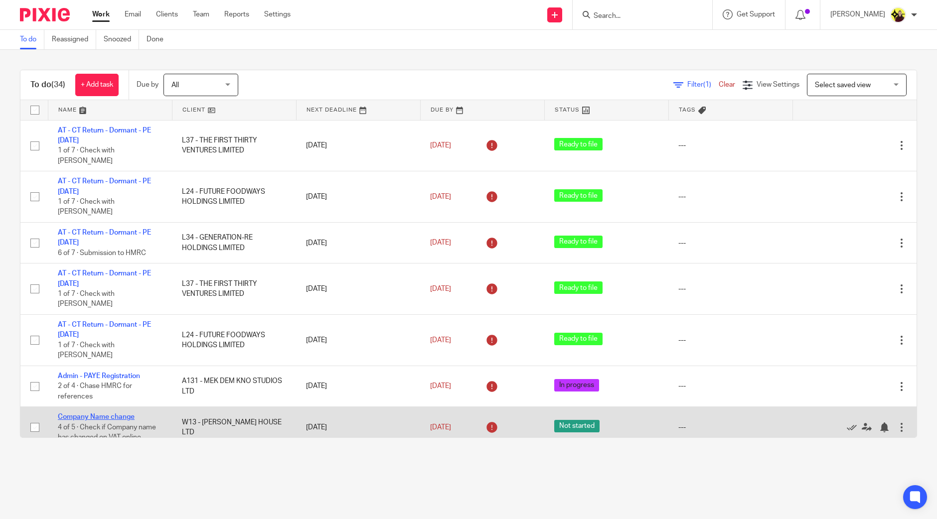
click at [105, 414] on link "Company Name change" at bounding box center [96, 417] width 77 height 7
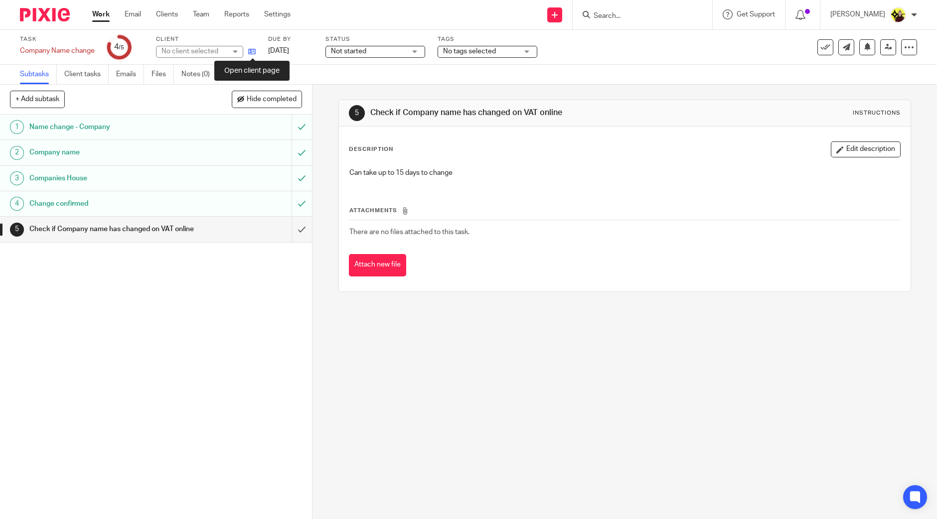
click at [254, 50] on icon at bounding box center [251, 51] width 7 height 7
drag, startPoint x: 287, startPoint y: 238, endPoint x: 379, endPoint y: 301, distance: 112.0
click at [287, 239] on input "submit" at bounding box center [156, 229] width 312 height 25
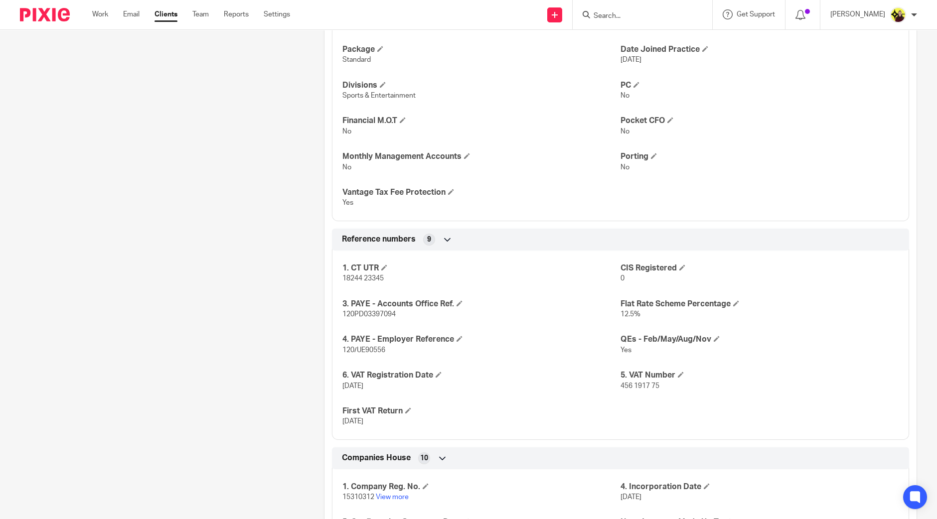
scroll to position [748, 0]
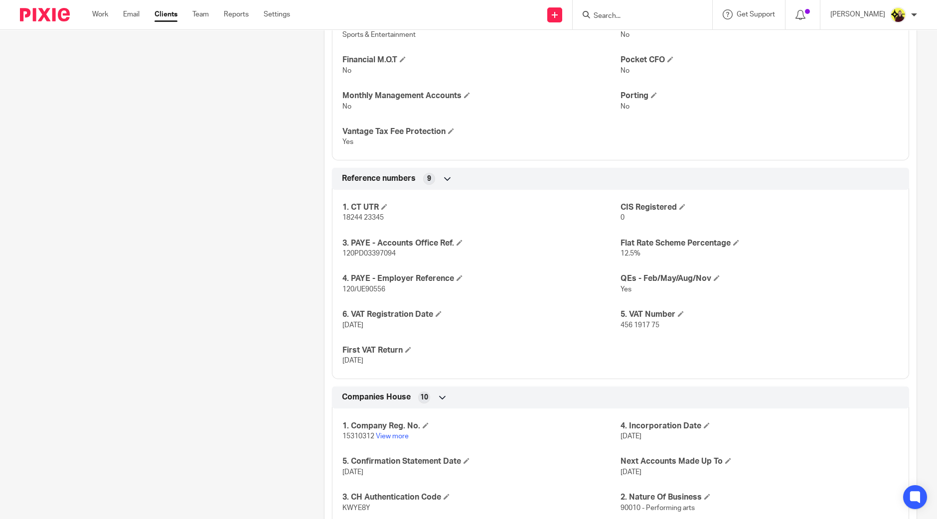
click at [628, 324] on span "456 1917 75" at bounding box center [640, 325] width 39 height 7
copy p "456 1917 75"
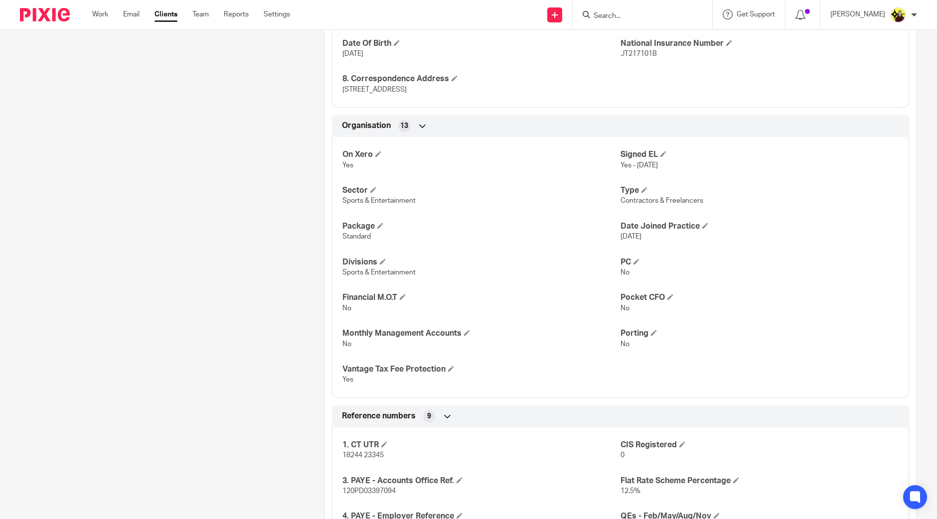
scroll to position [498, 0]
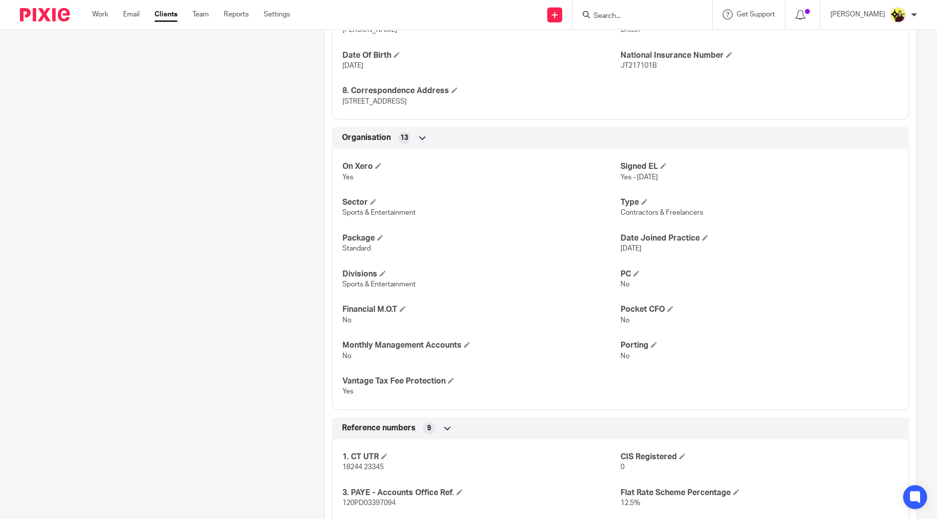
click at [606, 18] on input "Search" at bounding box center [638, 16] width 90 height 9
type input "ghp music"
click at [628, 37] on link at bounding box center [698, 42] width 214 height 23
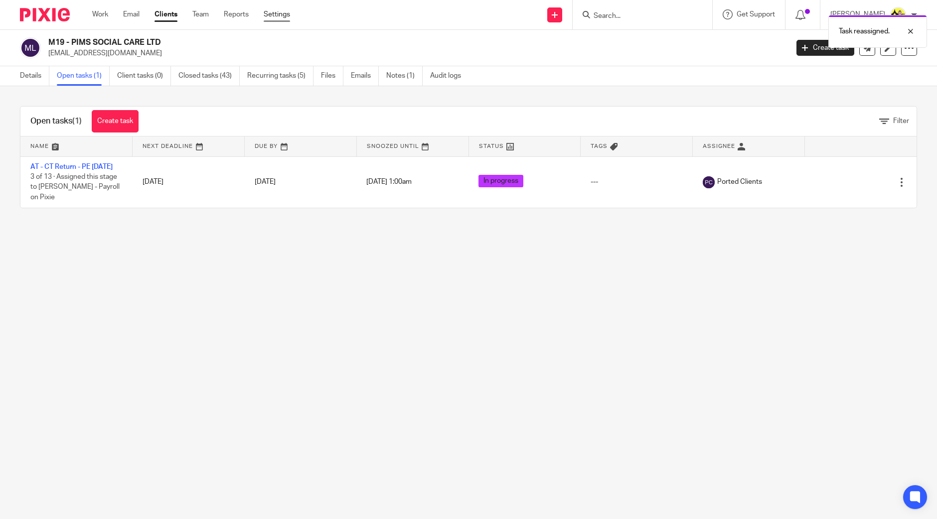
click at [274, 15] on link "Settings" at bounding box center [277, 14] width 26 height 10
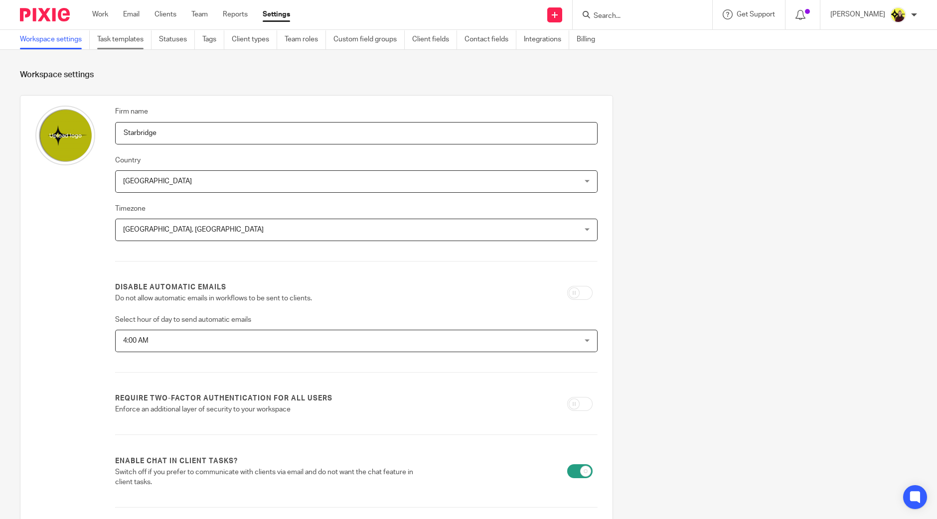
click at [142, 41] on link "Task templates" at bounding box center [124, 39] width 54 height 19
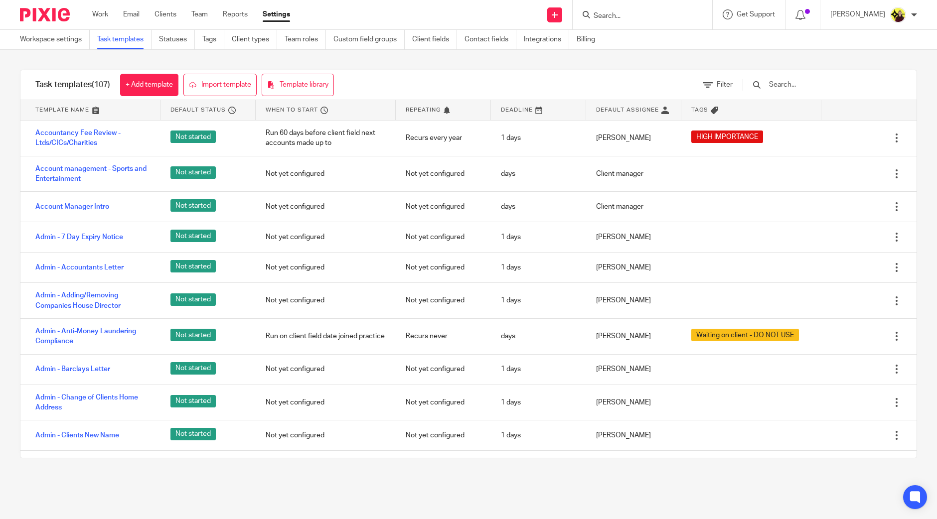
click at [808, 84] on input "text" at bounding box center [826, 84] width 116 height 11
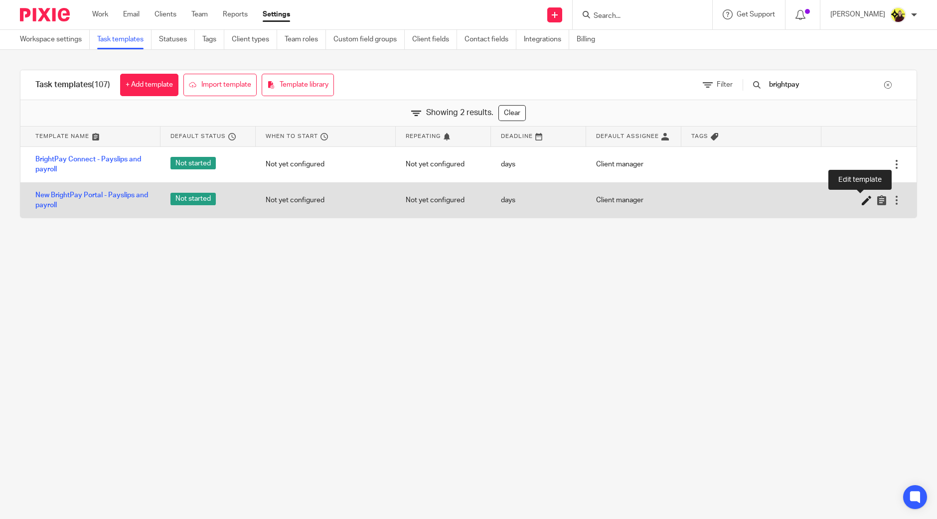
type input "brightpay"
click at [862, 203] on icon at bounding box center [867, 200] width 10 height 10
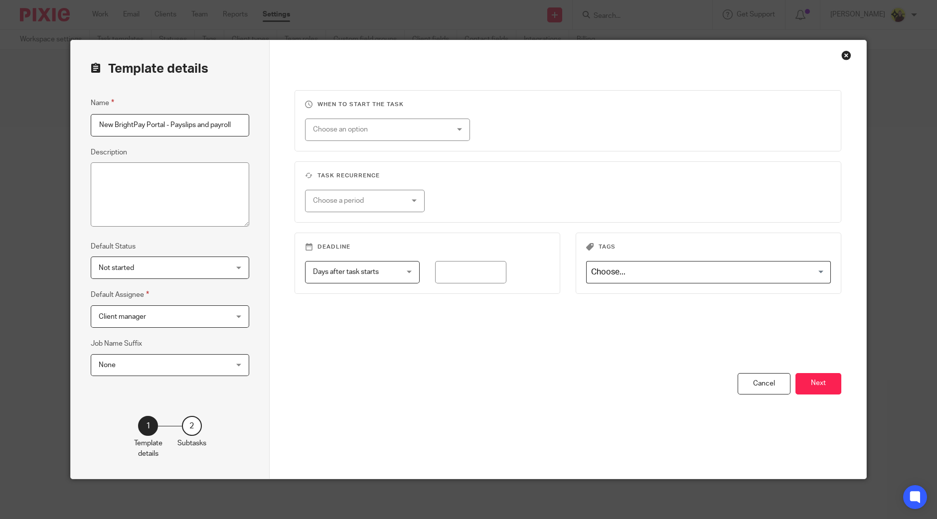
click at [820, 392] on button "Next" at bounding box center [819, 383] width 46 height 21
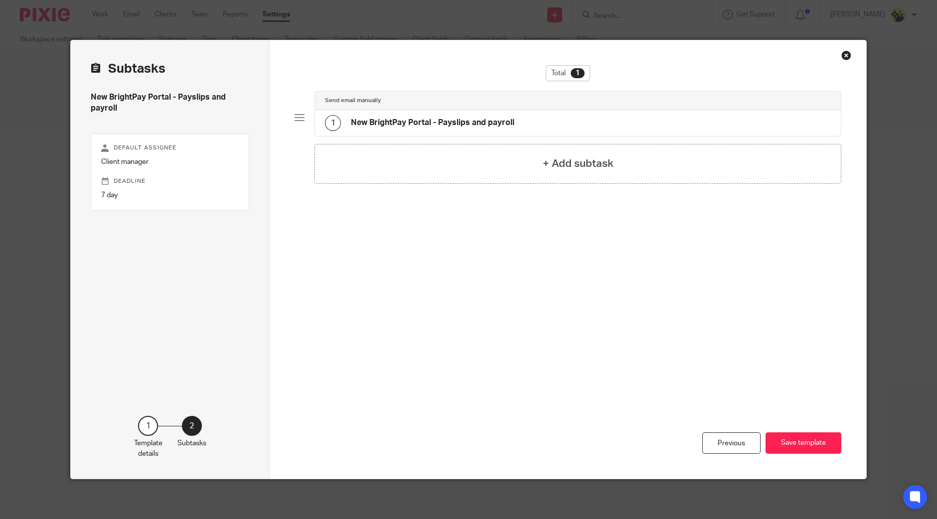
click at [426, 126] on h4 "New BrightPay Portal - Payslips and payroll" at bounding box center [432, 123] width 163 height 10
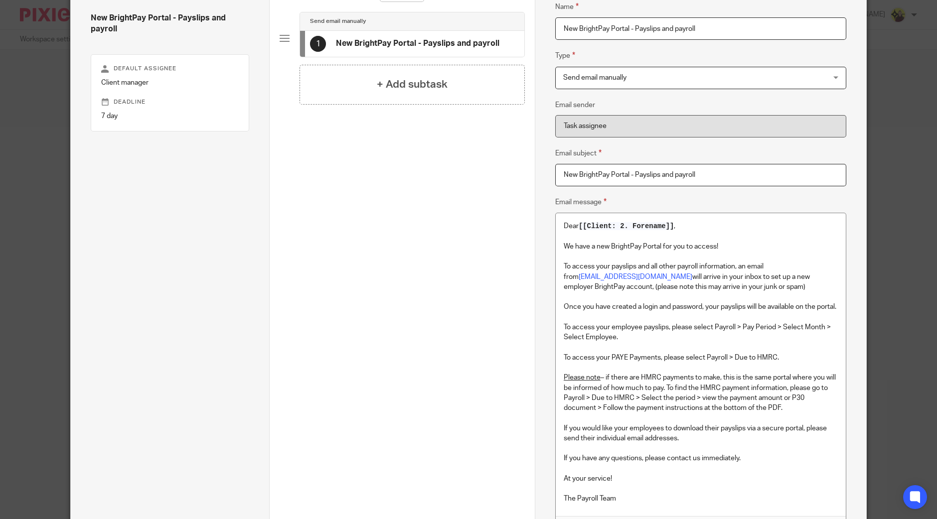
scroll to position [124, 0]
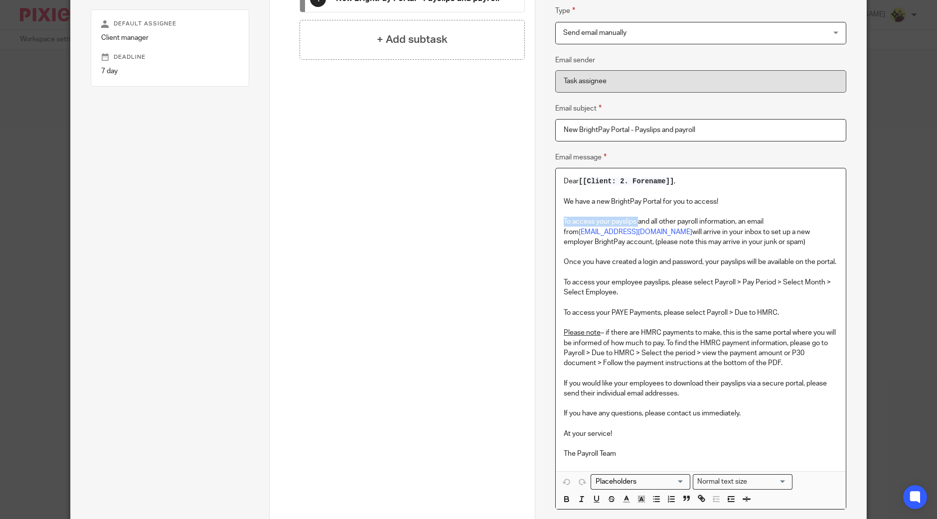
drag, startPoint x: 554, startPoint y: 226, endPoint x: 636, endPoint y: 225, distance: 82.2
click at [636, 225] on div "Dear [[Client: 2. Forename]] , We have a new BrightPay Portal for you to access…" at bounding box center [701, 319] width 290 height 303
click at [640, 226] on p "To access your payslips and all other payroll information, an email from client…" at bounding box center [701, 232] width 274 height 30
drag, startPoint x: 633, startPoint y: 232, endPoint x: 544, endPoint y: 233, distance: 88.7
click at [541, 235] on div "Name New BrightPay Portal - Payslips and payroll Type Send email manually Send …" at bounding box center [700, 251] width 331 height 670
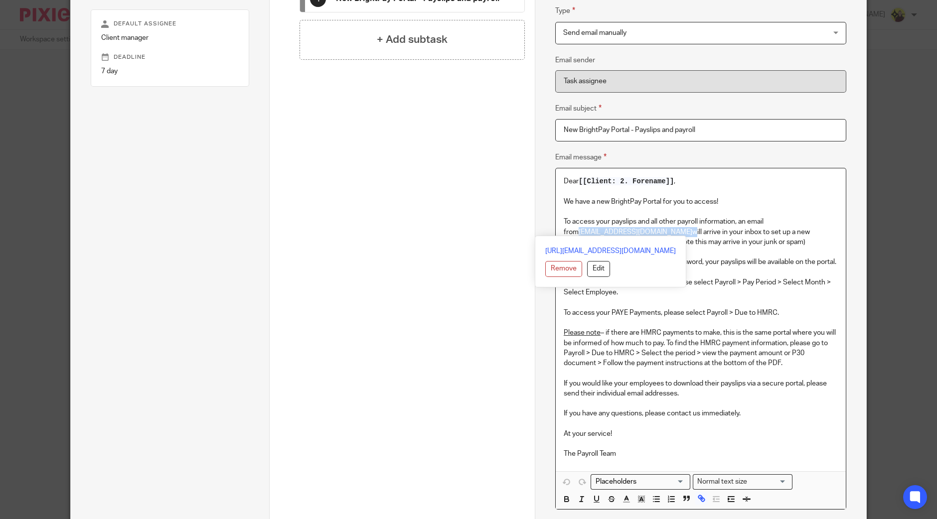
copy p "client@brightpay.co.uk"
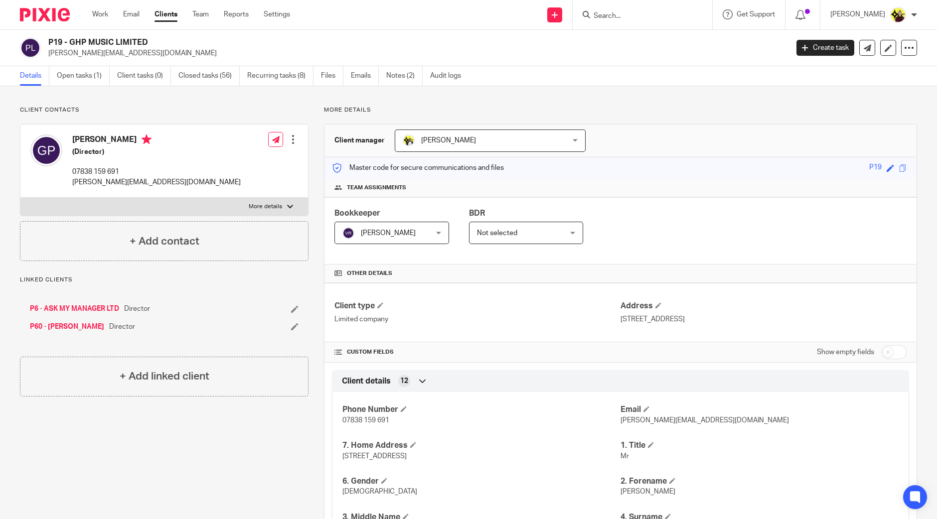
click at [652, 19] on input "Search" at bounding box center [638, 16] width 90 height 9
paste input "ghp mu"
type input "ghp mu"
click at [641, 47] on link at bounding box center [698, 42] width 214 height 23
click at [658, 16] on input "Search" at bounding box center [638, 16] width 90 height 9
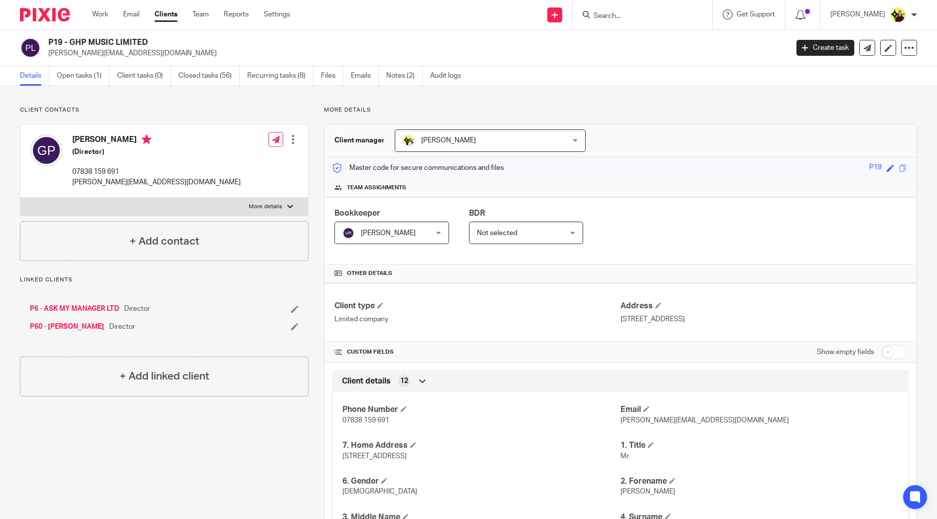
type input "v"
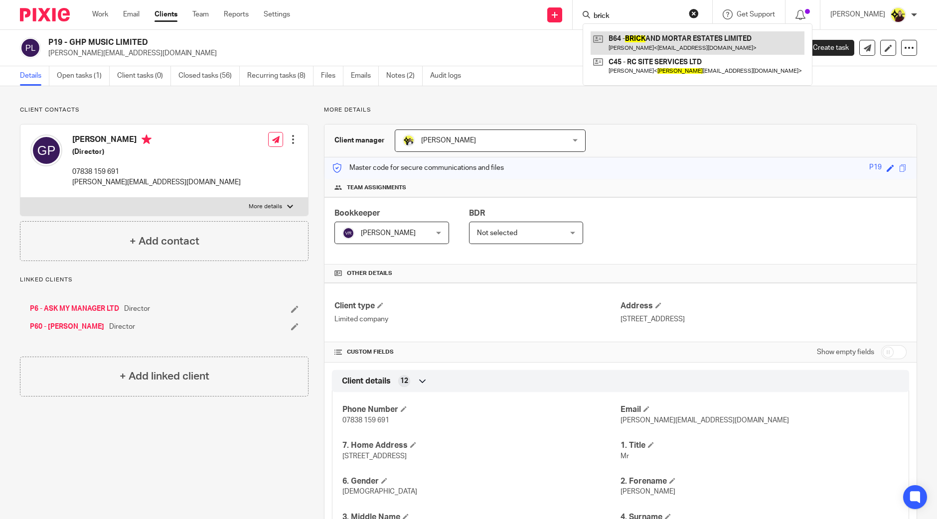
type input "brick"
click at [671, 45] on link at bounding box center [698, 42] width 214 height 23
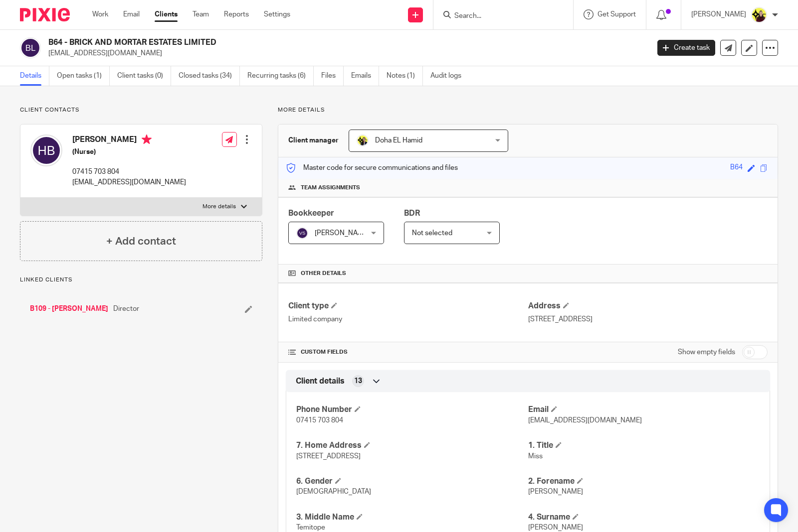
drag, startPoint x: 0, startPoint y: 0, endPoint x: 70, endPoint y: 41, distance: 81.1
click at [70, 41] on h2 "B64 - BRICK AND MORTAR ESTATES LIMITED" at bounding box center [285, 42] width 475 height 10
copy h2 "BRICK AND MORTAR ESTATES LIMITED"
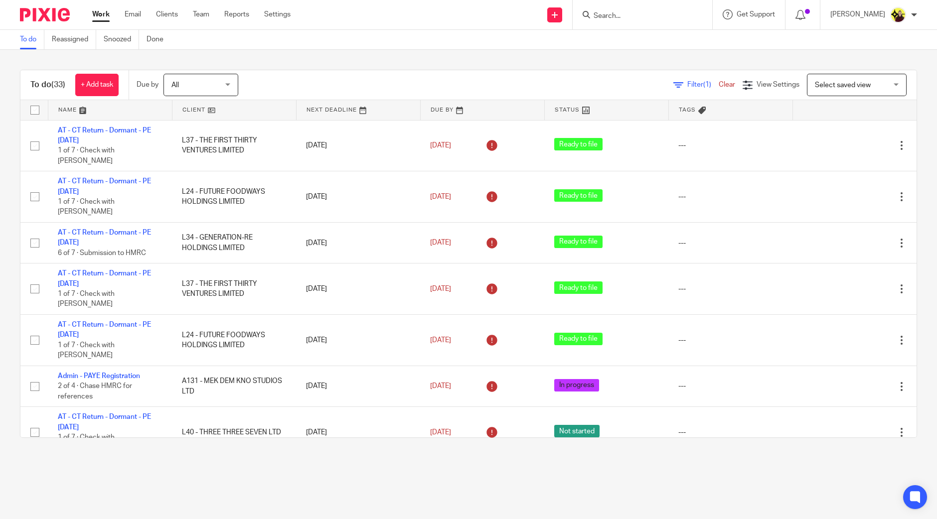
click at [616, 12] on input "Search" at bounding box center [638, 16] width 90 height 9
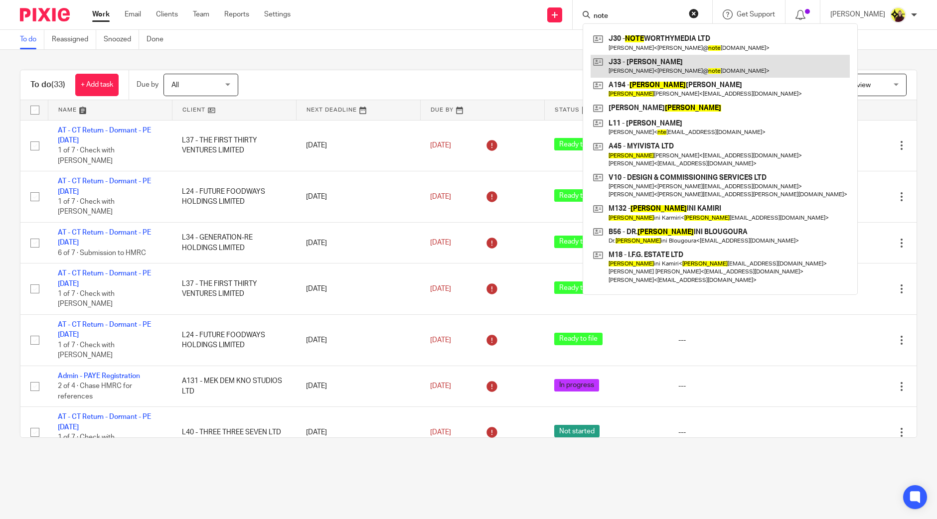
type input "note"
click at [668, 55] on link at bounding box center [720, 66] width 259 height 23
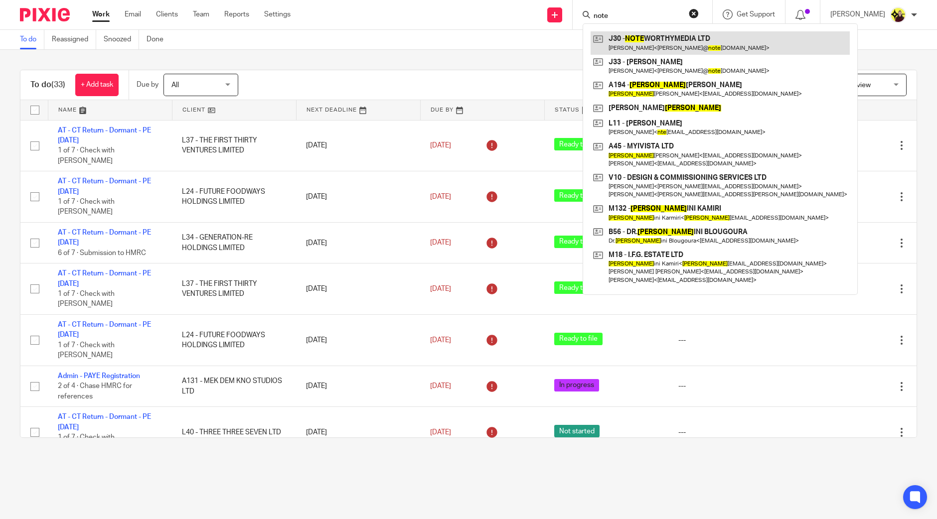
click at [681, 41] on link at bounding box center [720, 42] width 259 height 23
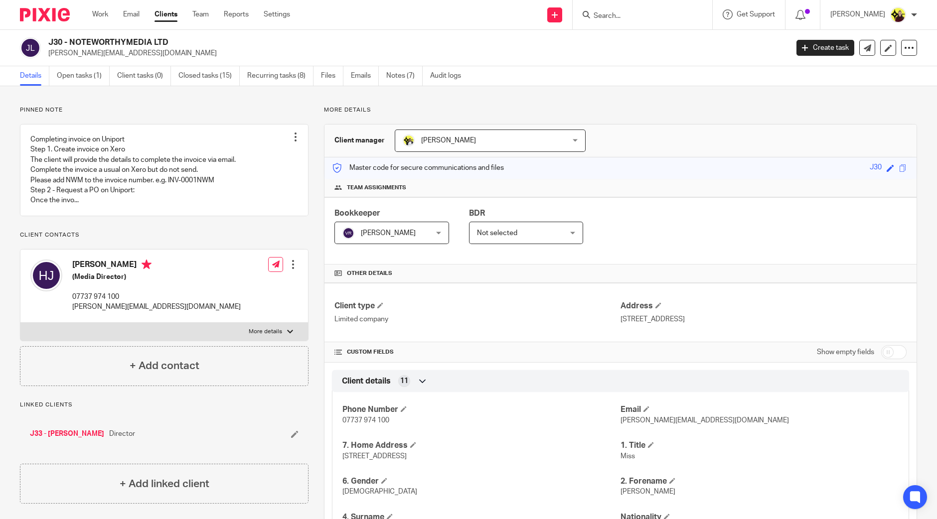
scroll to position [685, 0]
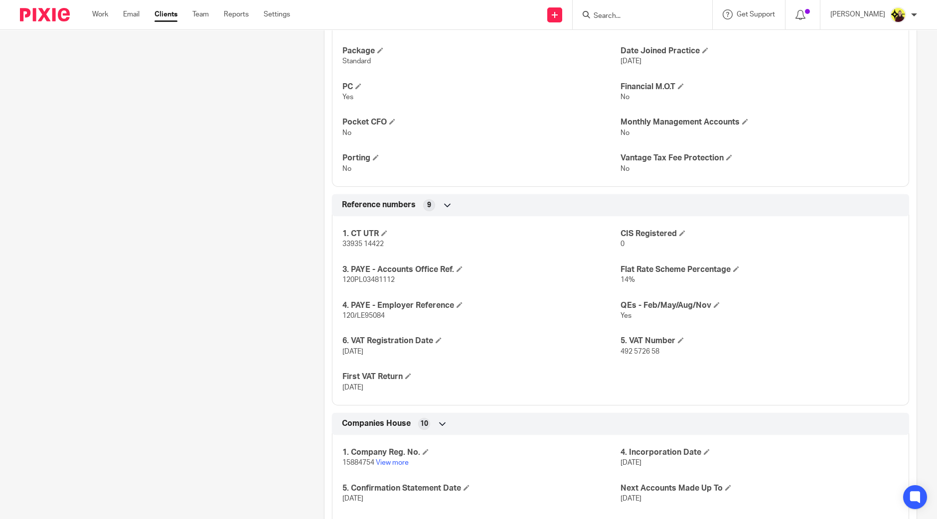
click at [400, 469] on div "1. Company Reg. No. 15884754 View more 4. Incorporation Date [DATE] 5. Confirma…" at bounding box center [620, 526] width 577 height 197
click at [399, 464] on link "View more" at bounding box center [392, 463] width 33 height 7
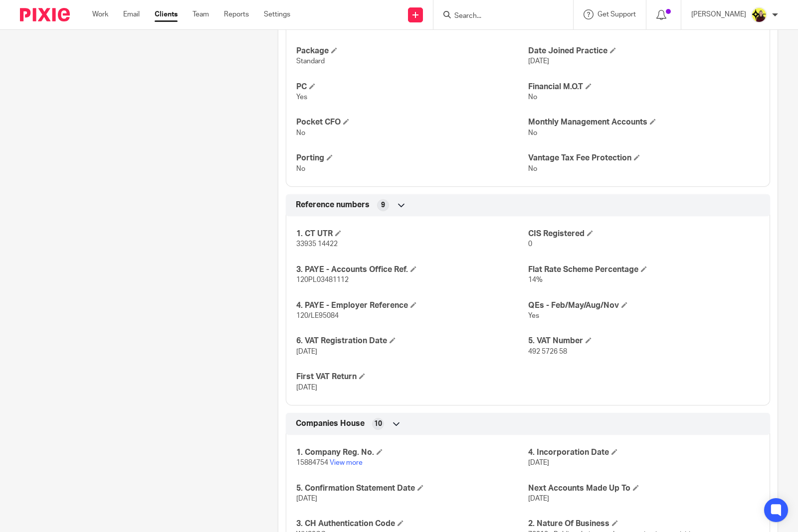
click at [491, 19] on input "Search" at bounding box center [498, 16] width 90 height 9
click at [482, 10] on form "rdt" at bounding box center [506, 14] width 106 height 12
click at [494, 0] on div "rdt T48 - RDT (SCOTLAND) LIMITED Russell Thornton < russellthornton30@sky.com >" at bounding box center [503, 14] width 140 height 29
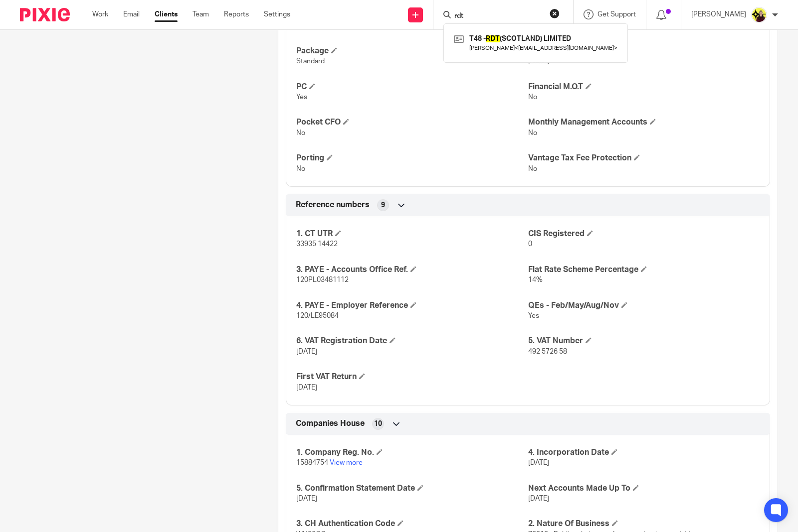
click at [487, 14] on input "rdt" at bounding box center [498, 16] width 90 height 9
click at [497, 13] on input "silk road" at bounding box center [498, 16] width 90 height 9
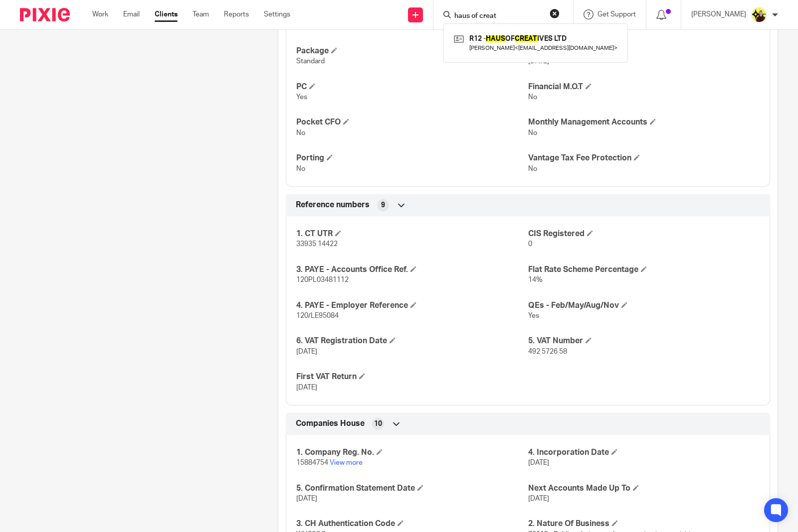
click at [494, 16] on input "haus of creat" at bounding box center [498, 16] width 90 height 9
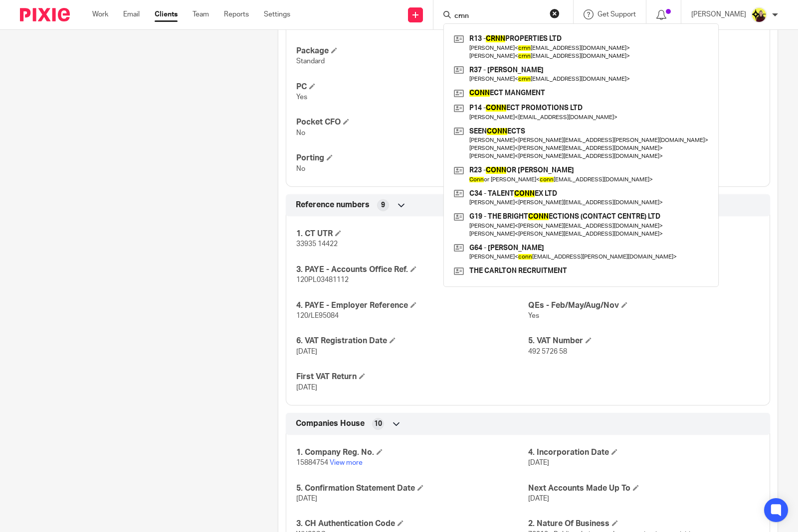
type input "crnn"
click button "submit" at bounding box center [0, 0] width 0 height 0
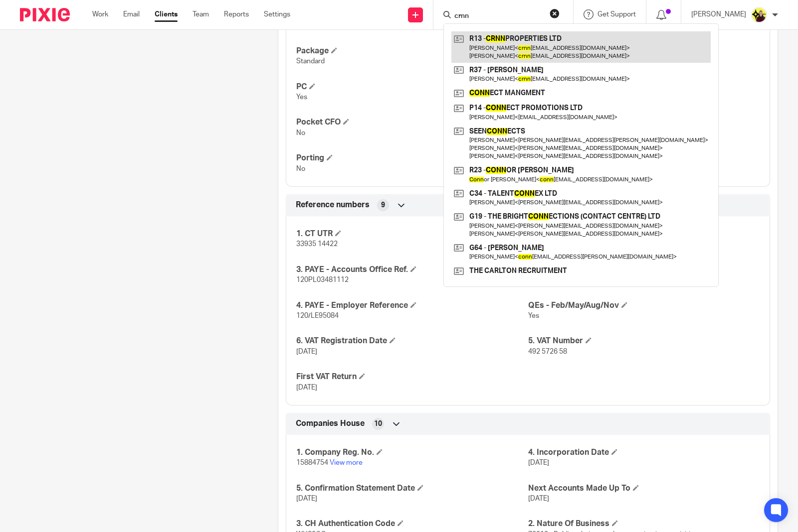
click at [499, 49] on link at bounding box center [580, 46] width 259 height 31
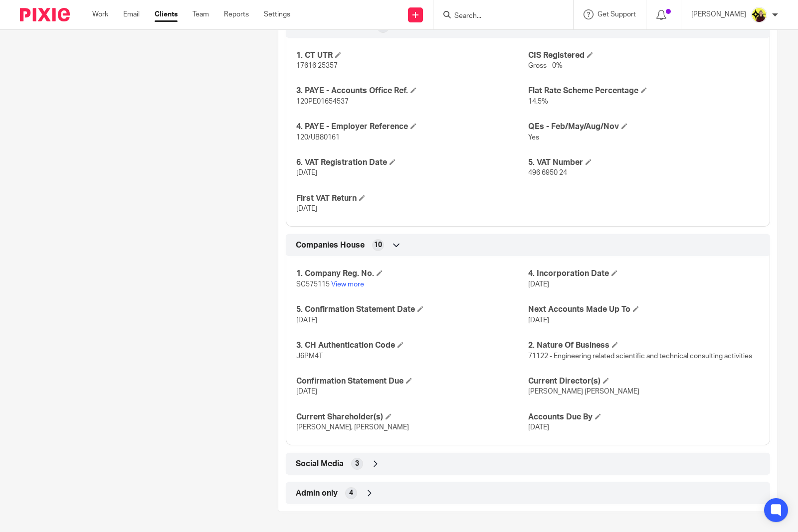
scroll to position [957, 0]
click at [345, 283] on link "View more" at bounding box center [347, 284] width 33 height 7
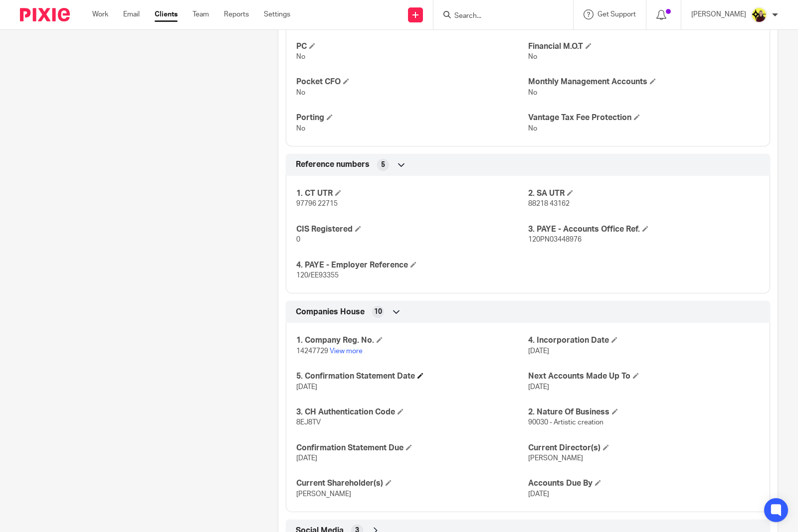
scroll to position [794, 0]
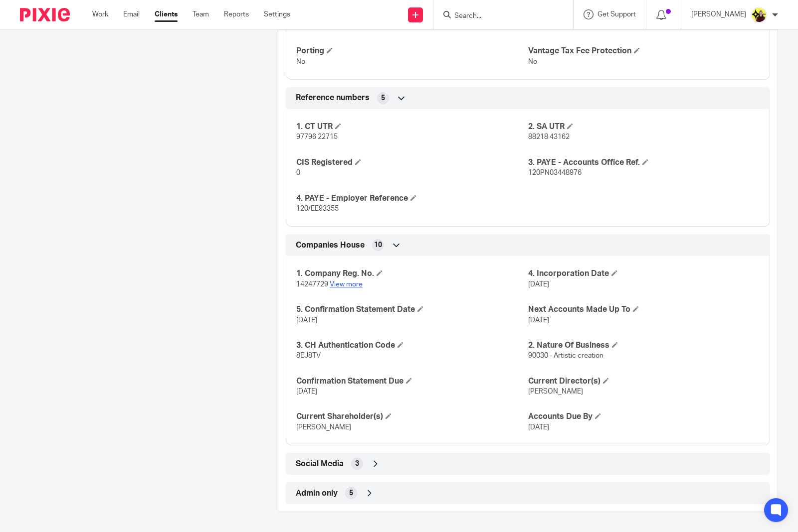
click at [352, 285] on link "View more" at bounding box center [345, 284] width 33 height 7
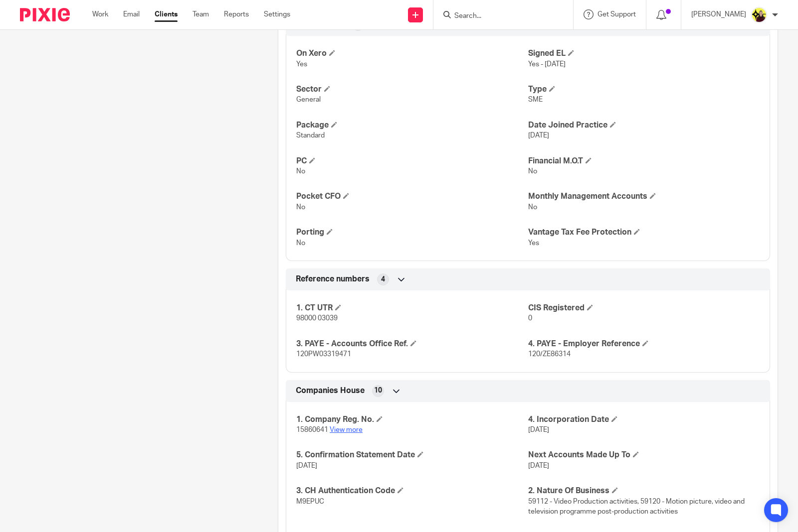
scroll to position [739, 0]
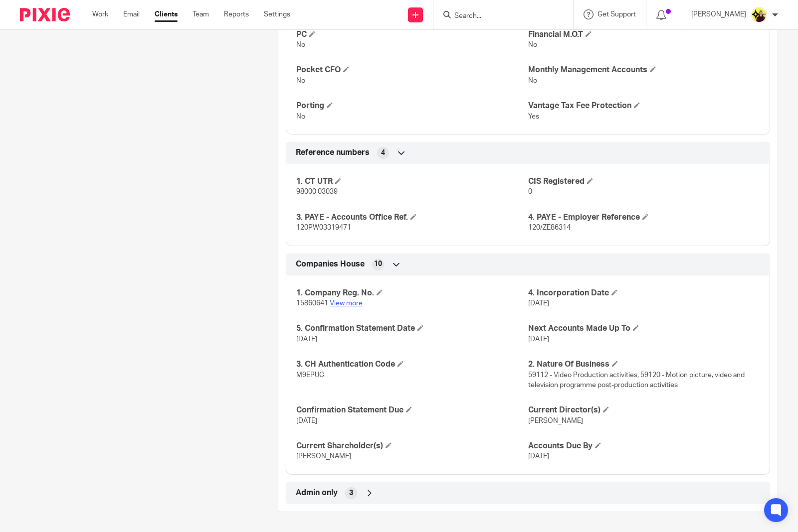
click at [351, 300] on link "View more" at bounding box center [345, 303] width 33 height 7
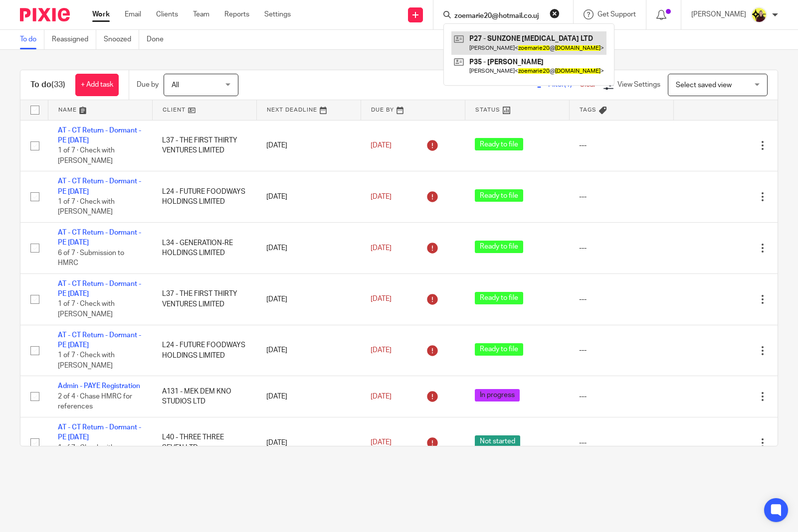
type input "zoemarie20@hotmail.co.uj"
click at [503, 32] on link at bounding box center [528, 42] width 155 height 23
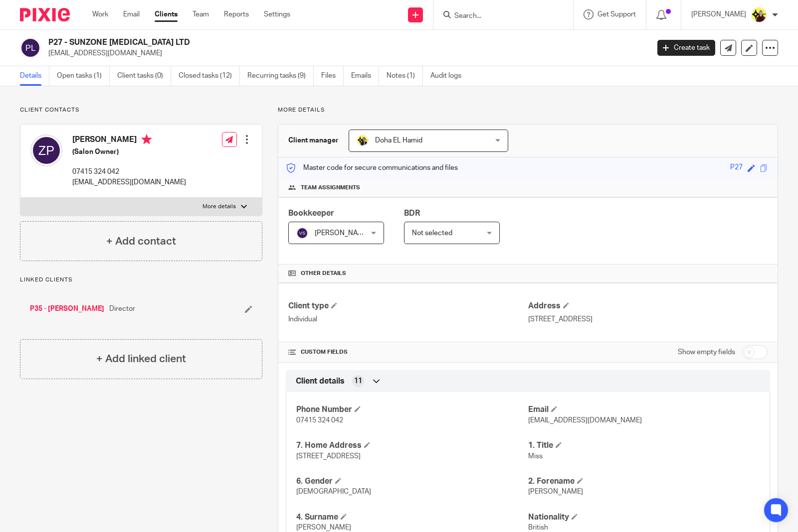
drag, startPoint x: 159, startPoint y: 43, endPoint x: 70, endPoint y: 43, distance: 88.7
click at [70, 43] on div "P27 - SUNZONE [MEDICAL_DATA] LTD [EMAIL_ADDRESS][DOMAIN_NAME] Create task Updat…" at bounding box center [399, 48] width 798 height 36
copy h2 "SUNZONE [MEDICAL_DATA] LTD"
click at [73, 140] on h4 "[PERSON_NAME]" at bounding box center [129, 141] width 114 height 12
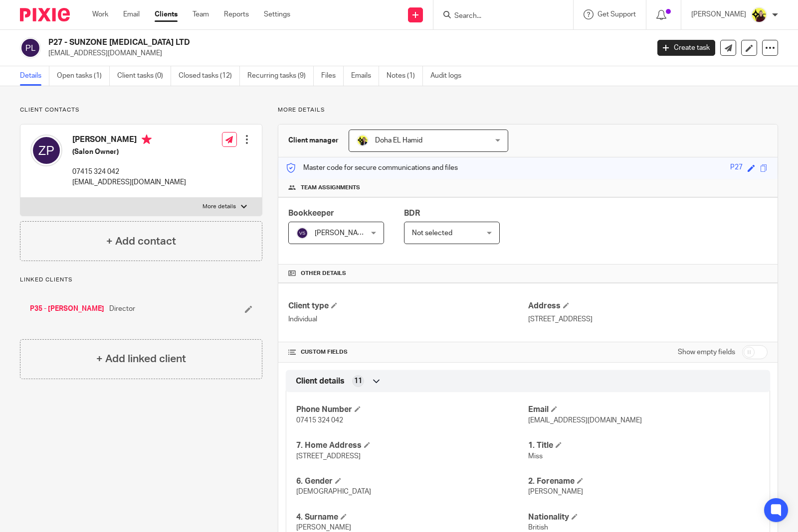
copy h4 "[PERSON_NAME]"
click at [110, 58] on div "P27 - SUNZONE [MEDICAL_DATA] LTD [EMAIL_ADDRESS][DOMAIN_NAME] Create task Updat…" at bounding box center [399, 48] width 798 height 36
click at [110, 58] on div "P27 - SUNZONE TANNING LTD zoemarie20@hotmail.co.uk Create task Update from Comp…" at bounding box center [399, 48] width 798 height 36
click at [110, 60] on div "P27 - SUNZONE TANNING LTD zoemarie20@hotmail.co.uk Create task Update from Comp…" at bounding box center [399, 48] width 798 height 36
copy main "zoemarie20@hotmail.co.uk Create task Update from Companies House Export data Me…"
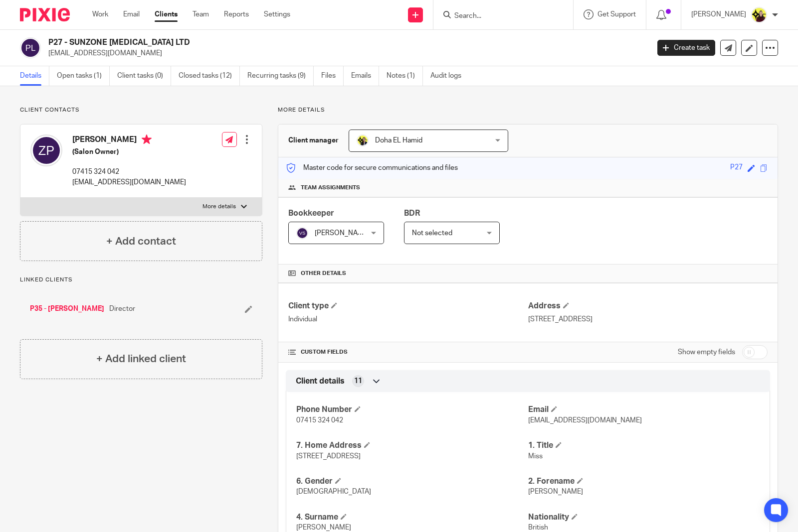
click at [469, 10] on form at bounding box center [506, 14] width 106 height 12
drag, startPoint x: 493, startPoint y: 43, endPoint x: 495, endPoint y: 30, distance: 13.0
click at [495, 34] on div "P27 - SUNZONE TANNING LTD zoemarie20@hotmail.co.uk Create task Update from Comp…" at bounding box center [399, 48] width 798 height 36
click at [486, 13] on input "Search" at bounding box center [498, 16] width 90 height 9
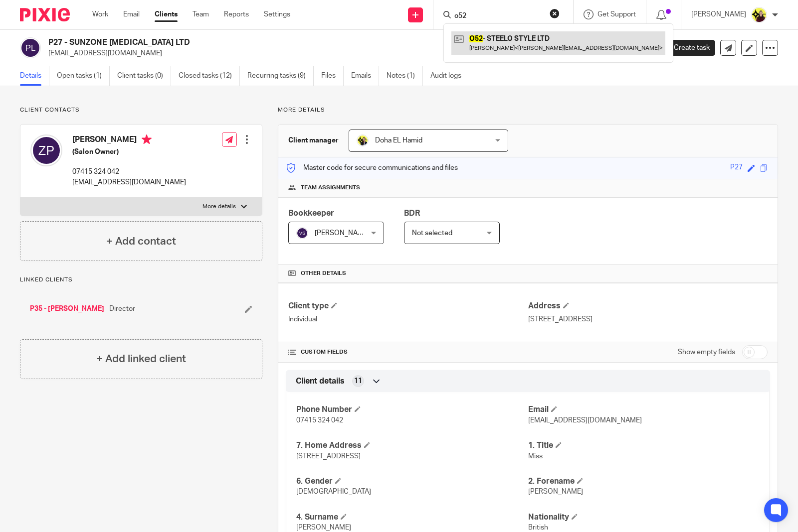
type input "o52"
click at [534, 38] on link at bounding box center [558, 42] width 214 height 23
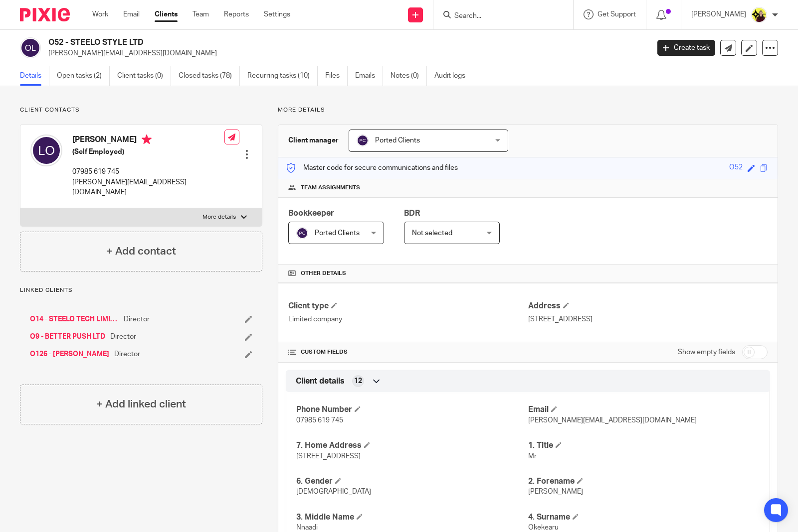
click at [460, 156] on div "Client manager Ported Clients Ported Clients Abhay Jayswal Akhil Siby - Billing…" at bounding box center [527, 141] width 499 height 33
click at [450, 144] on span "Ported Clients" at bounding box center [416, 140] width 121 height 21
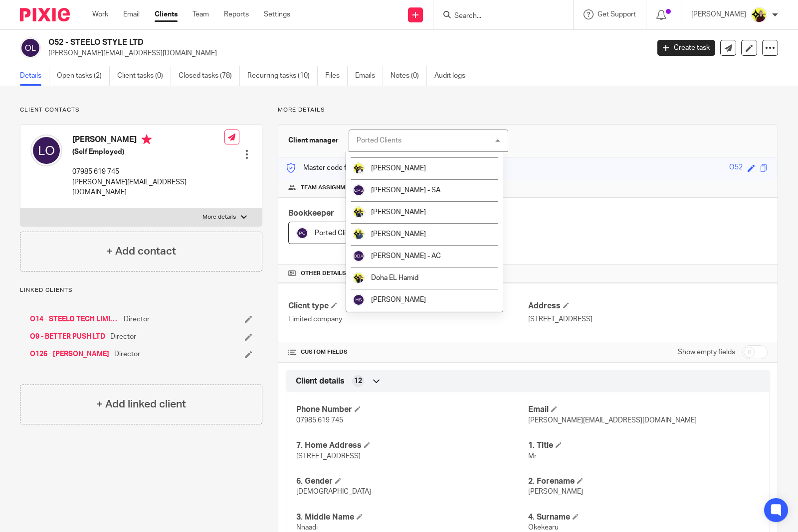
scroll to position [249, 0]
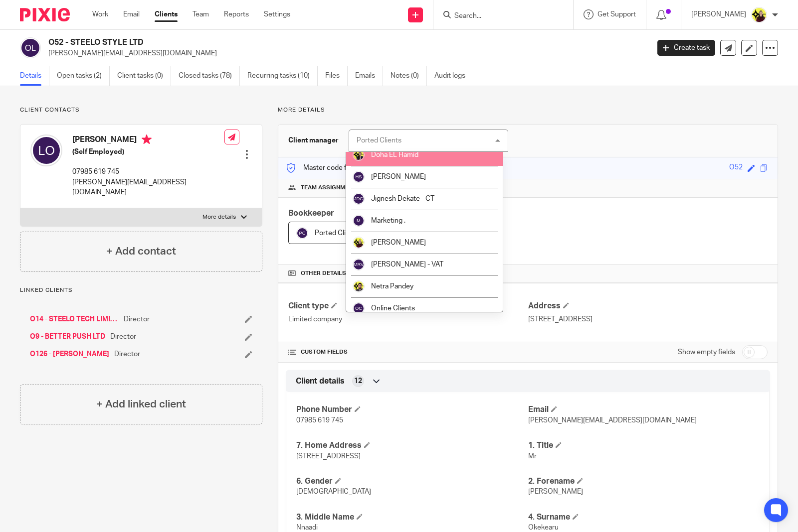
click at [394, 156] on span "Doha EL Hamid" at bounding box center [394, 155] width 47 height 7
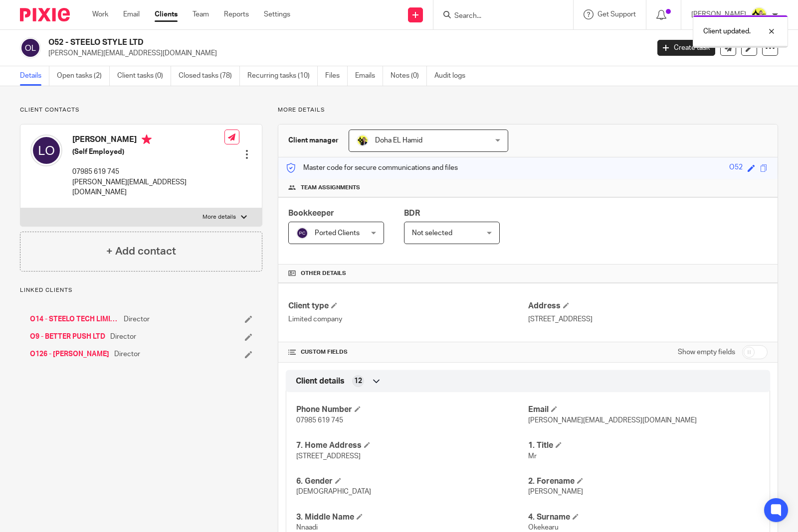
click at [487, 12] on body "Work Email Clients Team Reports Settings Work Email Clients Team Reports Settin…" at bounding box center [399, 266] width 798 height 532
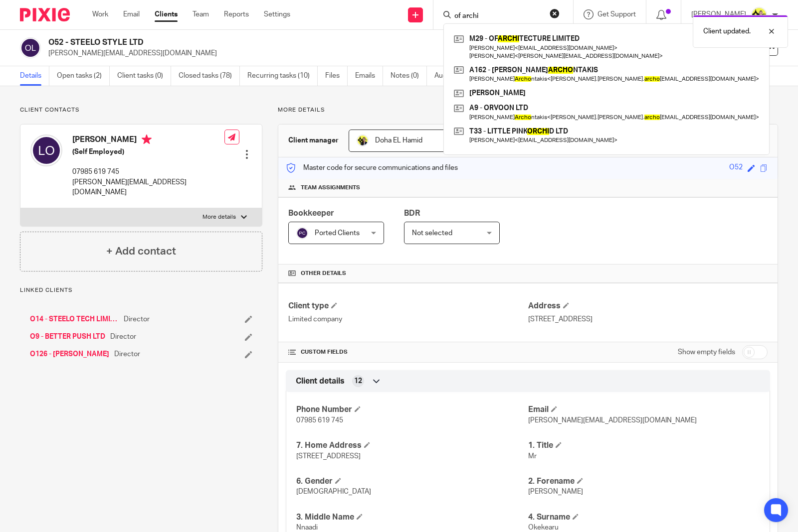
type input "of archi"
click at [85, 76] on link "Open tasks (2)" at bounding box center [83, 75] width 53 height 19
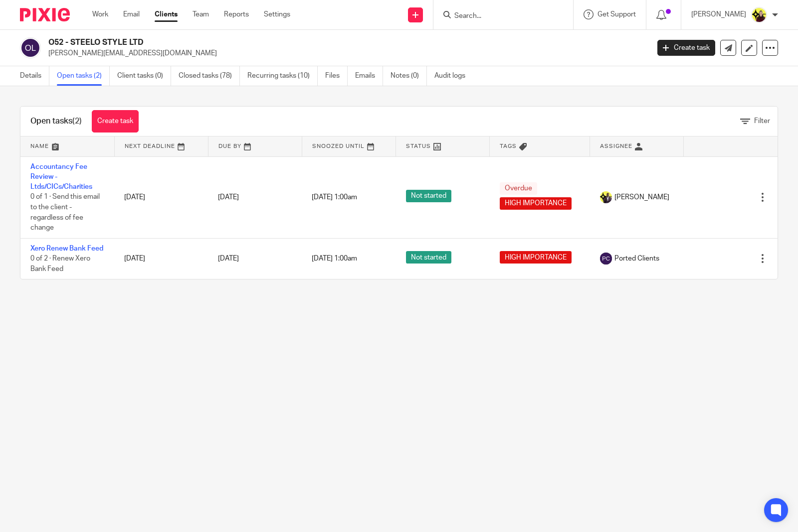
click at [444, 76] on link "Audit logs" at bounding box center [453, 75] width 38 height 19
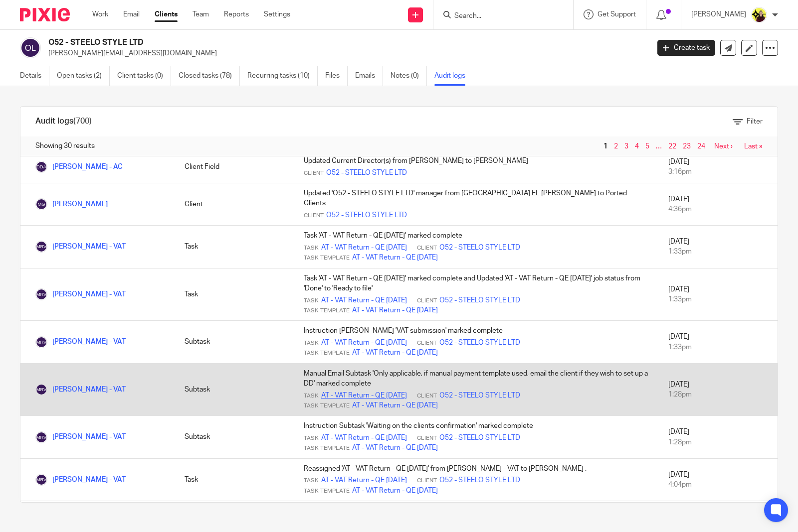
scroll to position [206, 0]
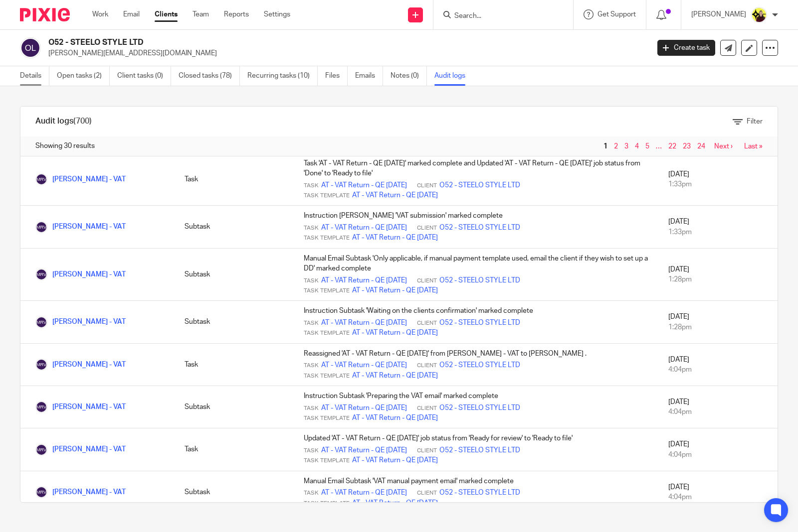
click at [36, 80] on link "Details" at bounding box center [34, 75] width 29 height 19
click at [66, 76] on link "Open tasks (2)" at bounding box center [83, 75] width 53 height 19
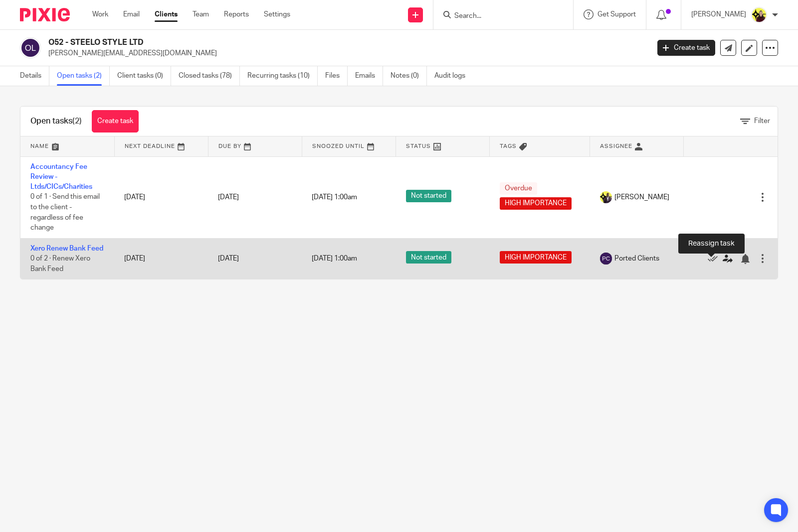
click at [722, 264] on icon at bounding box center [727, 259] width 10 height 10
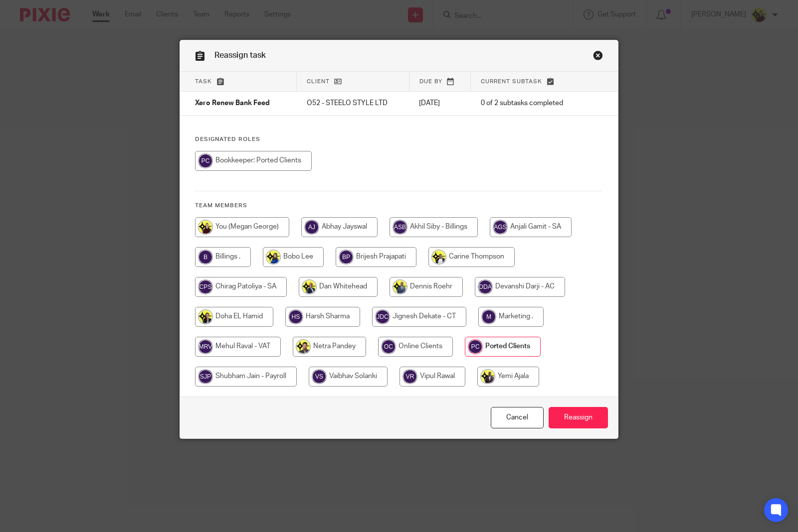
click at [262, 320] on input "radio" at bounding box center [234, 317] width 78 height 20
radio input "true"
drag, startPoint x: 594, startPoint y: 421, endPoint x: 589, endPoint y: 422, distance: 5.0
click at [590, 422] on input "Reassign" at bounding box center [577, 417] width 59 height 21
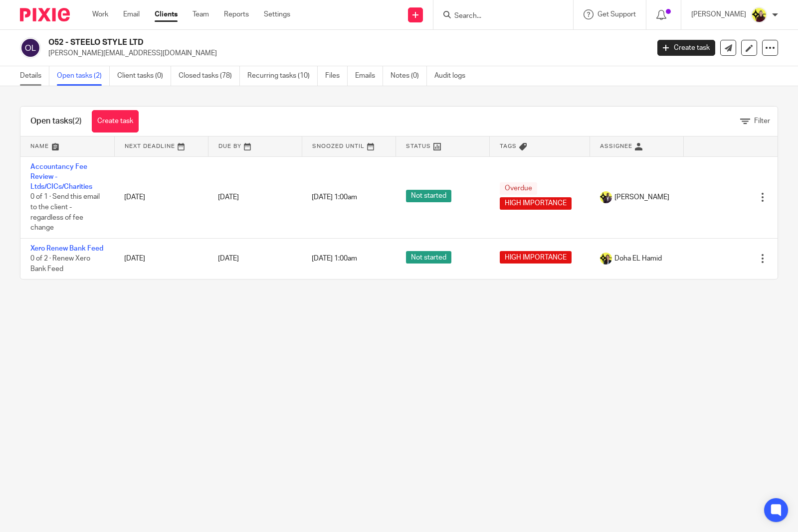
click at [35, 81] on link "Details" at bounding box center [34, 75] width 29 height 19
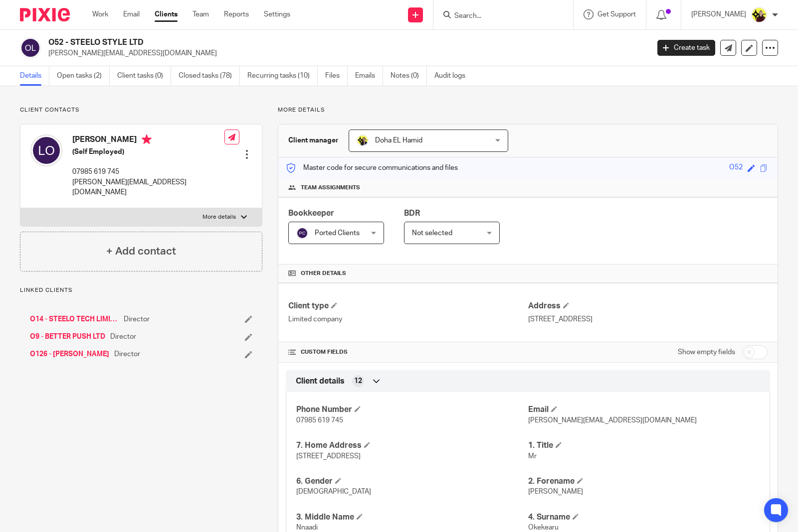
click at [334, 233] on span "Ported Clients" at bounding box center [337, 233] width 45 height 7
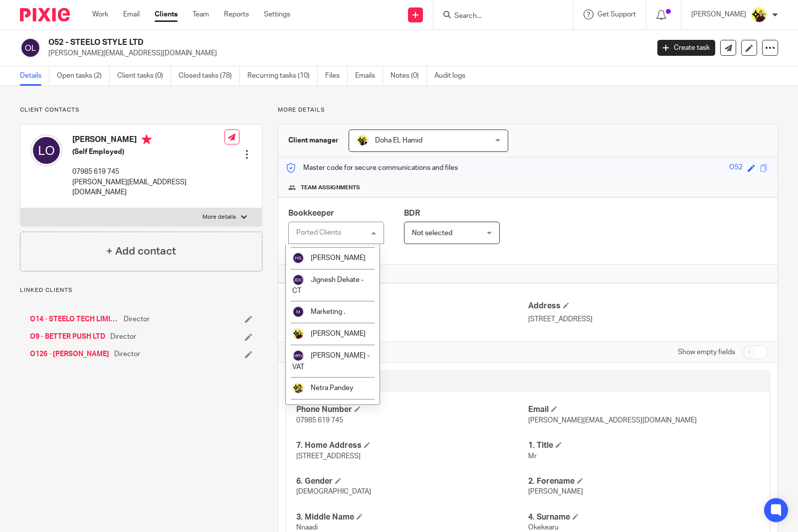
scroll to position [457, 0]
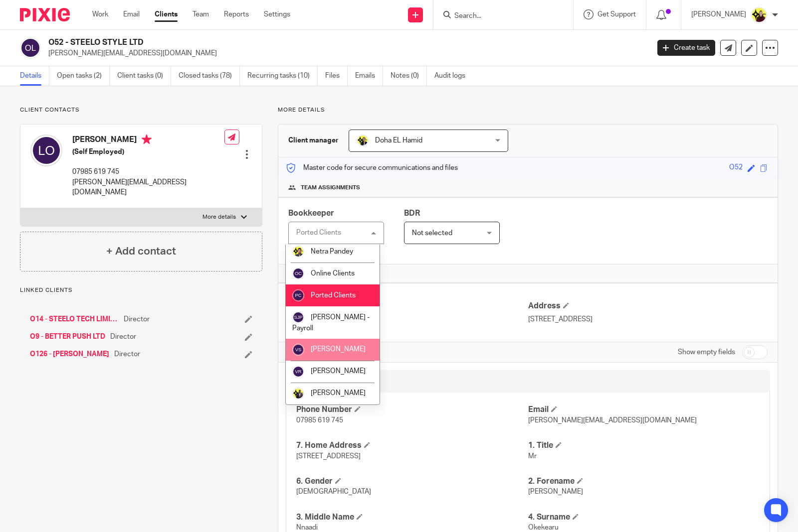
click at [345, 355] on li "[PERSON_NAME]" at bounding box center [333, 350] width 94 height 22
